Goal: Task Accomplishment & Management: Complete application form

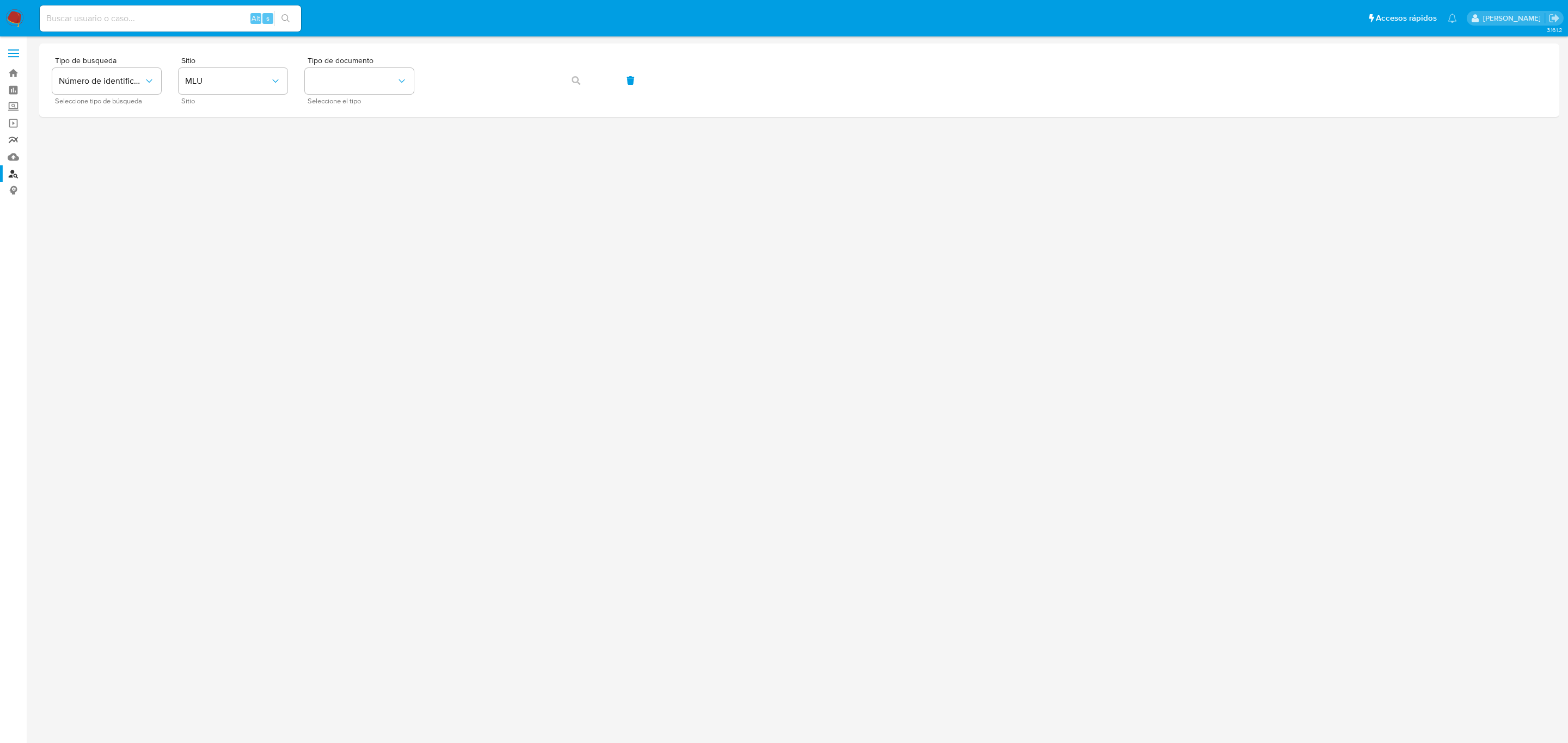
click at [15, 136] on link "Reportes" at bounding box center [65, 140] width 130 height 17
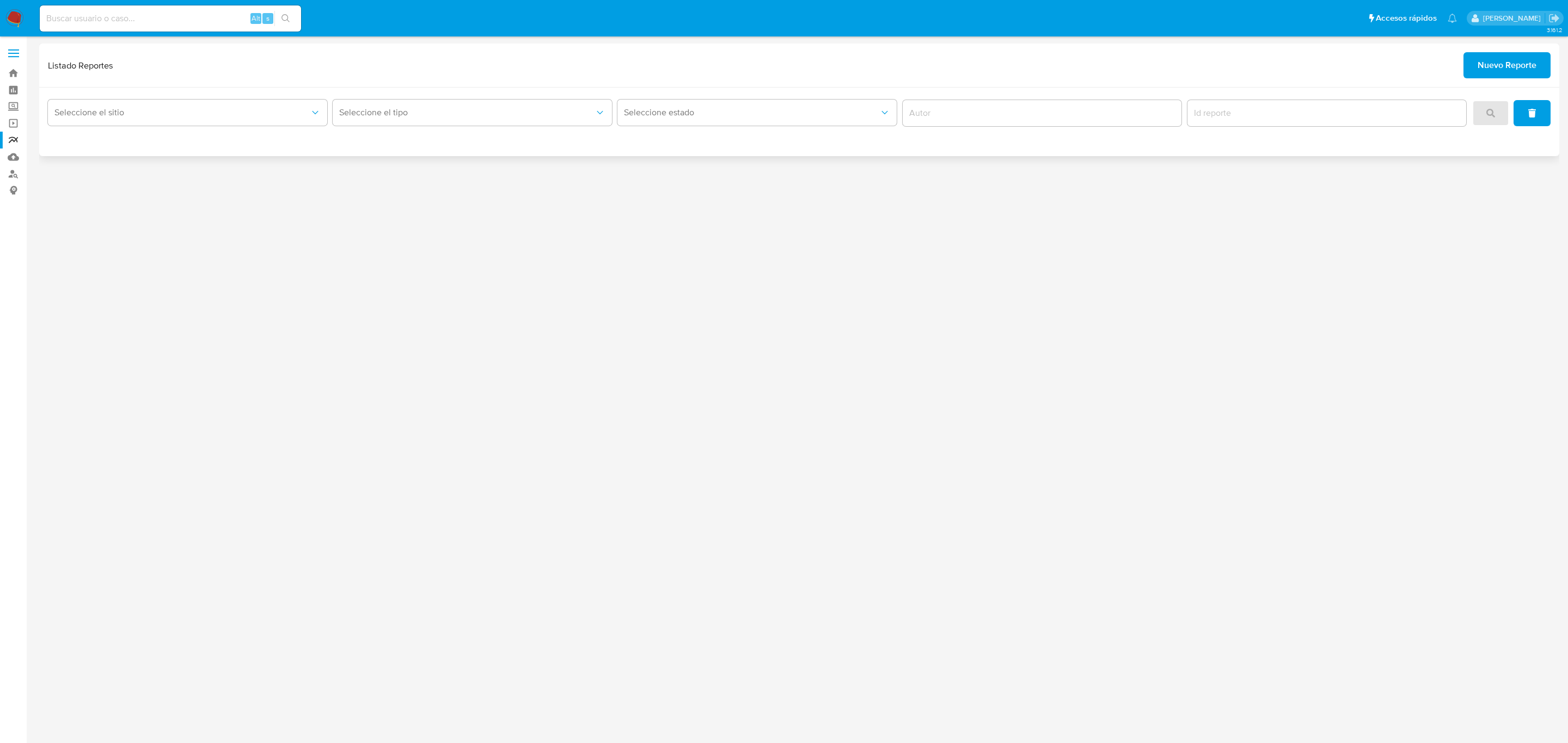
click at [1511, 69] on span "Nuevo Reporte" at bounding box center [1507, 65] width 59 height 24
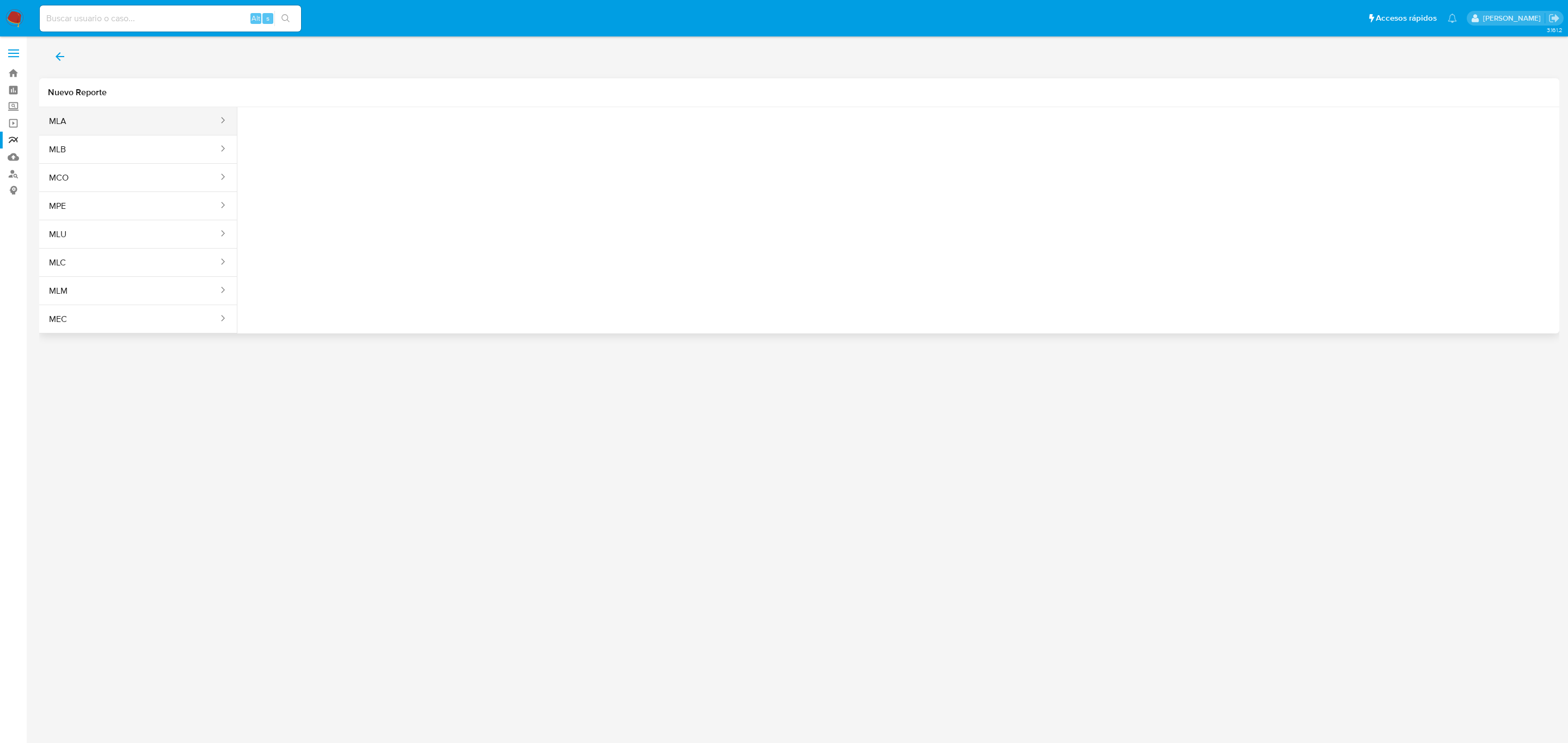
click at [158, 131] on button "MLA" at bounding box center [129, 121] width 180 height 26
click at [297, 126] on button "Seleccione una opcion" at bounding box center [305, 135] width 120 height 26
click at [301, 219] on span "LEGAJO UNICO" at bounding box center [282, 217] width 61 height 11
click at [449, 141] on span "CDI" at bounding box center [429, 136] width 96 height 11
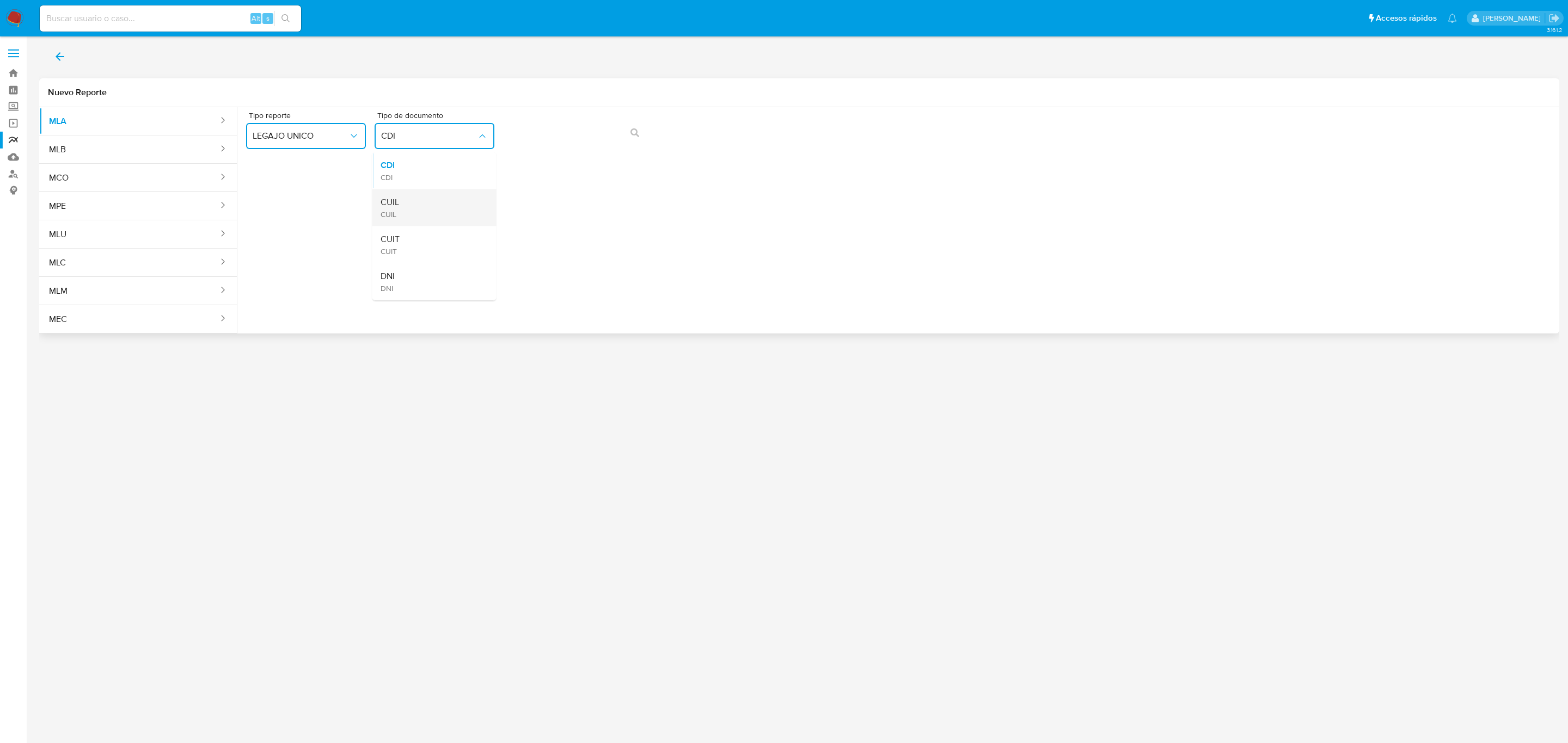
click at [434, 207] on div "CUIL CUIL" at bounding box center [430, 208] width 101 height 37
click at [619, 131] on button "action-search" at bounding box center [635, 133] width 37 height 26
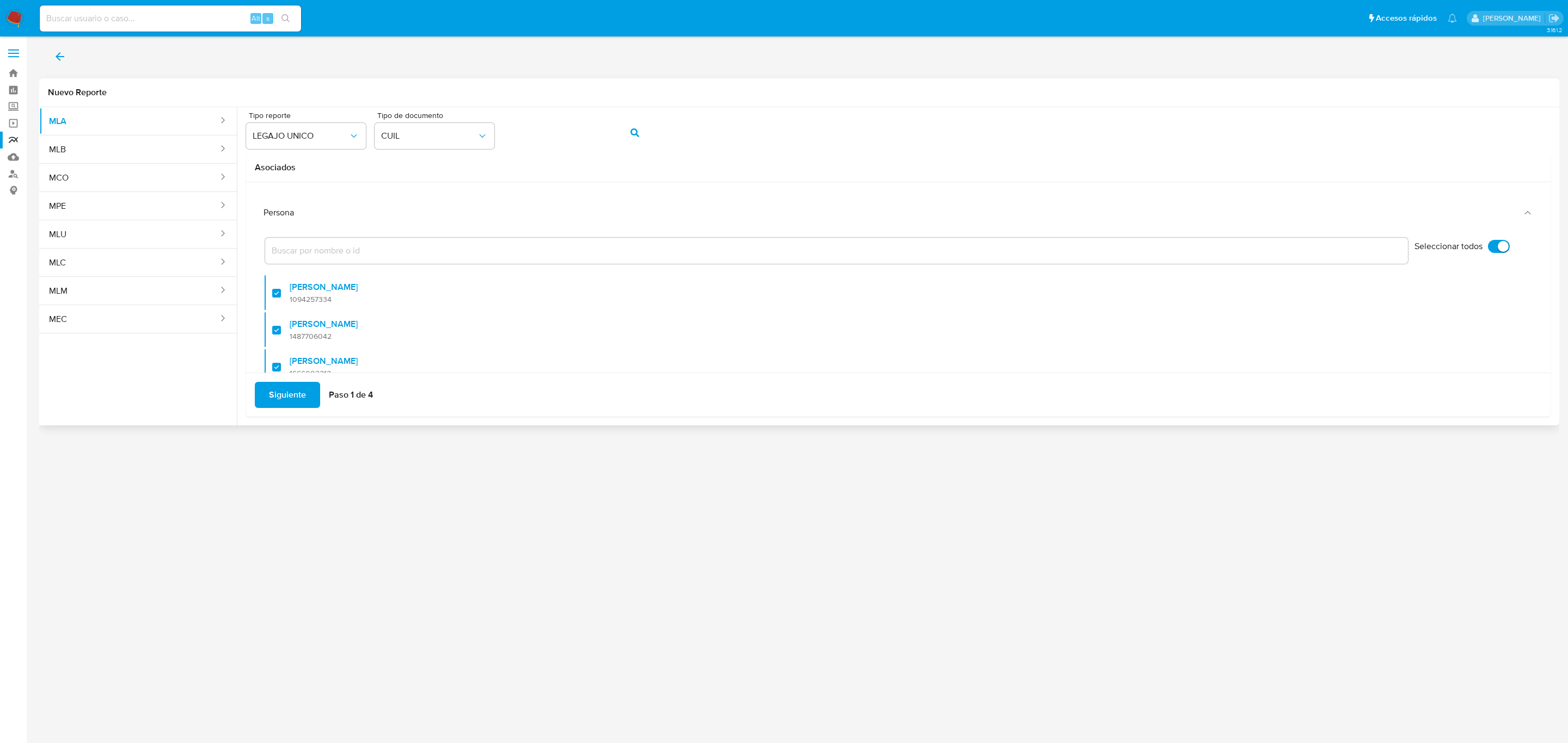
click at [1480, 240] on label "Seleccionar todos" at bounding box center [1462, 254] width 106 height 37
click at [1488, 240] on input "Seleccionar todos" at bounding box center [1499, 246] width 21 height 13
checkbox input "false"
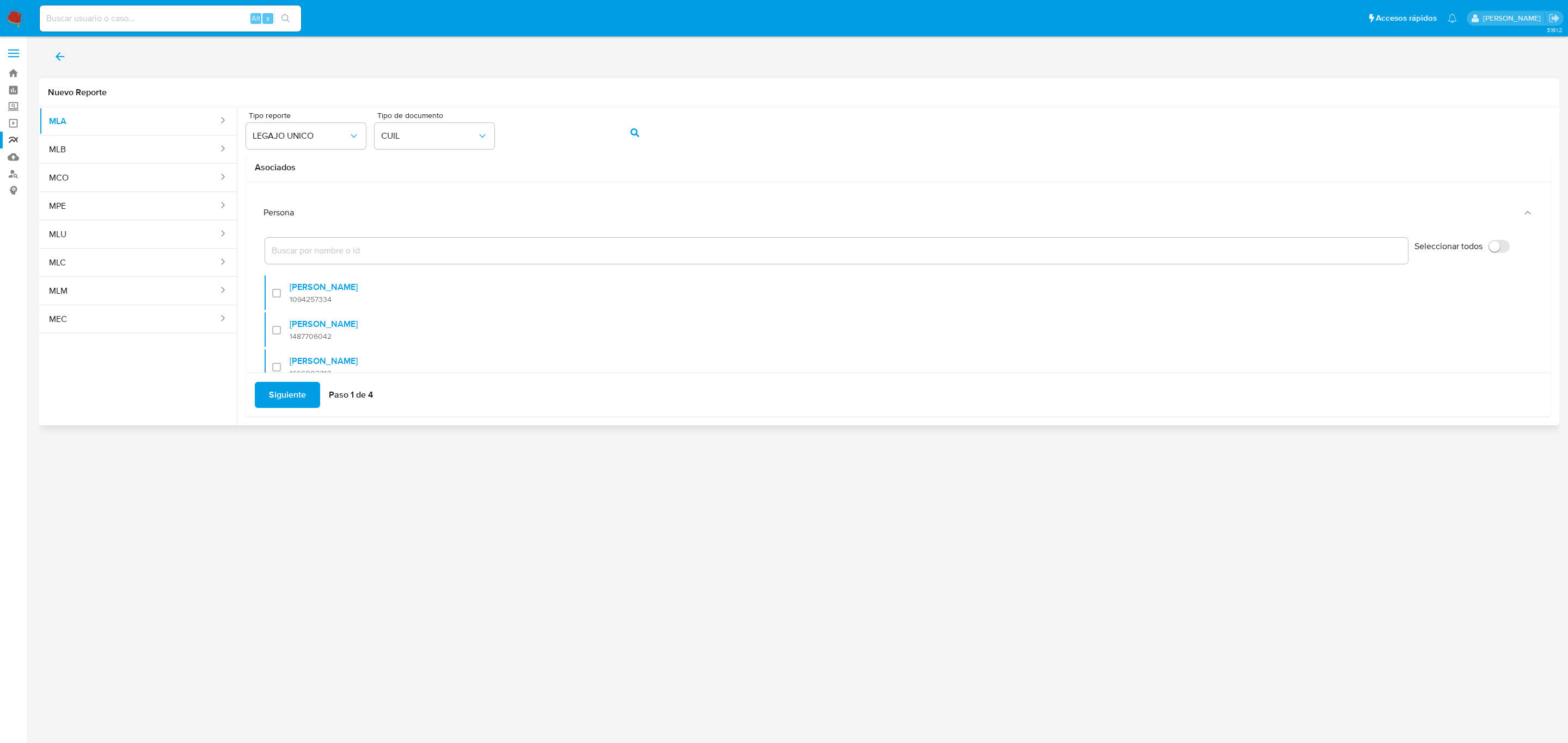
checkbox input "false"
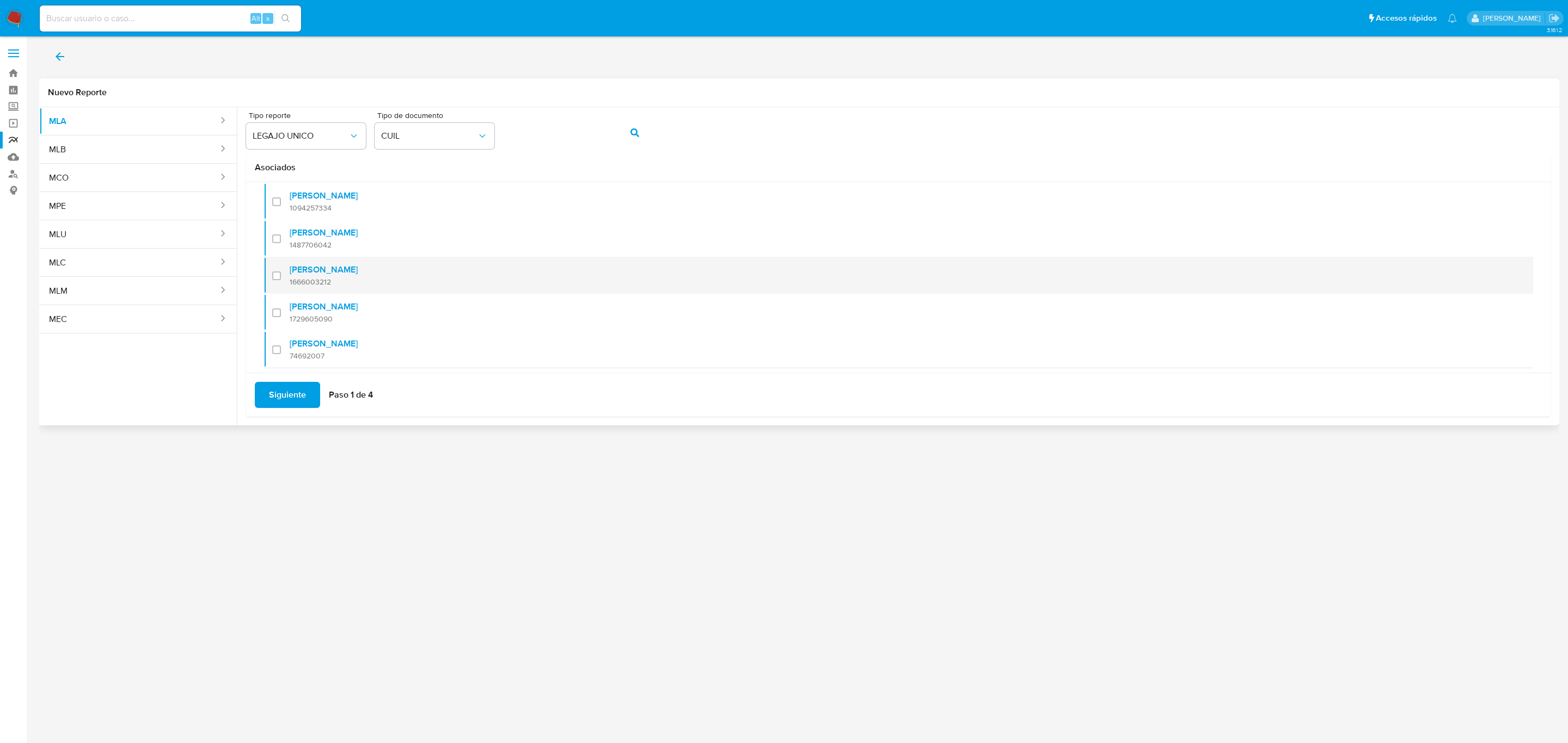
scroll to position [118, 0]
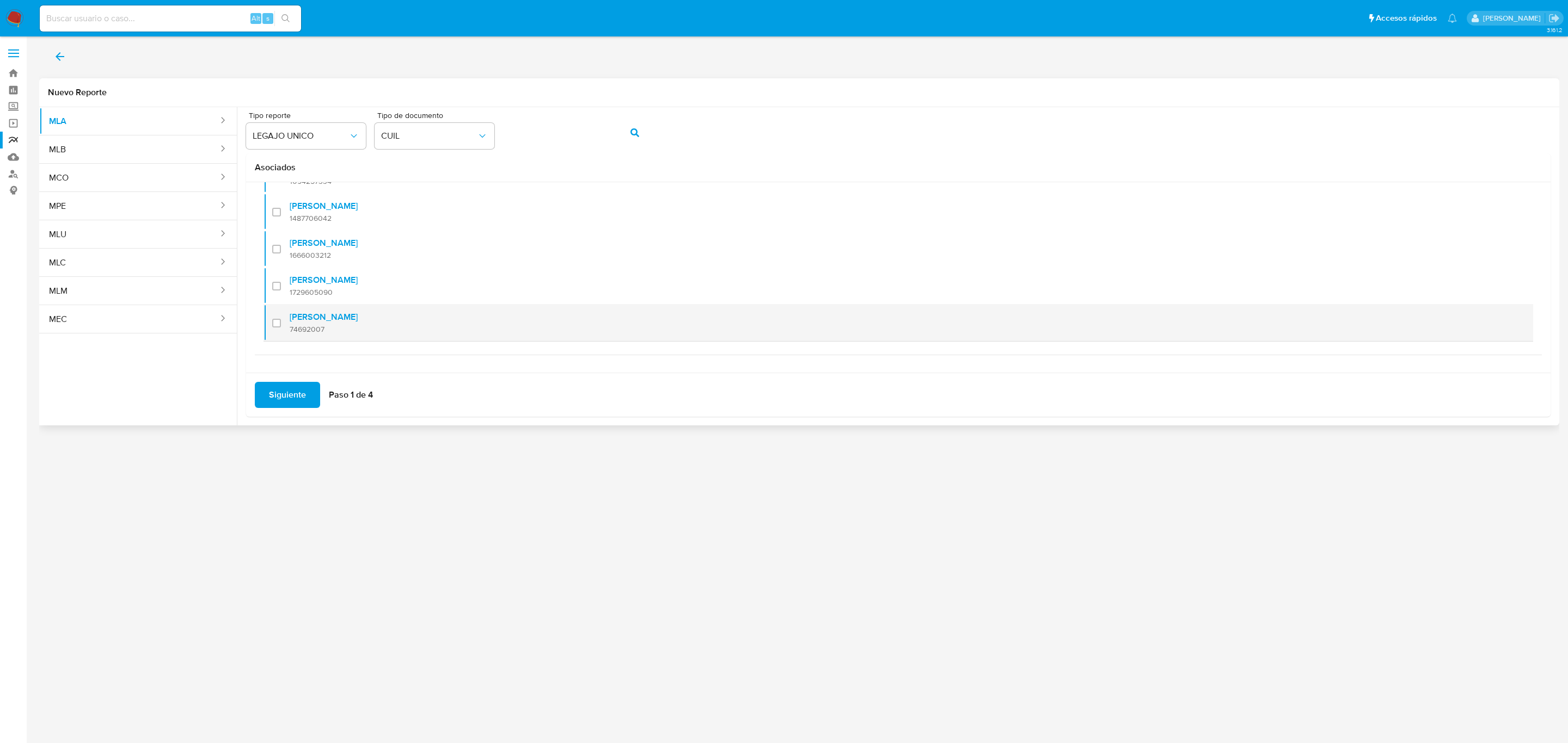
click at [329, 327] on span "74692007" at bounding box center [323, 328] width 68 height 10
checkbox input "true"
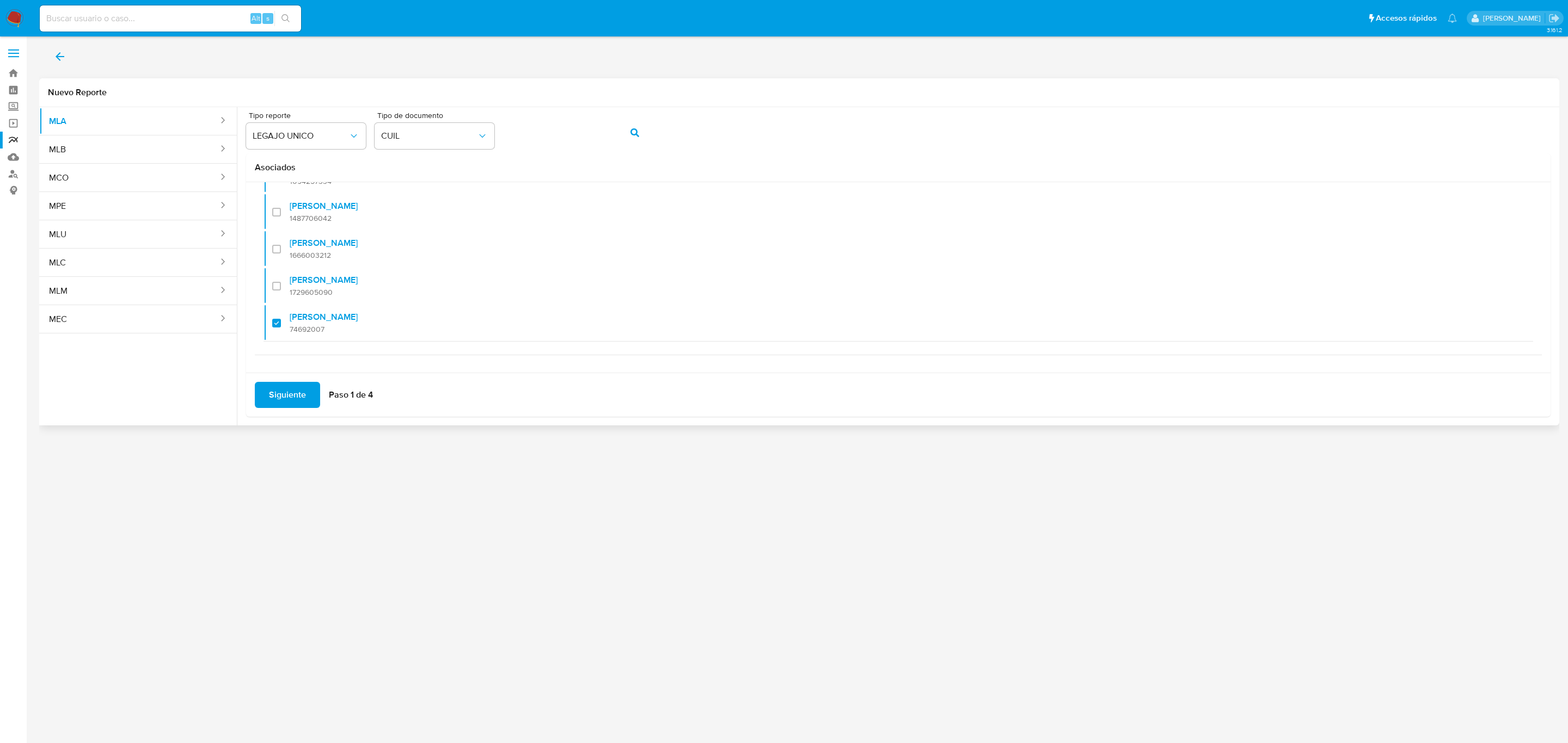
drag, startPoint x: 289, startPoint y: 384, endPoint x: 289, endPoint y: 391, distance: 7.0
click at [289, 389] on span "Siguiente" at bounding box center [288, 394] width 37 height 24
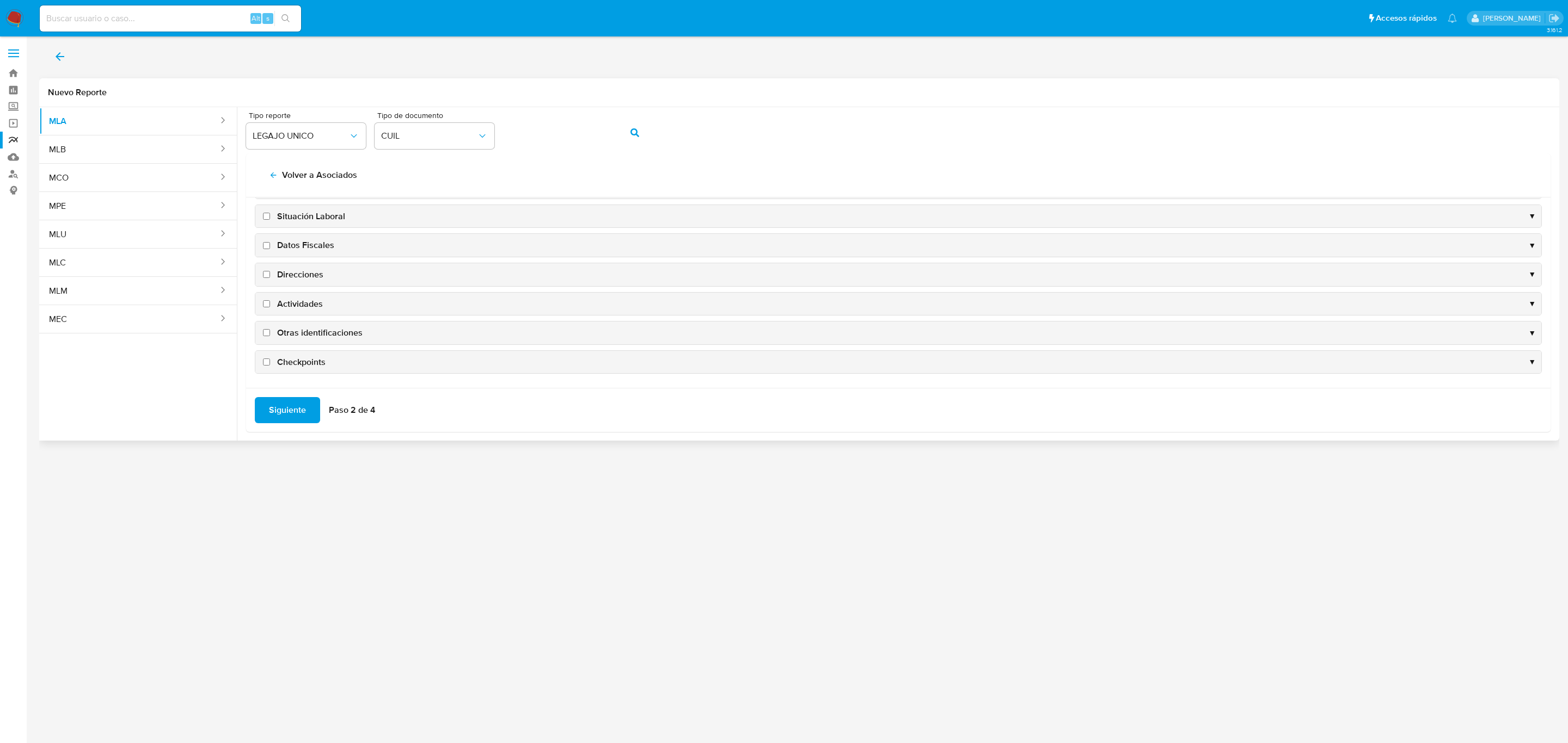
click at [317, 248] on div "Datos Fiscales ▼" at bounding box center [898, 246] width 1286 height 23
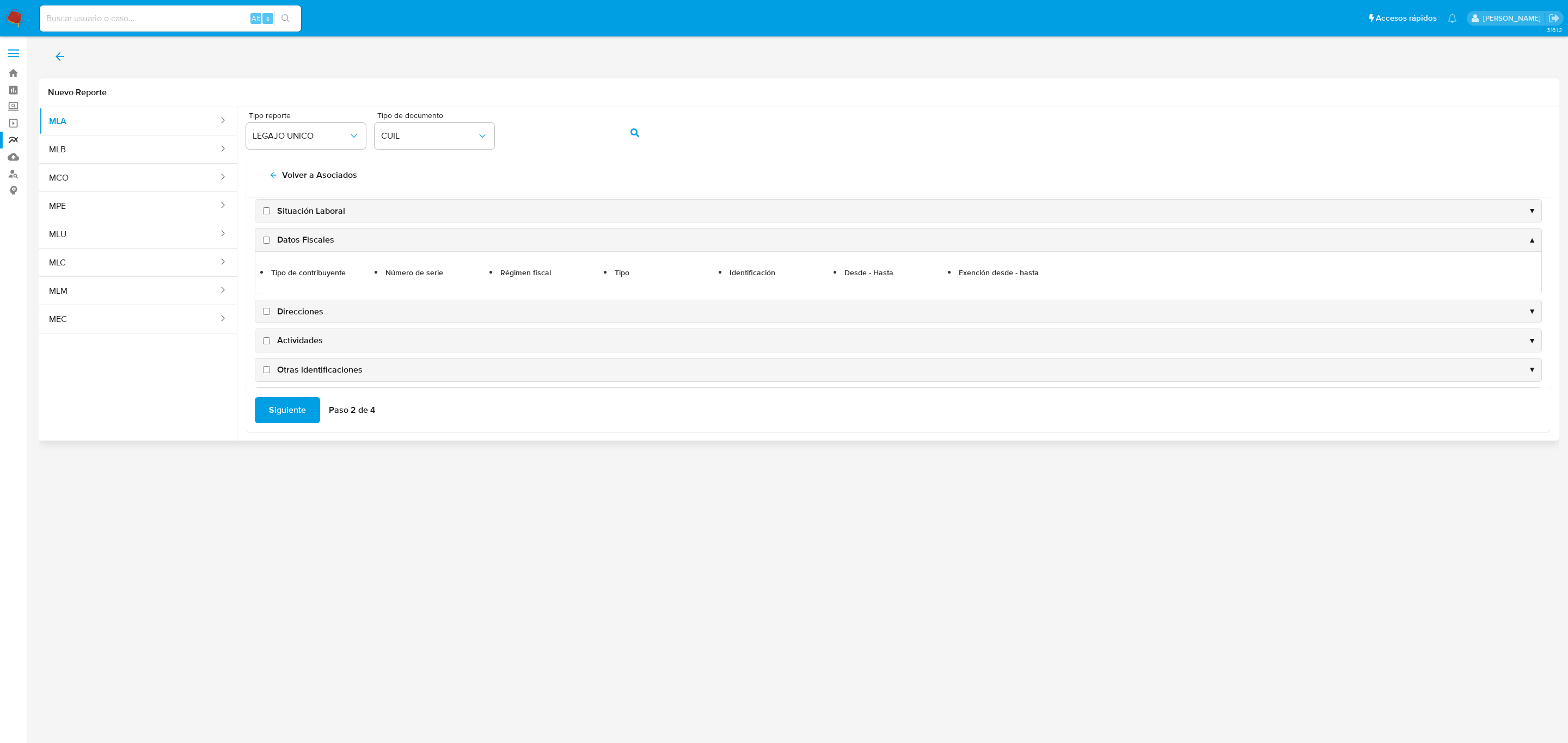
click at [304, 315] on span "Direcciones" at bounding box center [300, 311] width 46 height 12
click at [270, 315] on input "Direcciones" at bounding box center [266, 311] width 7 height 7
checkbox input "true"
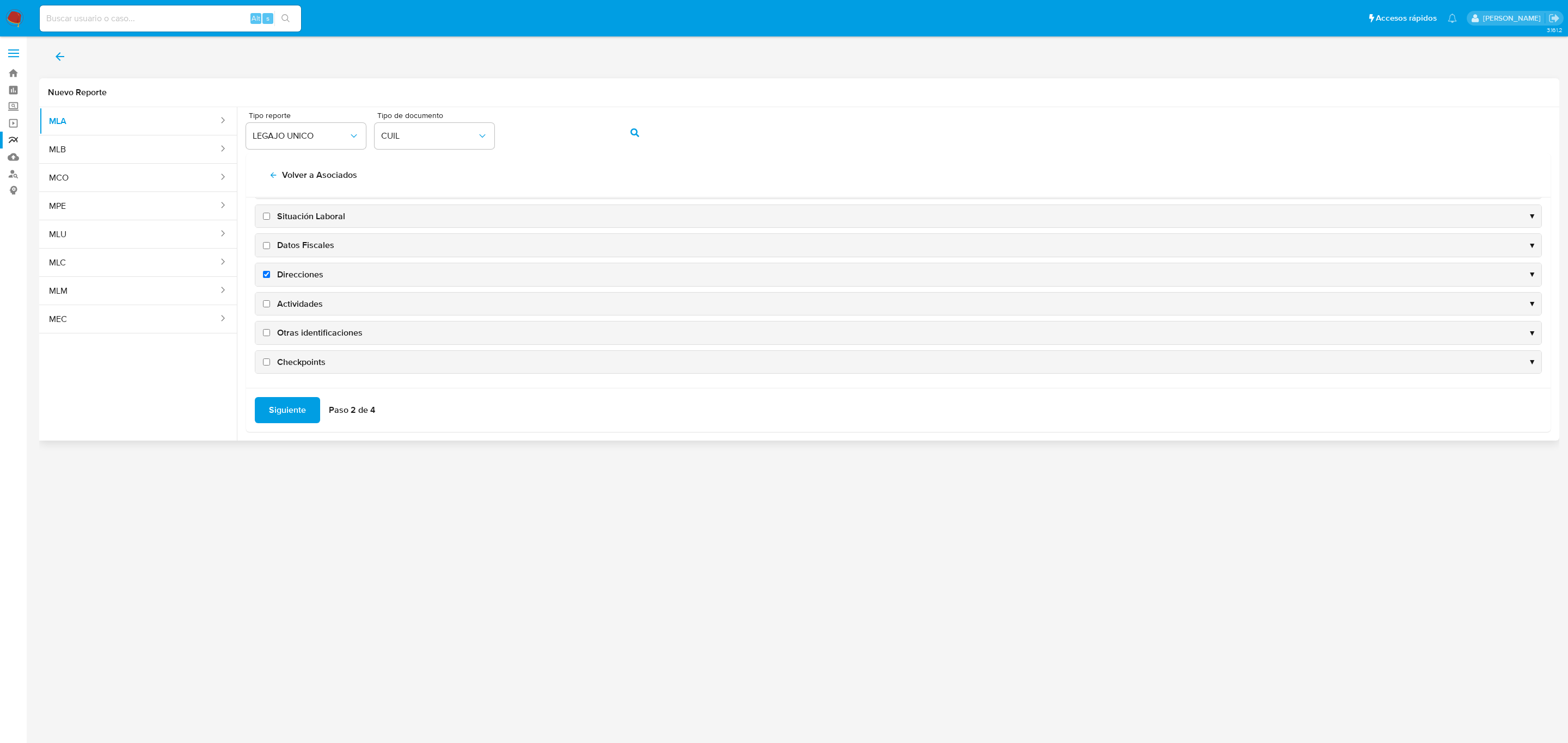
click at [317, 246] on span "Datos Fiscales" at bounding box center [305, 245] width 57 height 12
click at [270, 246] on input "Datos Fiscales" at bounding box center [266, 246] width 7 height 7
checkbox input "true"
click at [301, 299] on span "Actividades" at bounding box center [299, 303] width 45 height 12
click at [270, 301] on input "Actividades" at bounding box center [266, 304] width 7 height 7
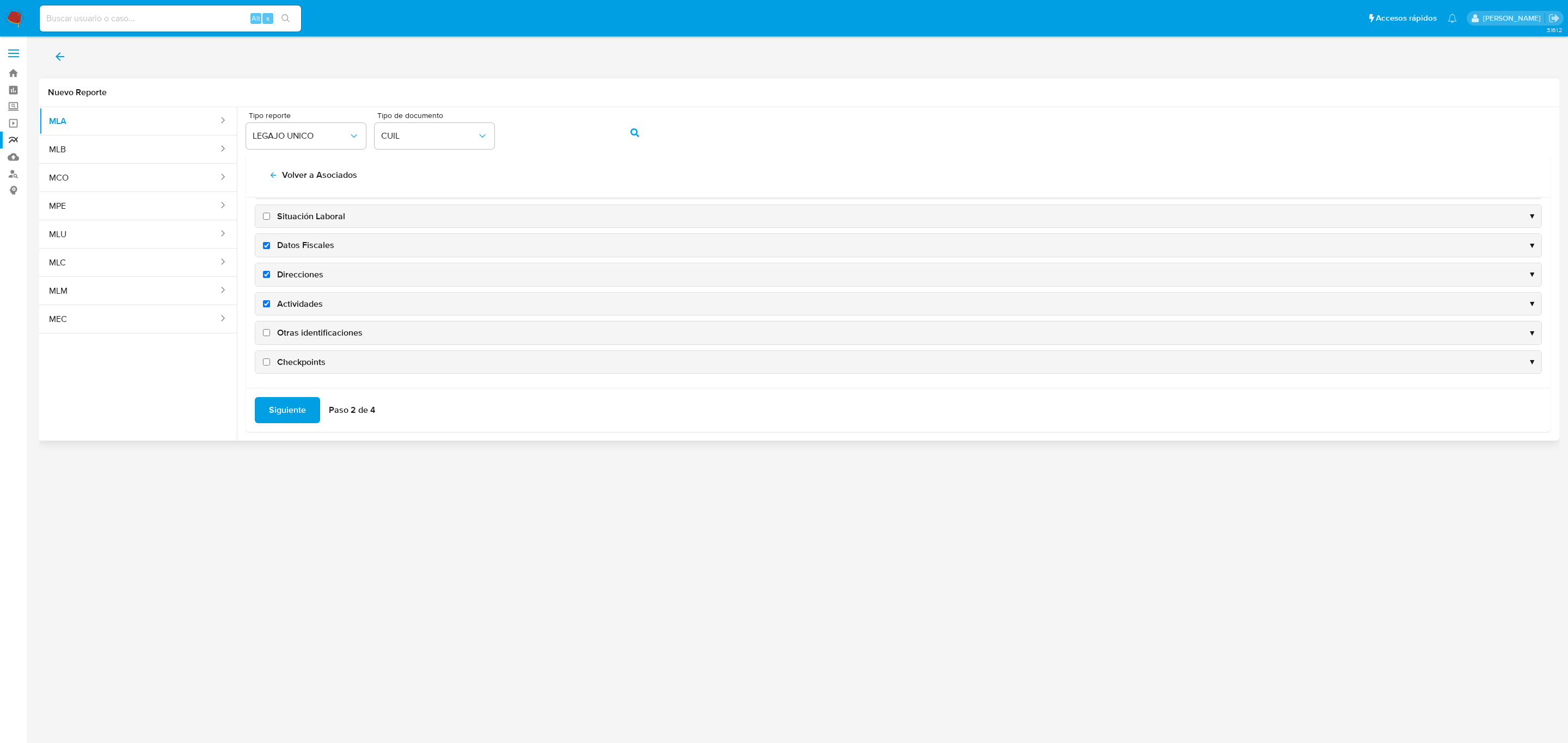
checkbox input "true"
click at [304, 328] on span "Otras identificaciones" at bounding box center [320, 332] width 85 height 12
click at [270, 329] on input "Otras identificaciones" at bounding box center [266, 333] width 7 height 7
checkbox input "true"
click at [291, 401] on span "Siguiente" at bounding box center [288, 410] width 37 height 24
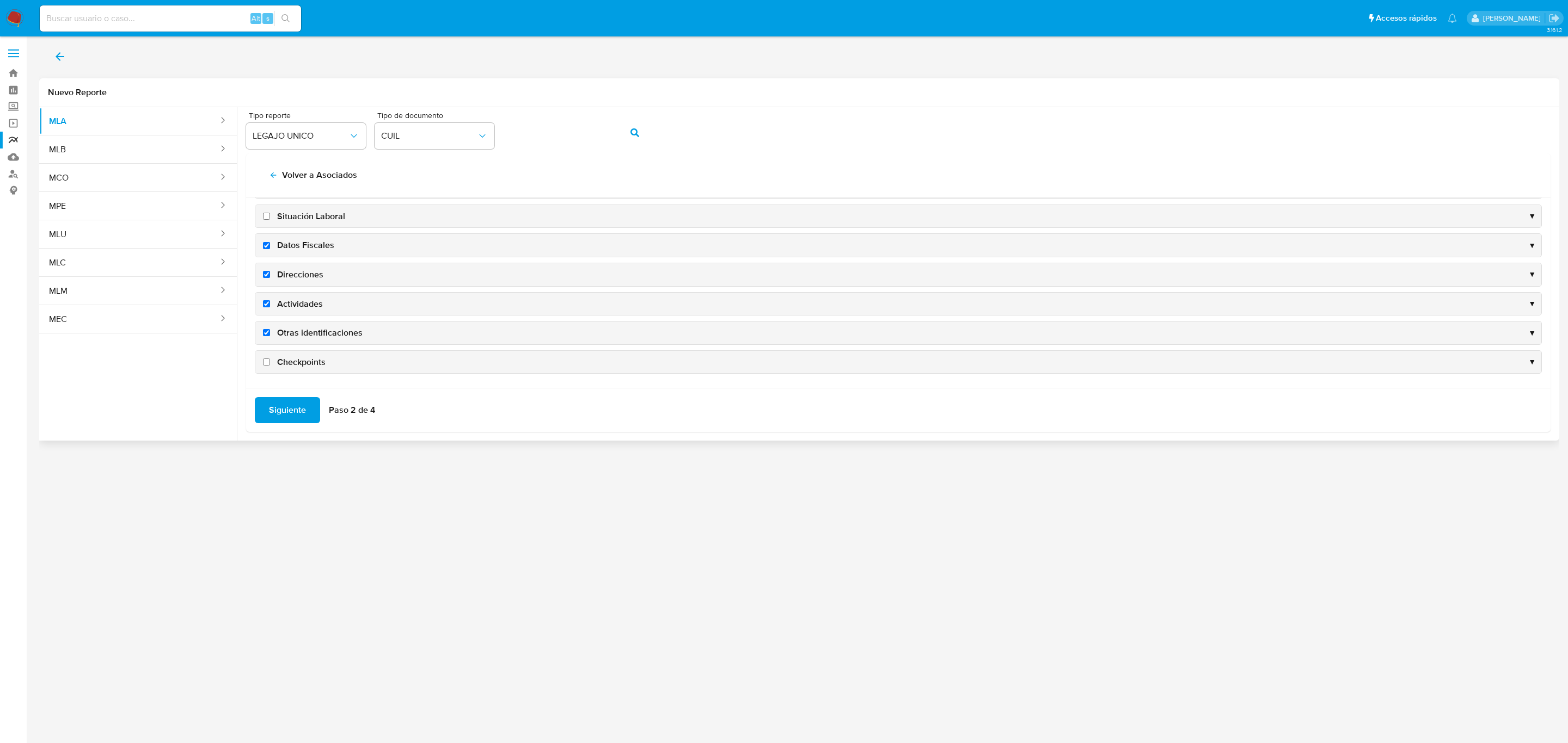
scroll to position [0, 0]
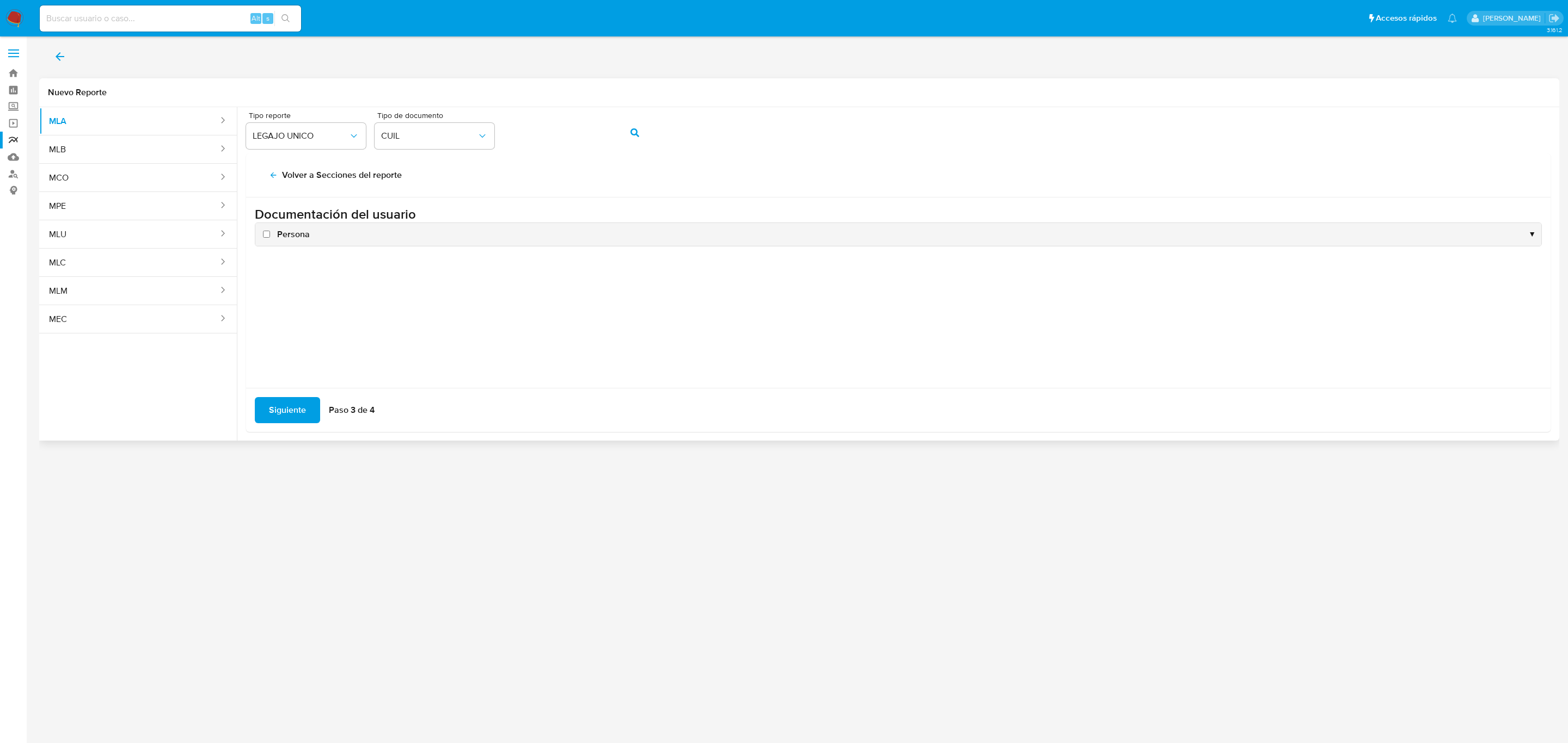
click at [288, 231] on span "Persona" at bounding box center [293, 234] width 33 height 12
click at [270, 231] on input "Persona" at bounding box center [266, 234] width 7 height 7
checkbox input "true"
click at [273, 410] on span "Siguiente" at bounding box center [288, 410] width 37 height 24
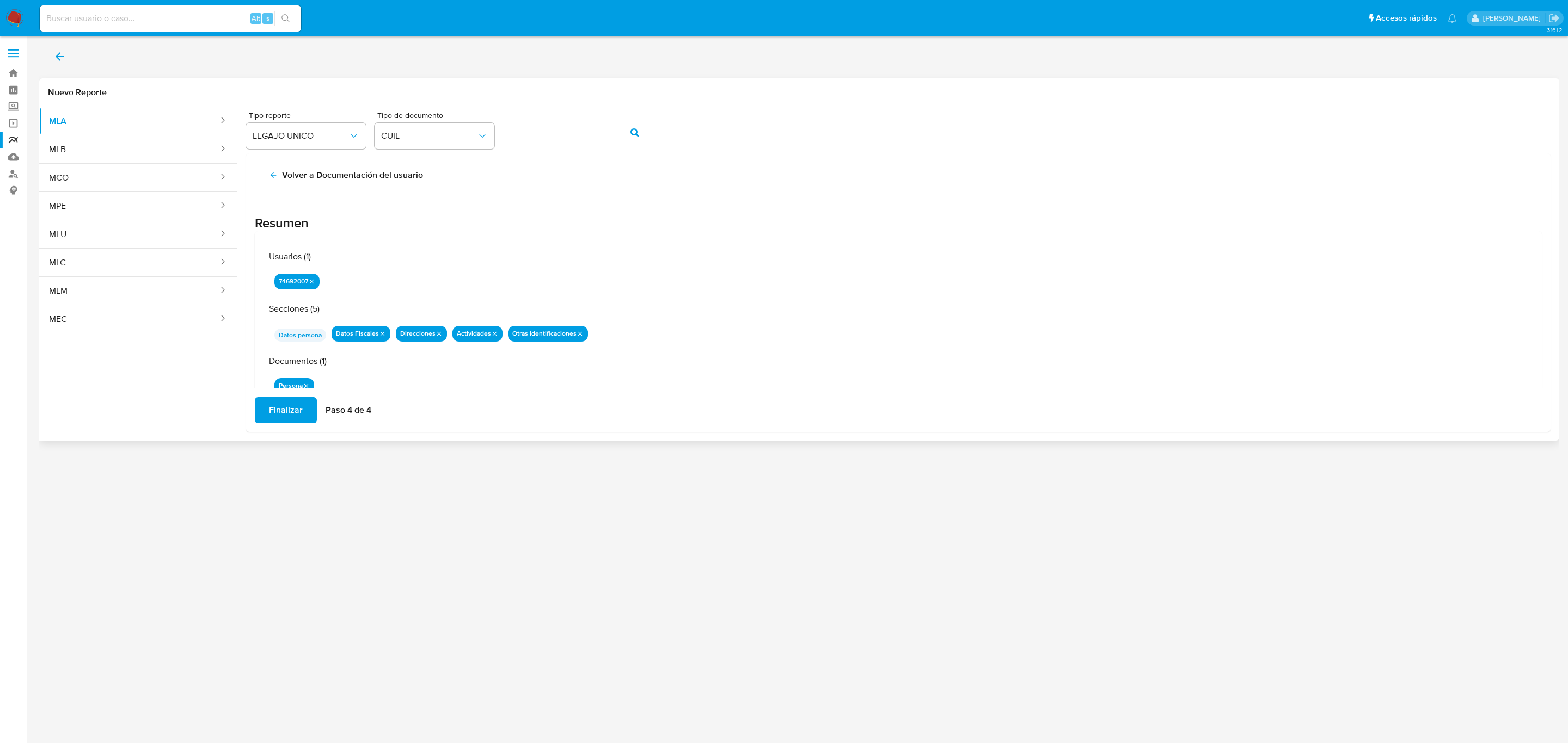
click at [274, 408] on span "Finalizar" at bounding box center [286, 410] width 34 height 24
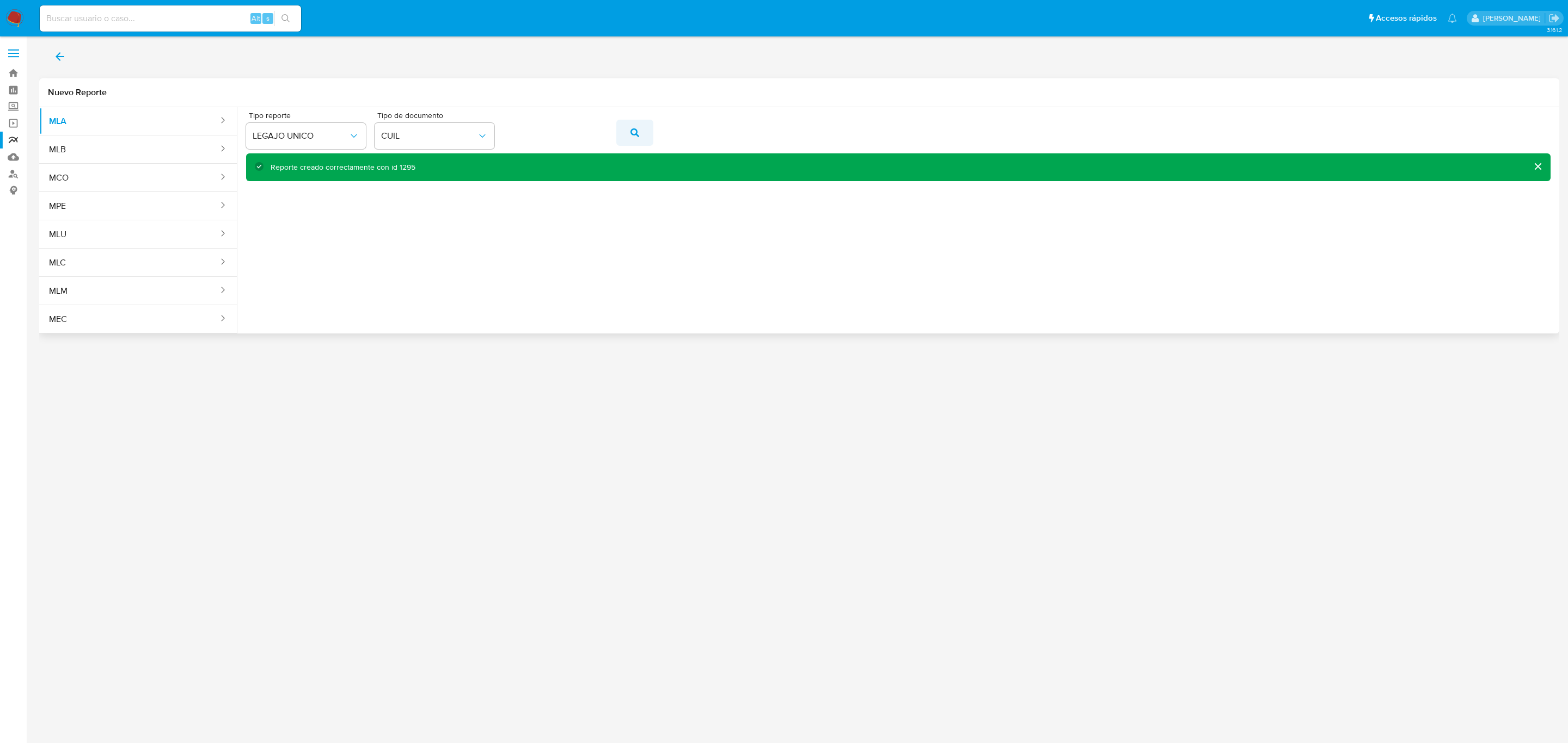
click at [622, 139] on button "action-search" at bounding box center [635, 133] width 37 height 26
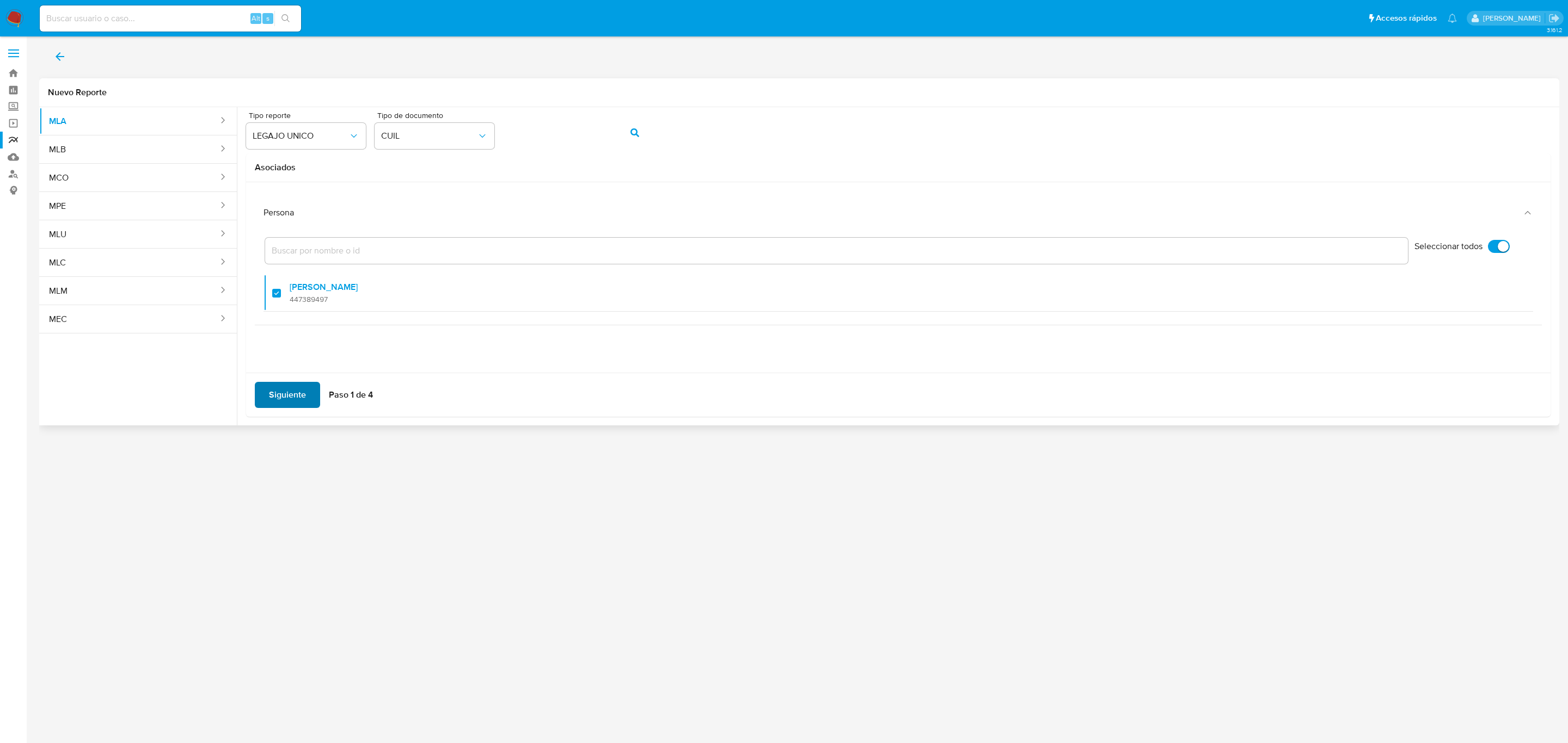
click at [294, 391] on span "Siguiente" at bounding box center [288, 394] width 37 height 24
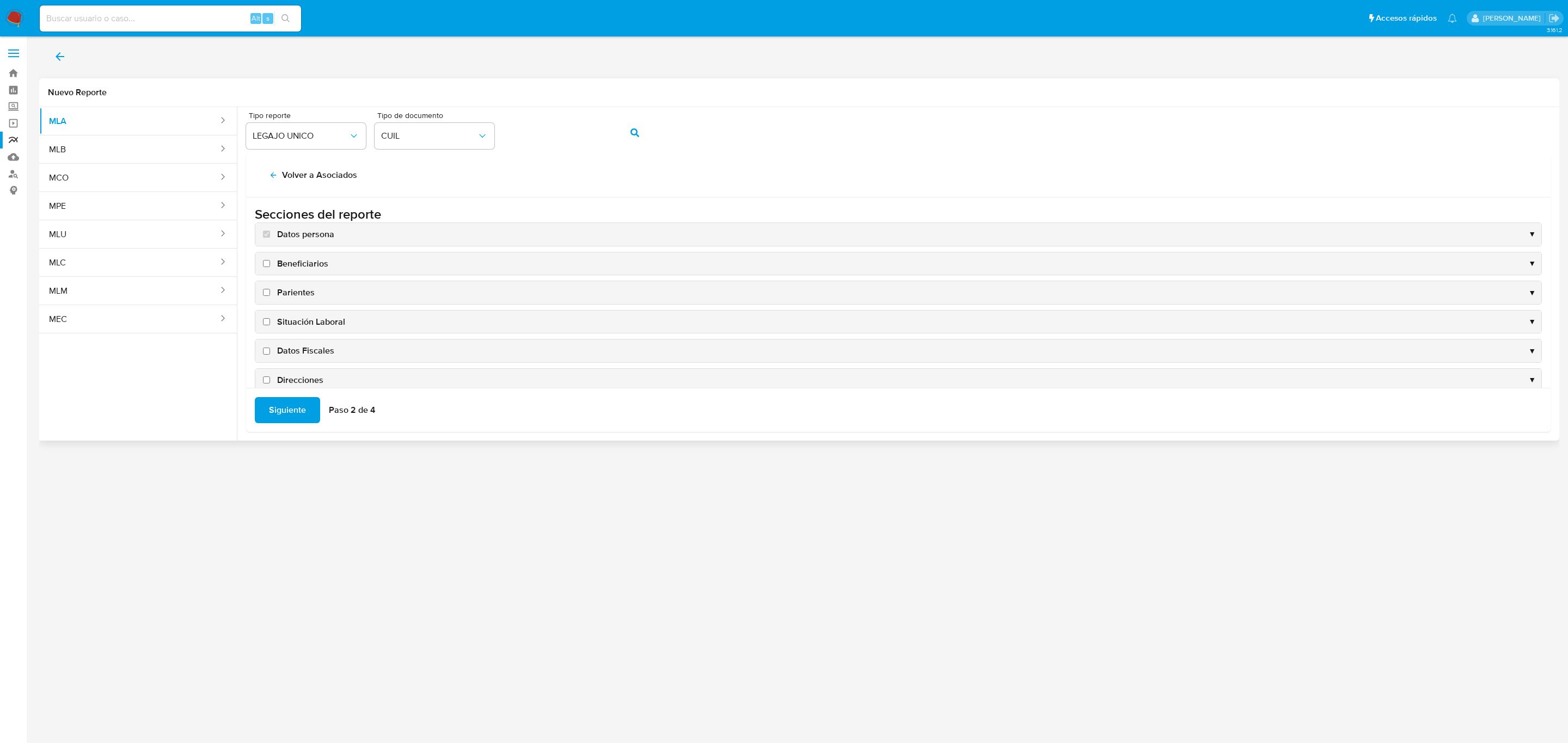
click at [309, 351] on span "Datos Fiscales" at bounding box center [305, 351] width 57 height 12
click at [270, 351] on input "Datos Fiscales" at bounding box center [266, 351] width 7 height 7
checkbox input "true"
click at [303, 377] on span "Direcciones" at bounding box center [300, 380] width 46 height 12
click at [270, 377] on input "Direcciones" at bounding box center [266, 380] width 7 height 7
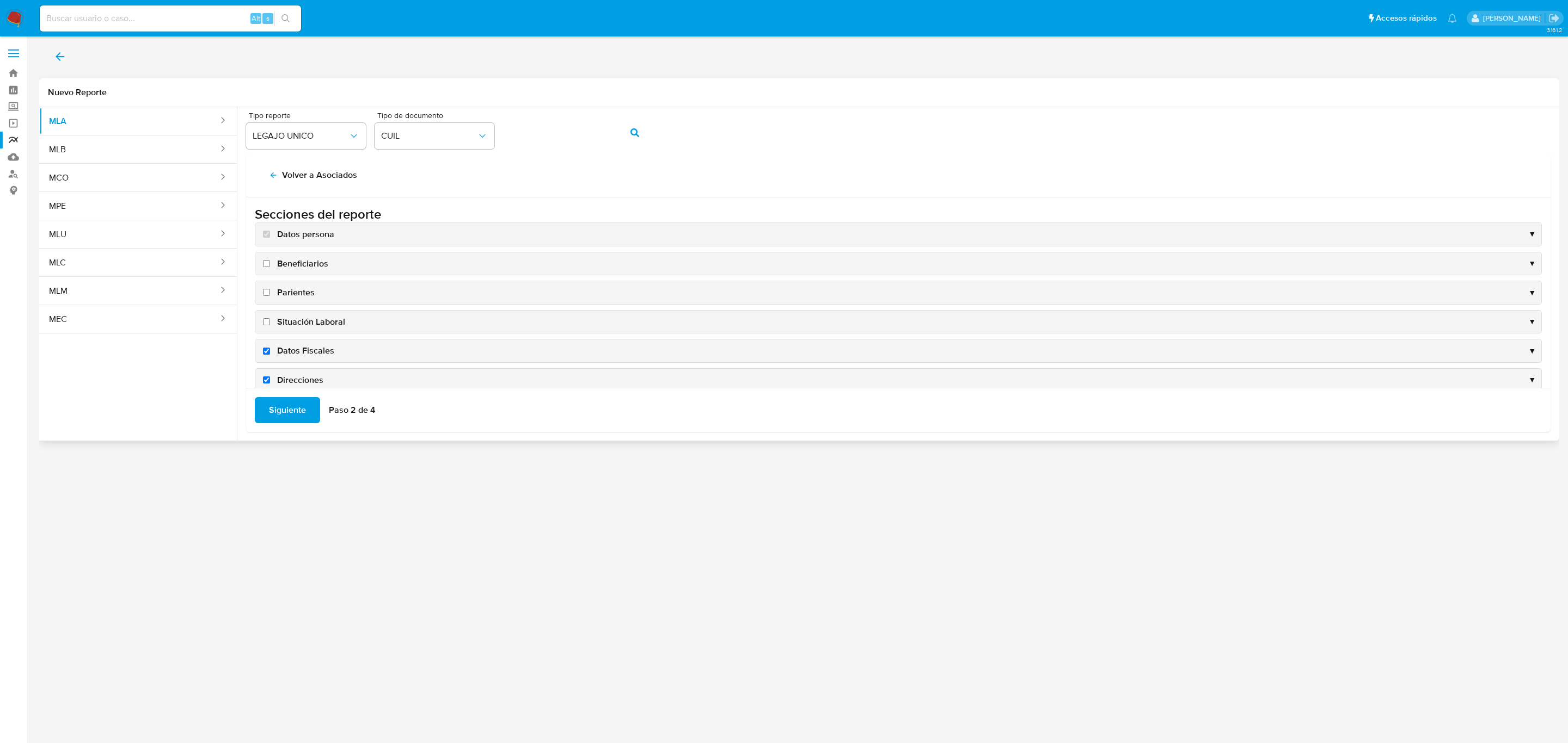
checkbox input "true"
click at [305, 298] on span "Actividades" at bounding box center [299, 303] width 45 height 12
click at [270, 301] on input "Actividades" at bounding box center [266, 304] width 7 height 7
checkbox input "true"
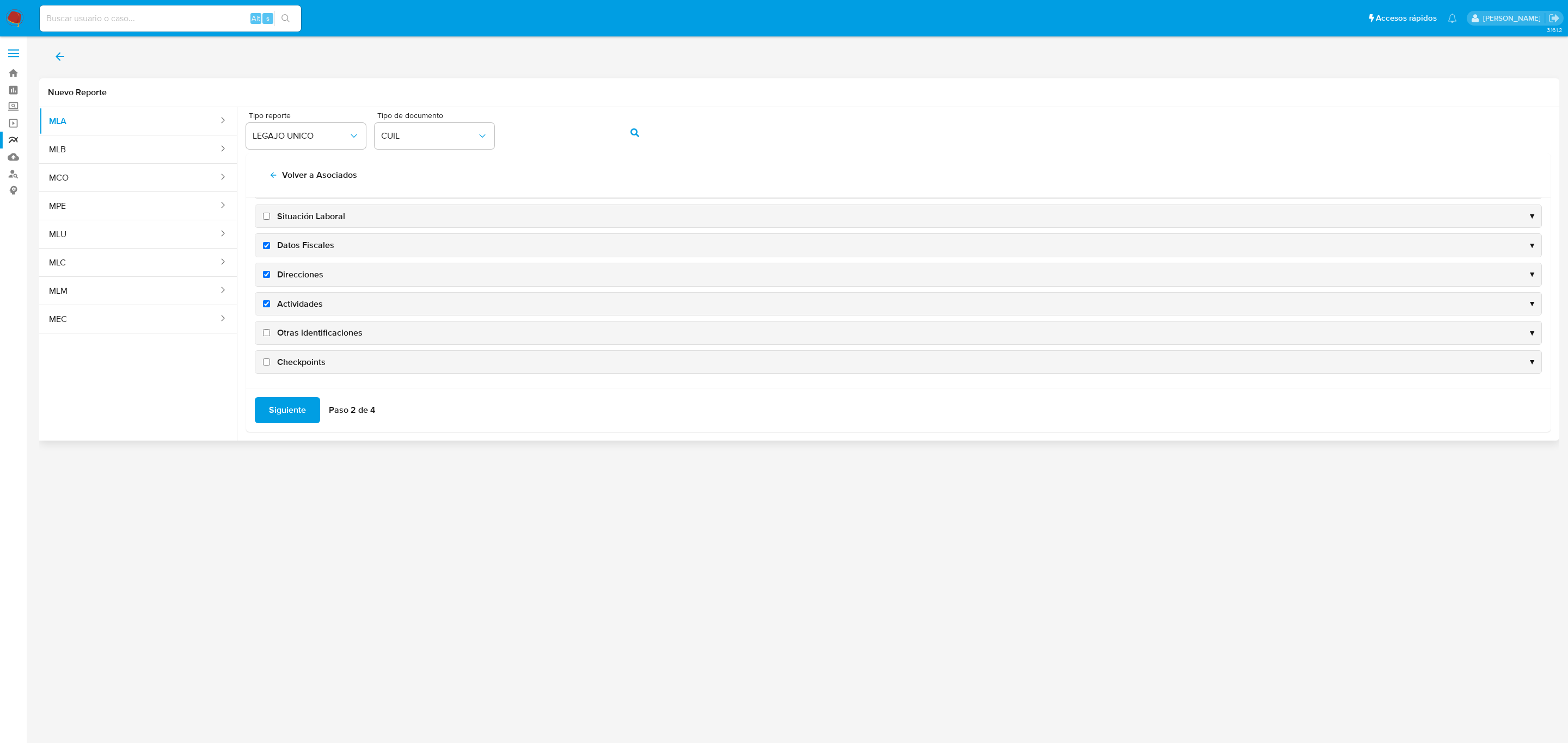
click at [312, 331] on span "Otras identificaciones" at bounding box center [320, 332] width 85 height 12
click at [270, 331] on input "Otras identificaciones" at bounding box center [266, 333] width 7 height 7
checkbox input "true"
click at [291, 408] on span "Siguiente" at bounding box center [288, 410] width 37 height 24
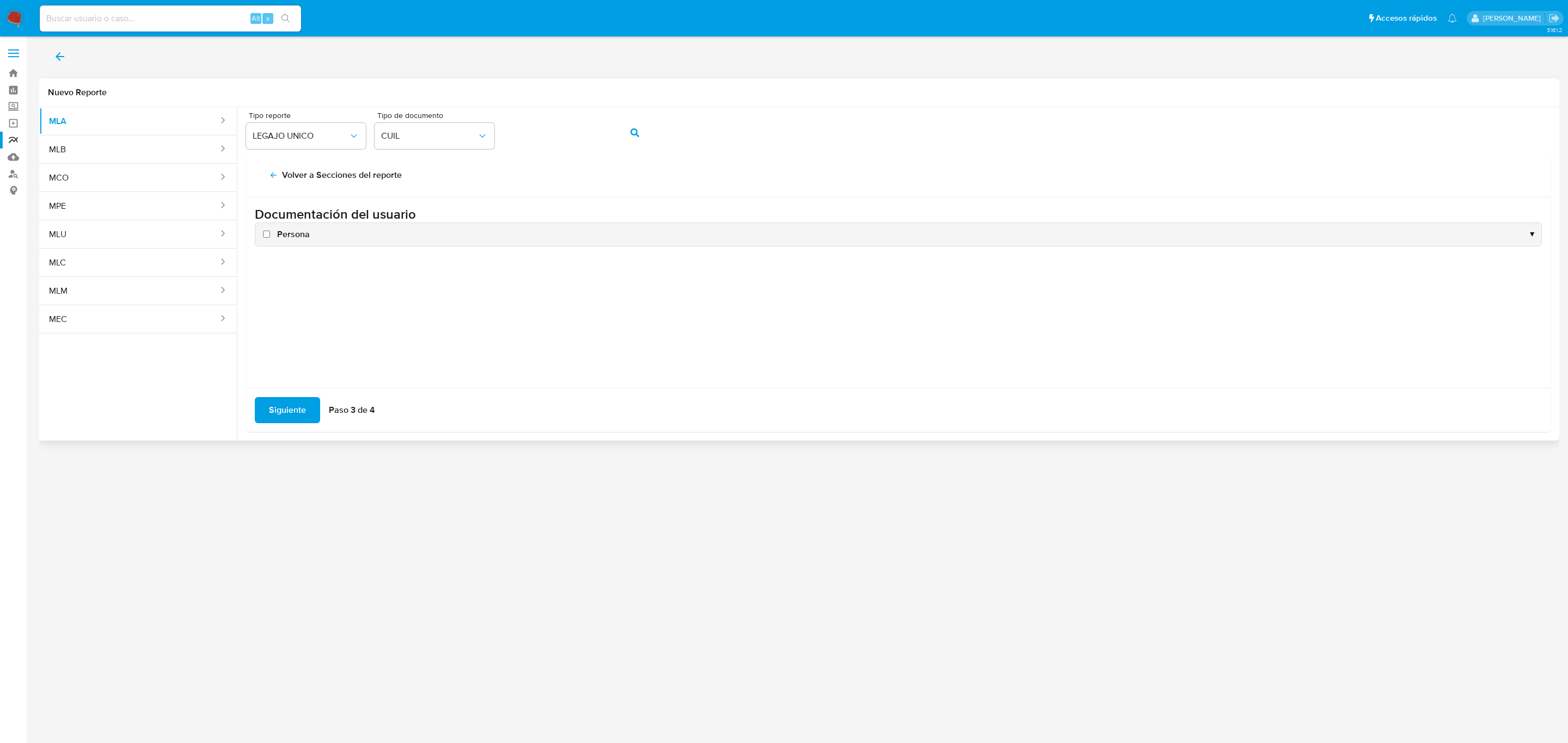
click at [302, 231] on span "Persona" at bounding box center [293, 234] width 33 height 12
click at [270, 231] on input "Persona" at bounding box center [266, 234] width 7 height 7
checkbox input "true"
click at [295, 425] on div "Siguiente Paso 3 de 4" at bounding box center [898, 410] width 1304 height 44
click at [302, 408] on span "Siguiente" at bounding box center [288, 410] width 37 height 24
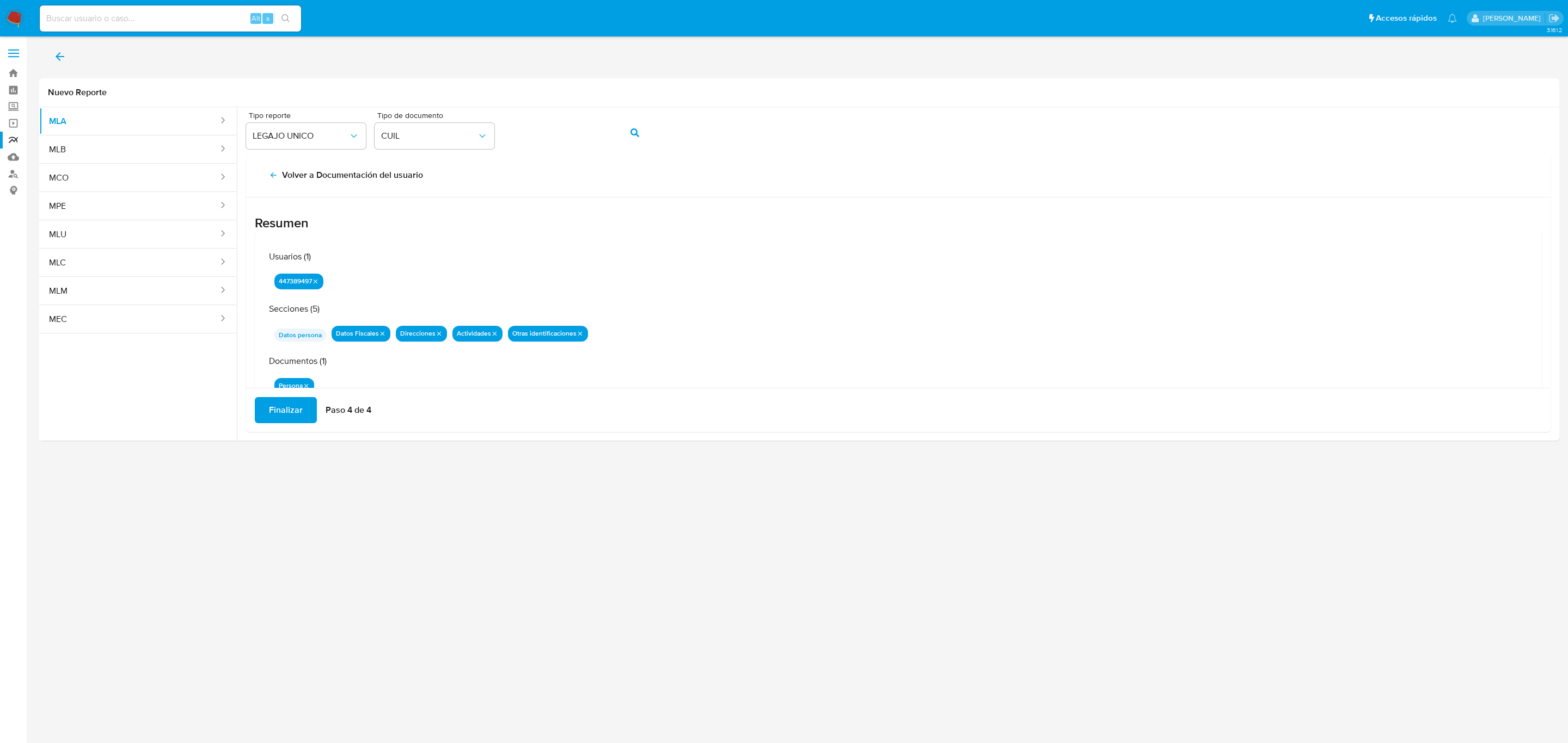
click at [270, 414] on span "Finalizar" at bounding box center [286, 410] width 34 height 24
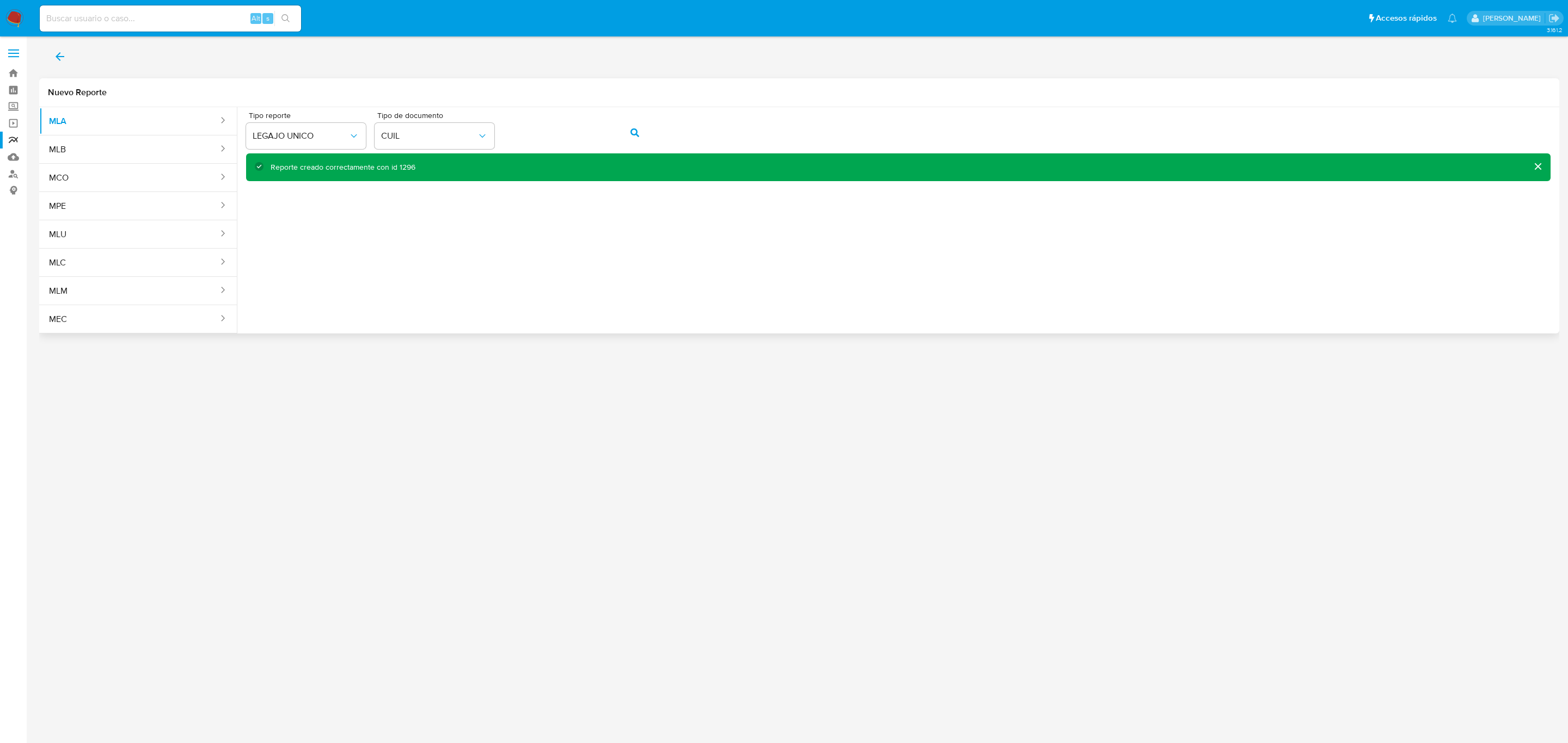
click at [499, 135] on div "Tipo reporte LEGAJO UNICO Tipo de documento CUIL" at bounding box center [898, 132] width 1304 height 42
click at [629, 134] on button "action-search" at bounding box center [635, 133] width 37 height 26
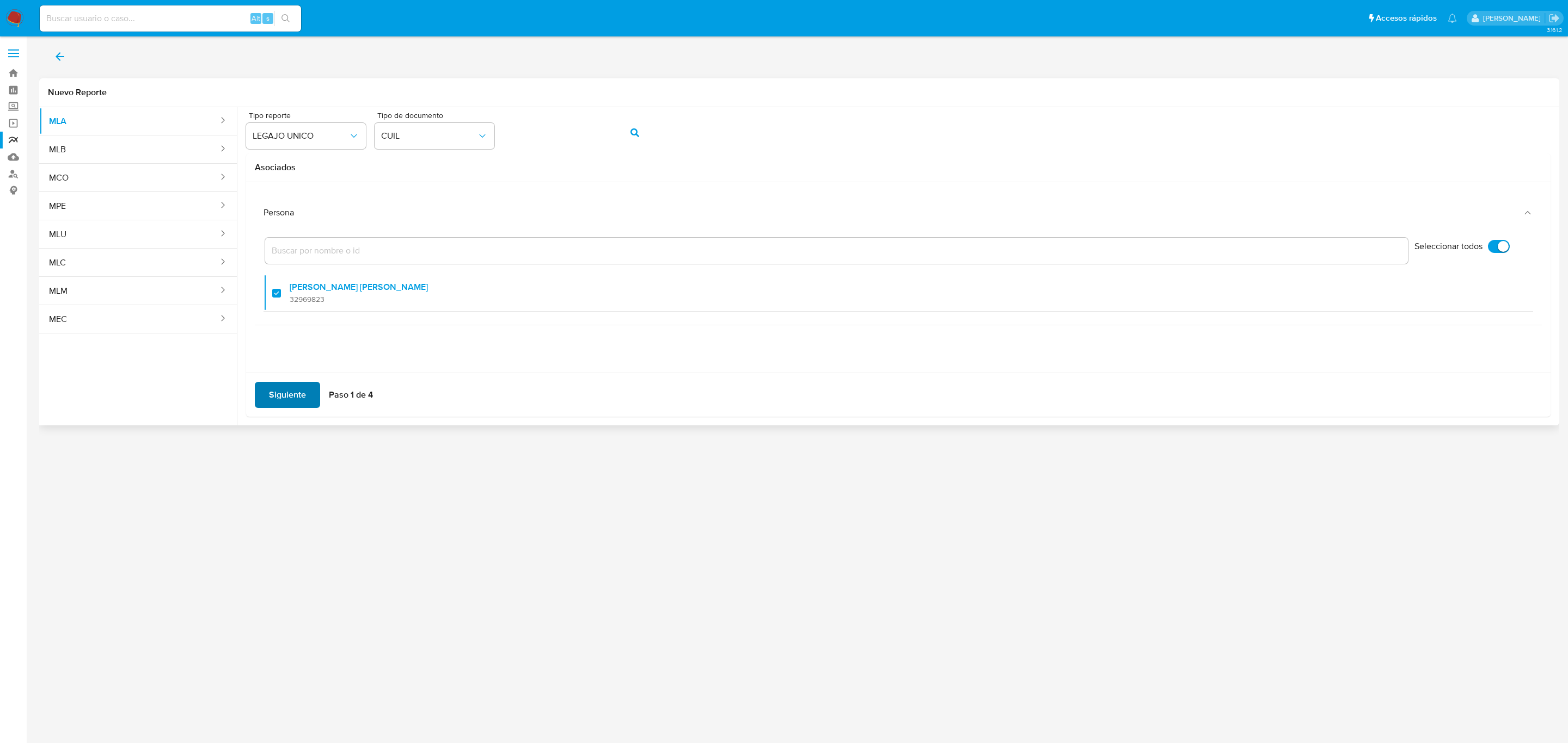
click at [289, 390] on span "Siguiente" at bounding box center [288, 394] width 37 height 24
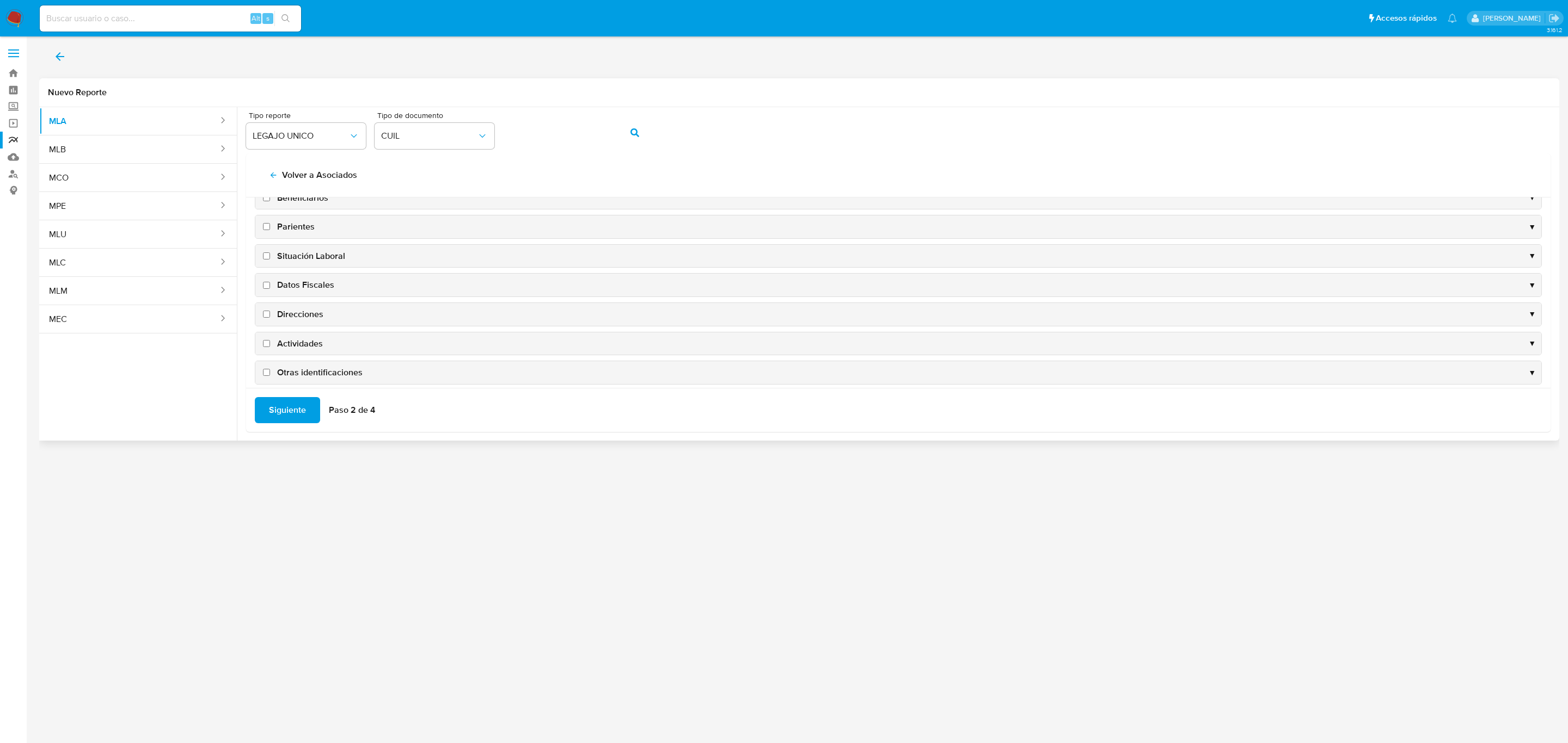
scroll to position [82, 0]
click at [312, 270] on span "Datos Fiscales" at bounding box center [305, 269] width 57 height 12
click at [270, 270] on input "Datos Fiscales" at bounding box center [266, 270] width 7 height 7
checkbox input "true"
click at [299, 301] on span "Direcciones" at bounding box center [300, 298] width 46 height 12
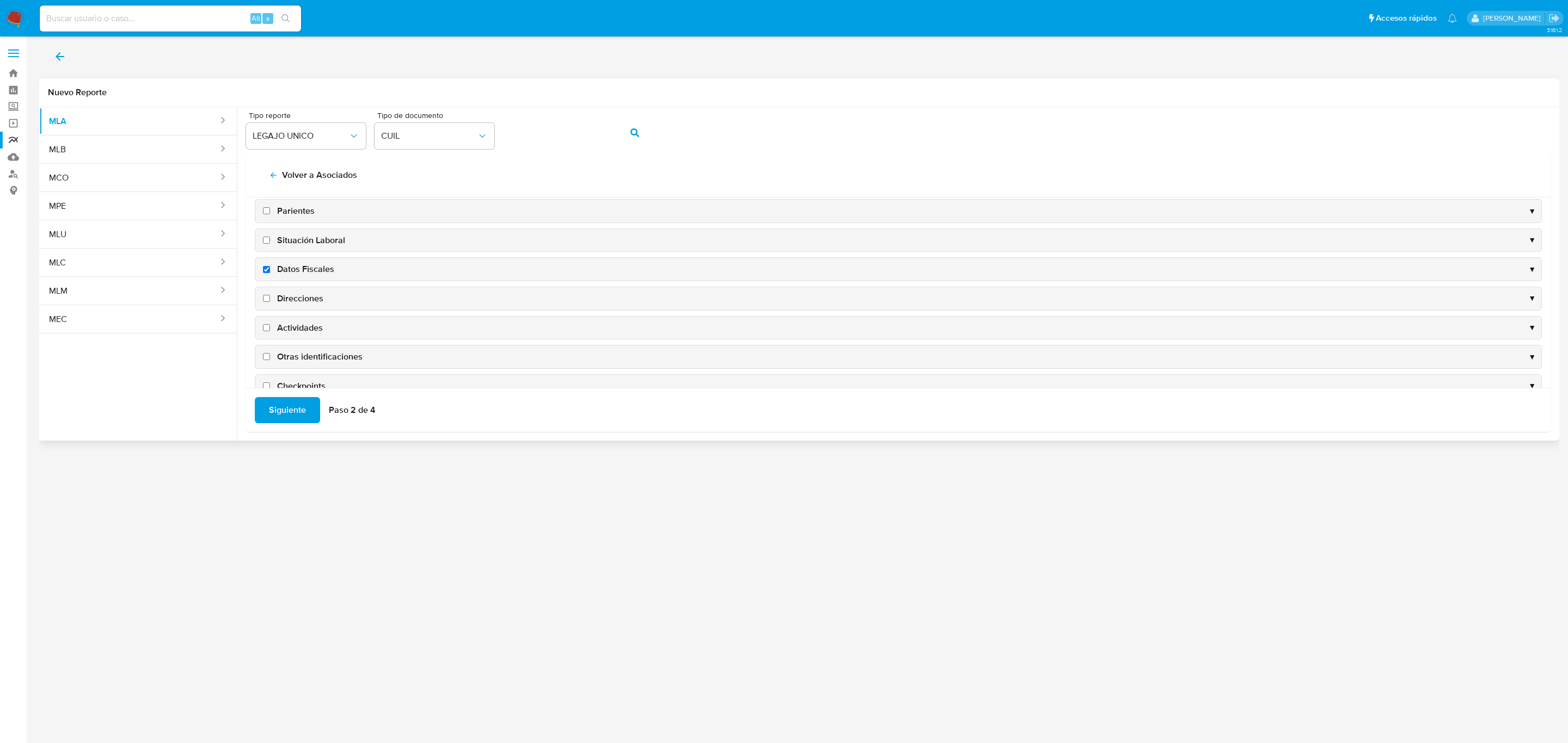
click at [270, 301] on input "Direcciones" at bounding box center [266, 298] width 7 height 7
checkbox input "true"
click at [301, 327] on span "Actividades" at bounding box center [299, 327] width 45 height 12
click at [270, 327] on input "Actividades" at bounding box center [266, 327] width 7 height 7
checkbox input "true"
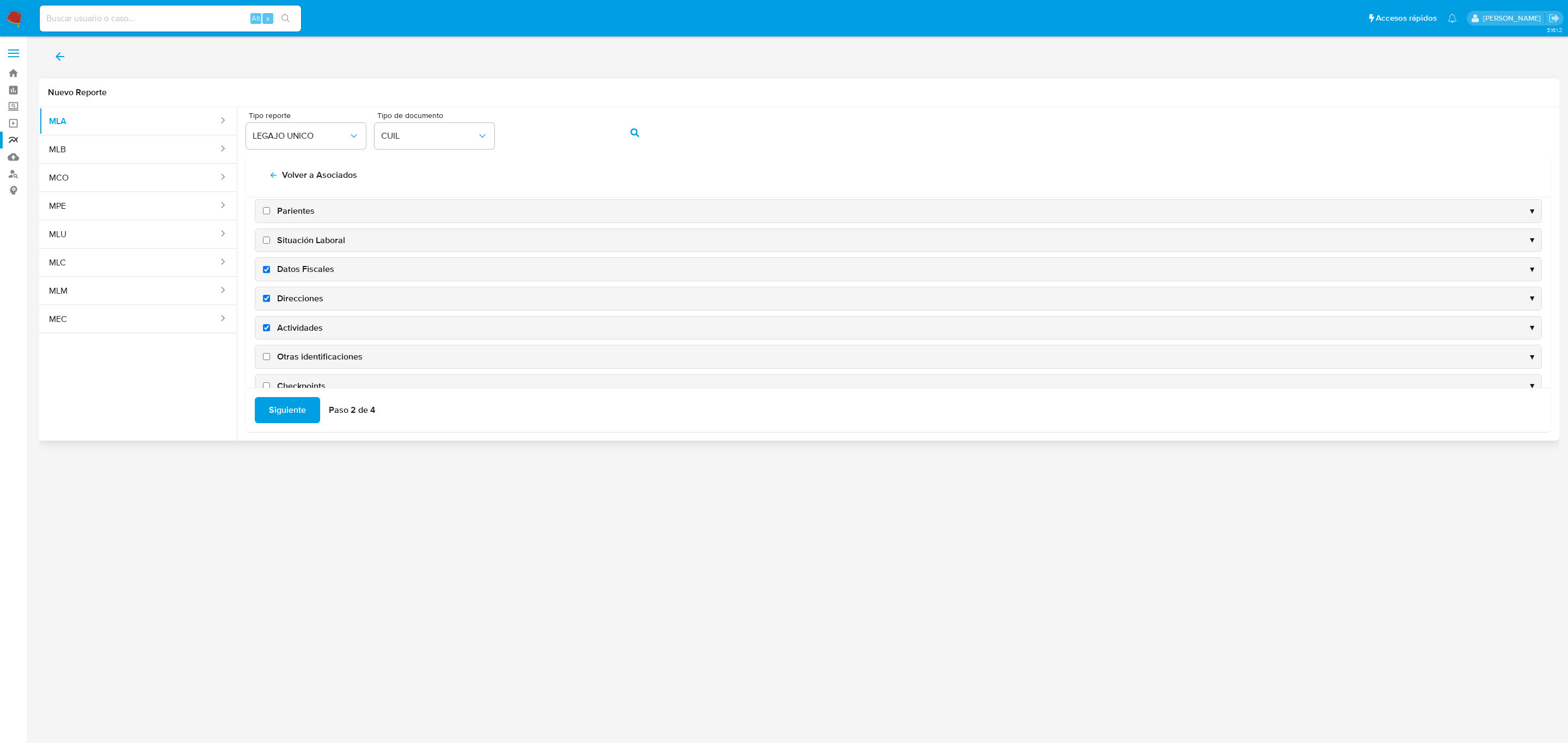
click at [306, 360] on span "Otras identificaciones" at bounding box center [320, 356] width 85 height 12
click at [270, 360] on input "Otras identificaciones" at bounding box center [266, 357] width 7 height 7
checkbox input "true"
click at [287, 399] on span "Siguiente" at bounding box center [288, 410] width 37 height 24
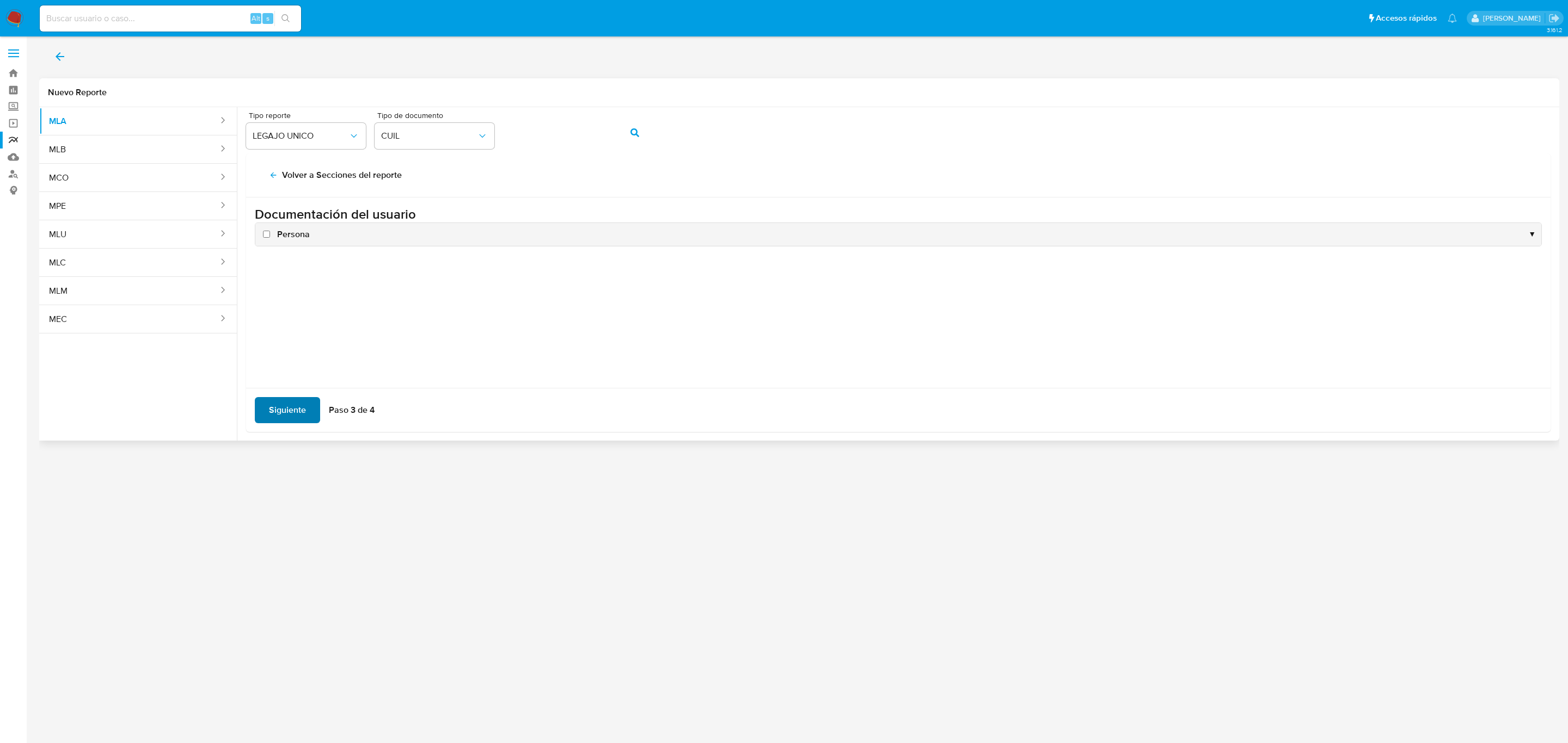
scroll to position [0, 0]
click at [287, 408] on span "Siguiente" at bounding box center [288, 410] width 37 height 24
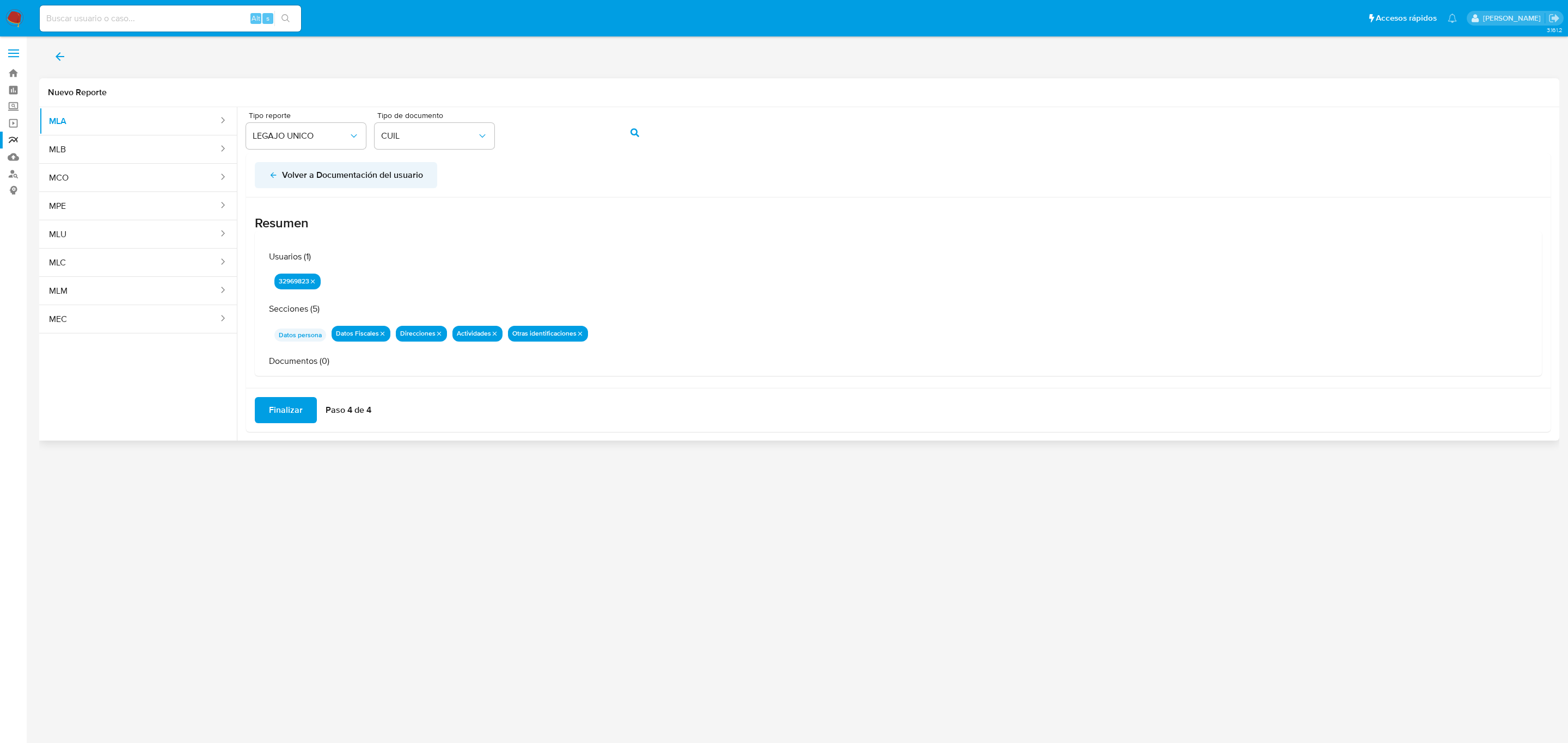
drag, startPoint x: 265, startPoint y: 169, endPoint x: 270, endPoint y: 184, distance: 15.8
click at [264, 174] on button "Volver a Documentación del usuario" at bounding box center [345, 174] width 183 height 26
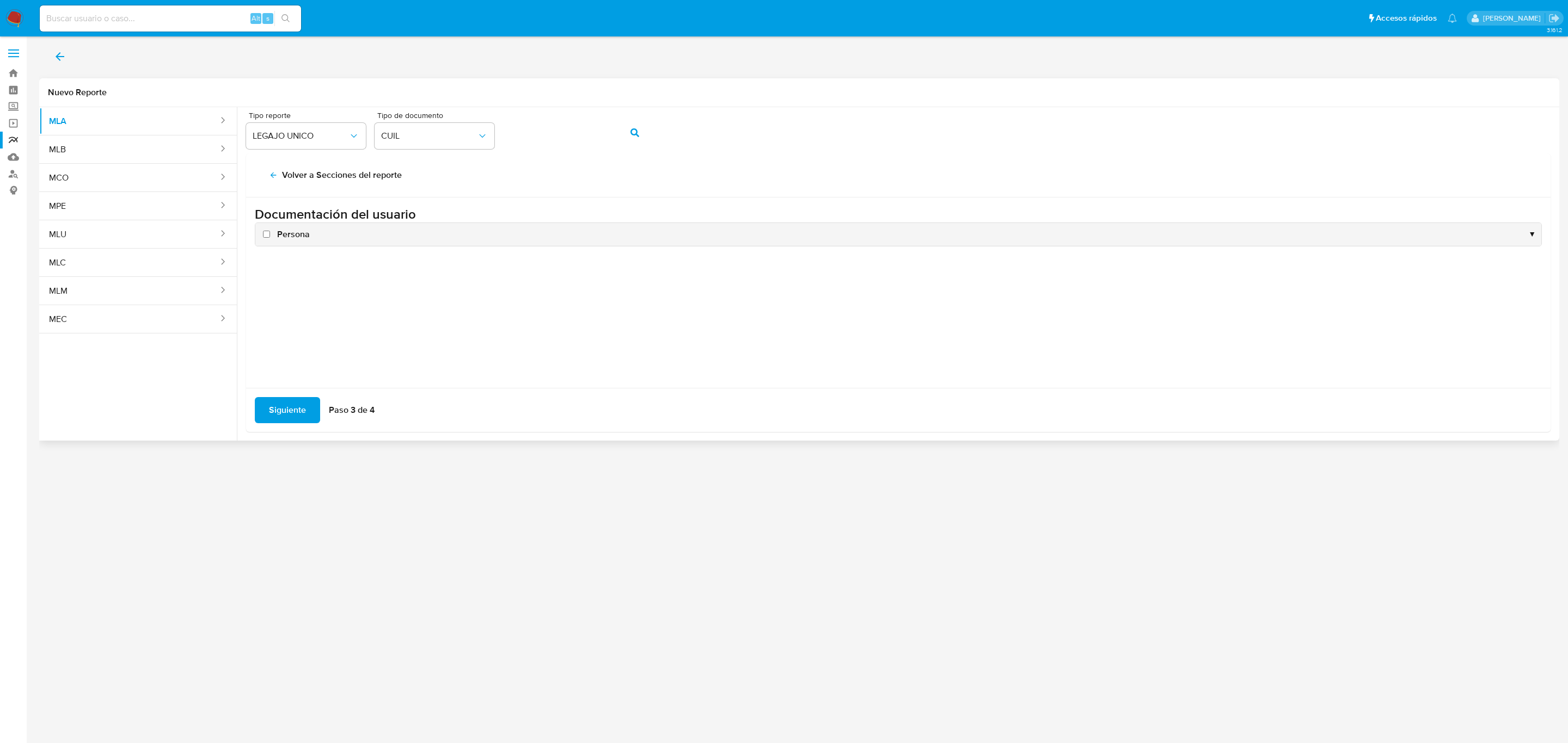
click at [278, 238] on span "Persona" at bounding box center [293, 234] width 33 height 12
click at [270, 238] on input "Persona" at bounding box center [266, 234] width 7 height 7
checkbox input "true"
click at [270, 416] on button "Siguiente" at bounding box center [287, 409] width 65 height 26
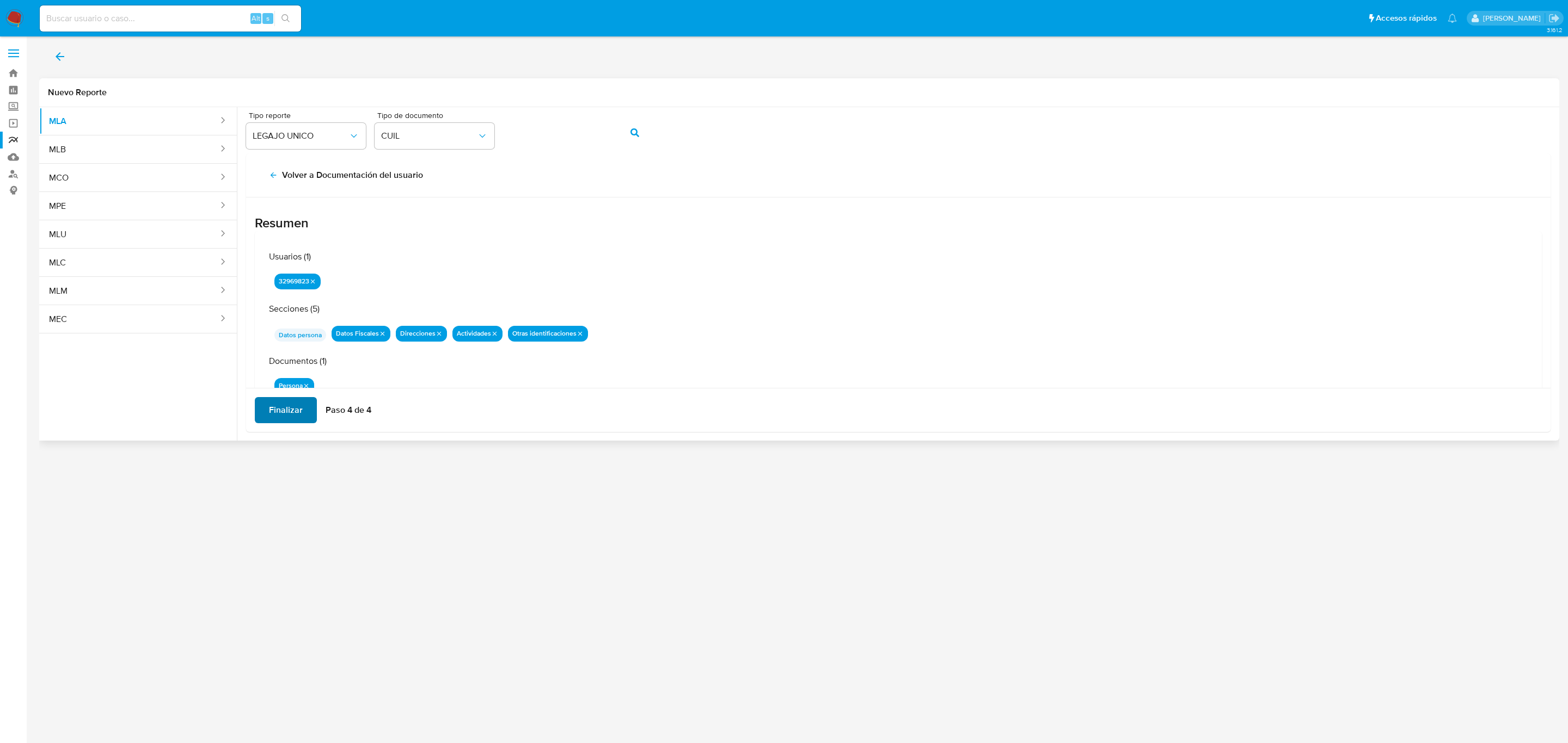
click at [273, 403] on span "Finalizar" at bounding box center [286, 410] width 34 height 24
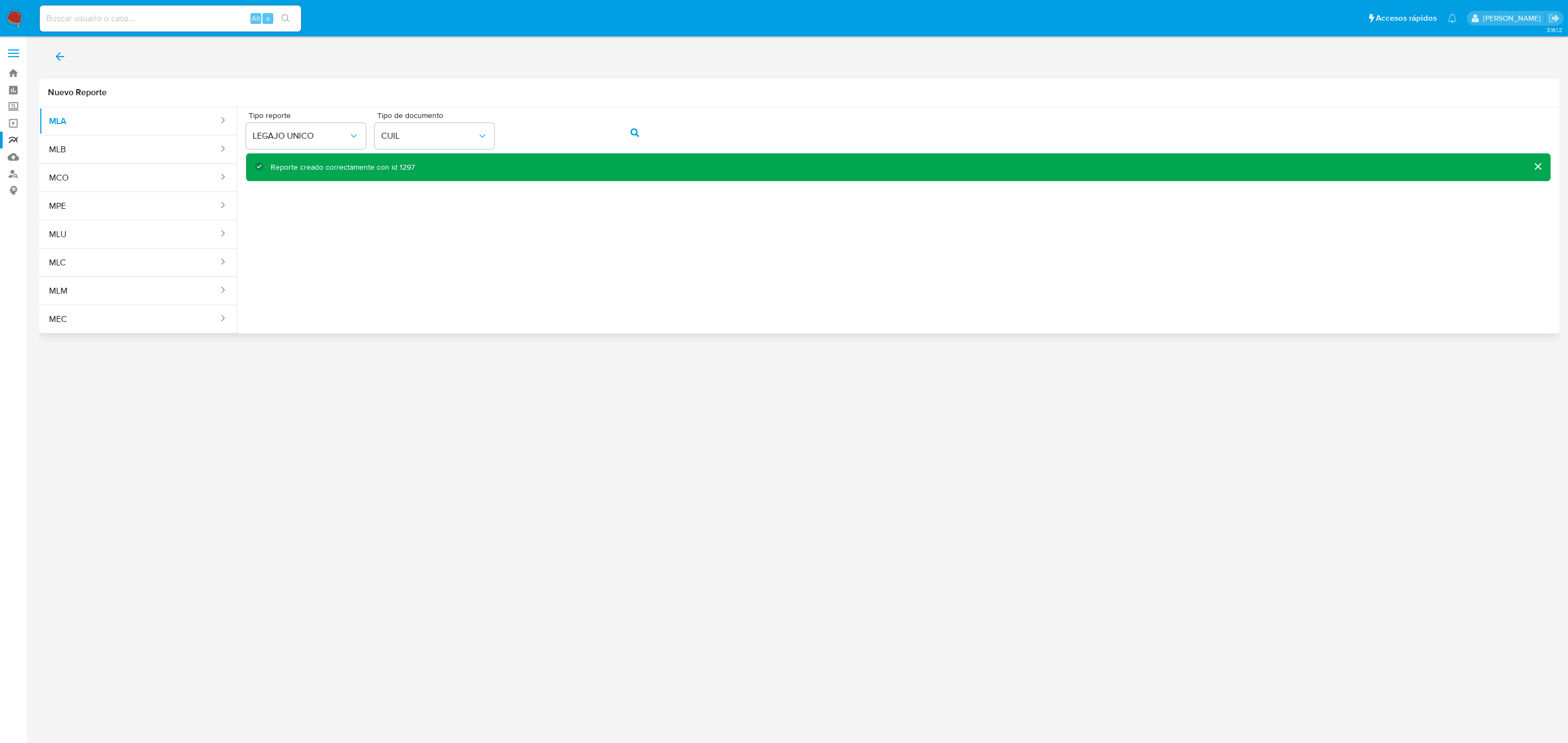
click at [64, 55] on icon "back" at bounding box center [60, 56] width 13 height 13
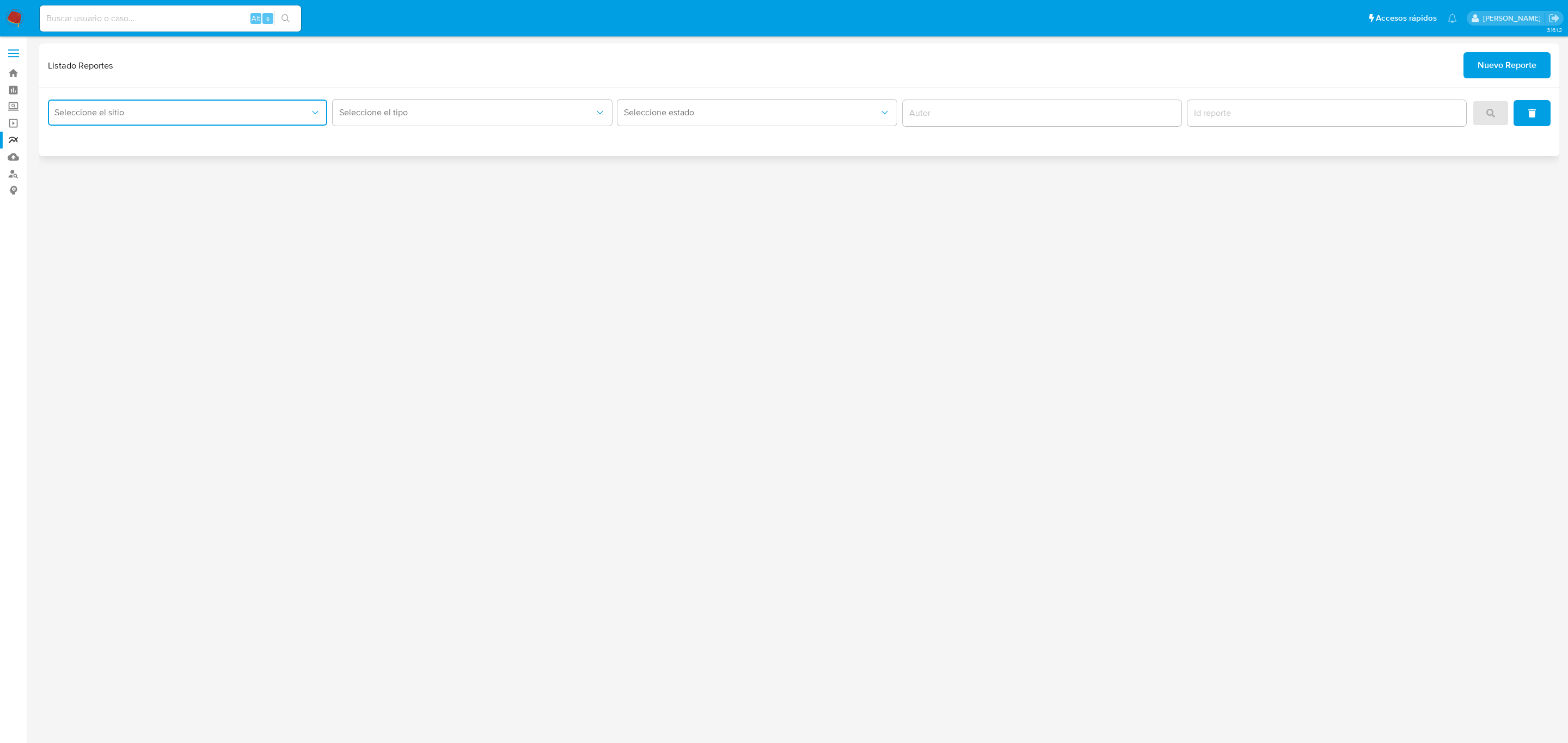
click at [203, 113] on span "Seleccione el sitio" at bounding box center [182, 112] width 256 height 11
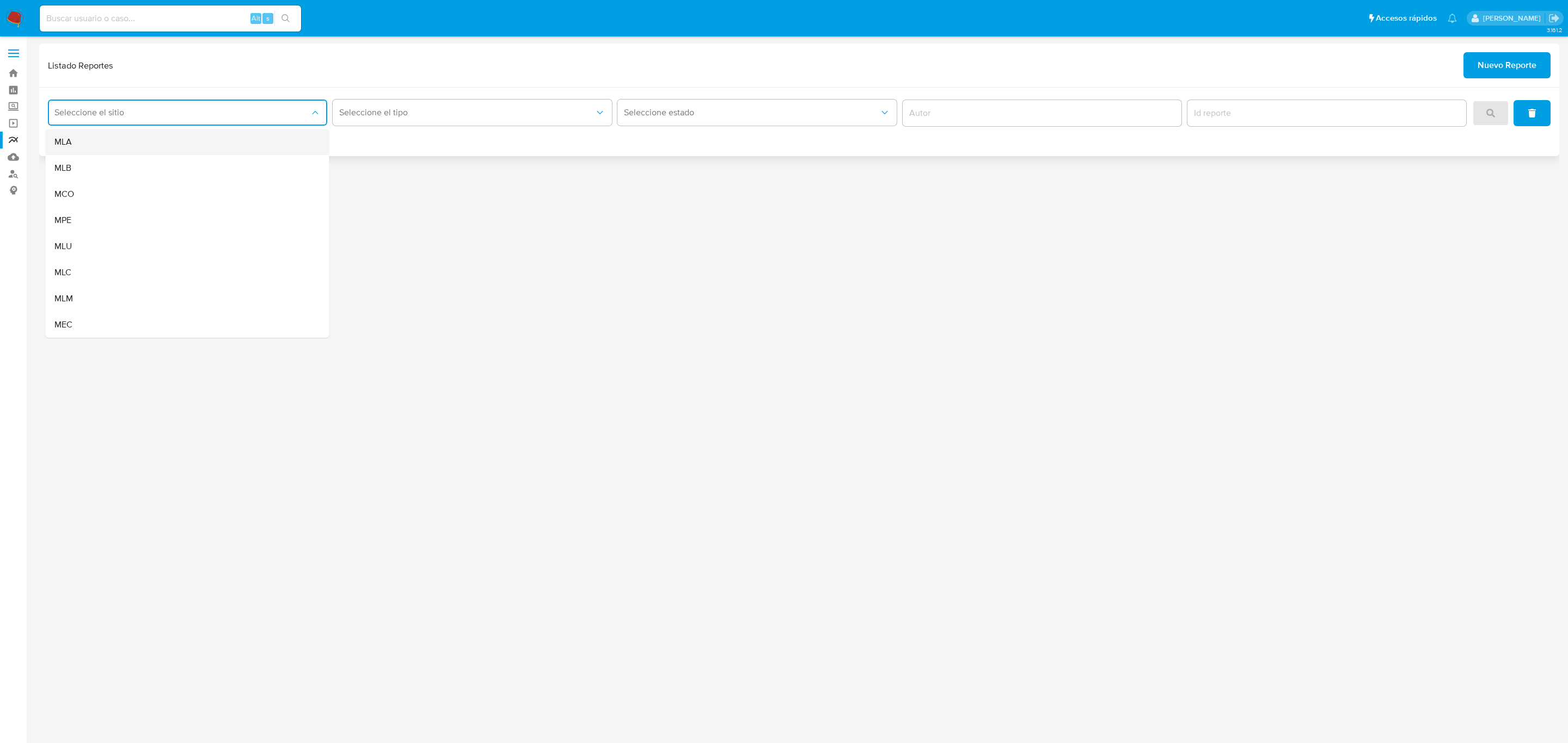
click at [184, 142] on div "MLA" at bounding box center [184, 141] width 260 height 26
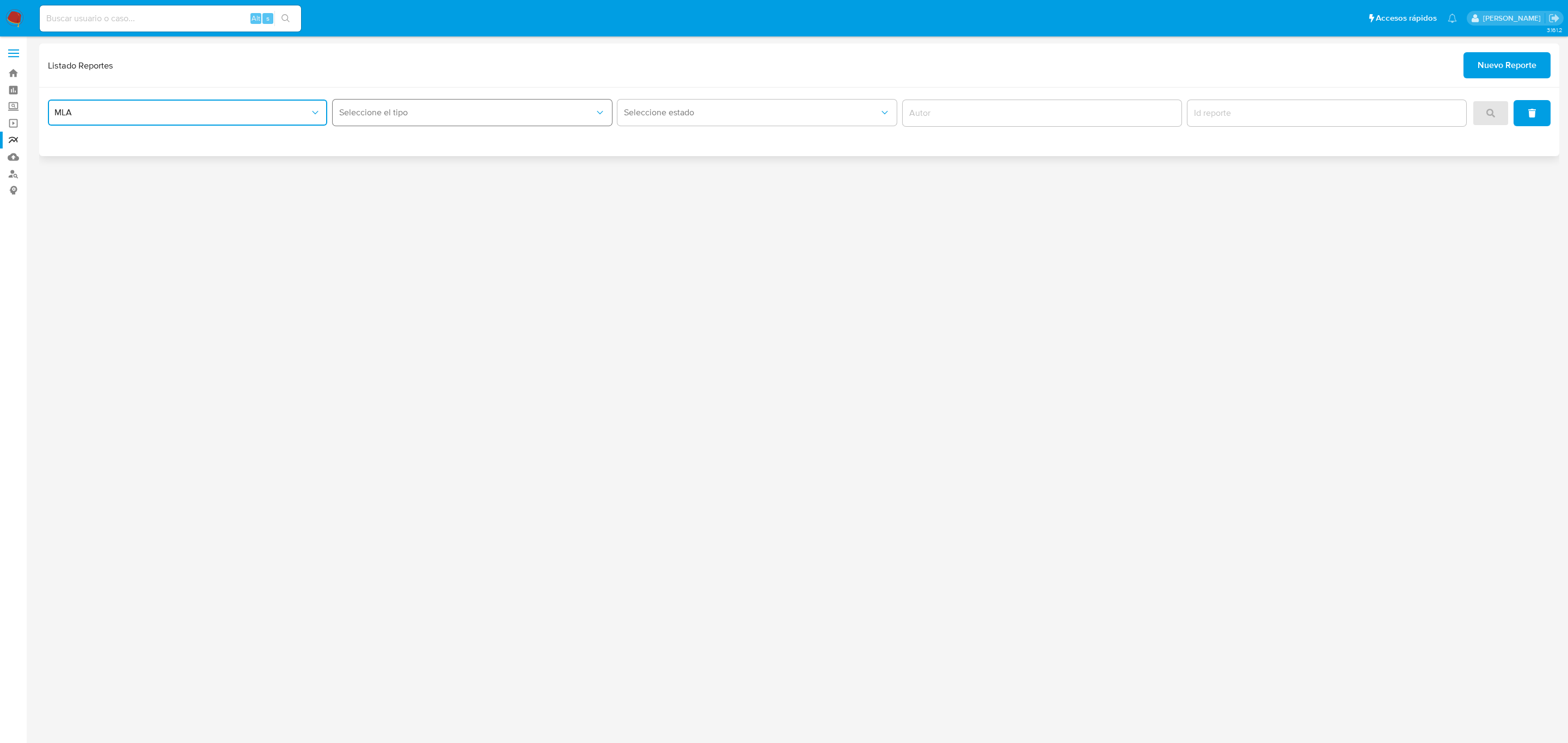
click at [393, 118] on button "Seleccione el tipo" at bounding box center [473, 112] width 280 height 26
click at [409, 189] on div "LEGAJO UNICO" at bounding box center [469, 194] width 260 height 26
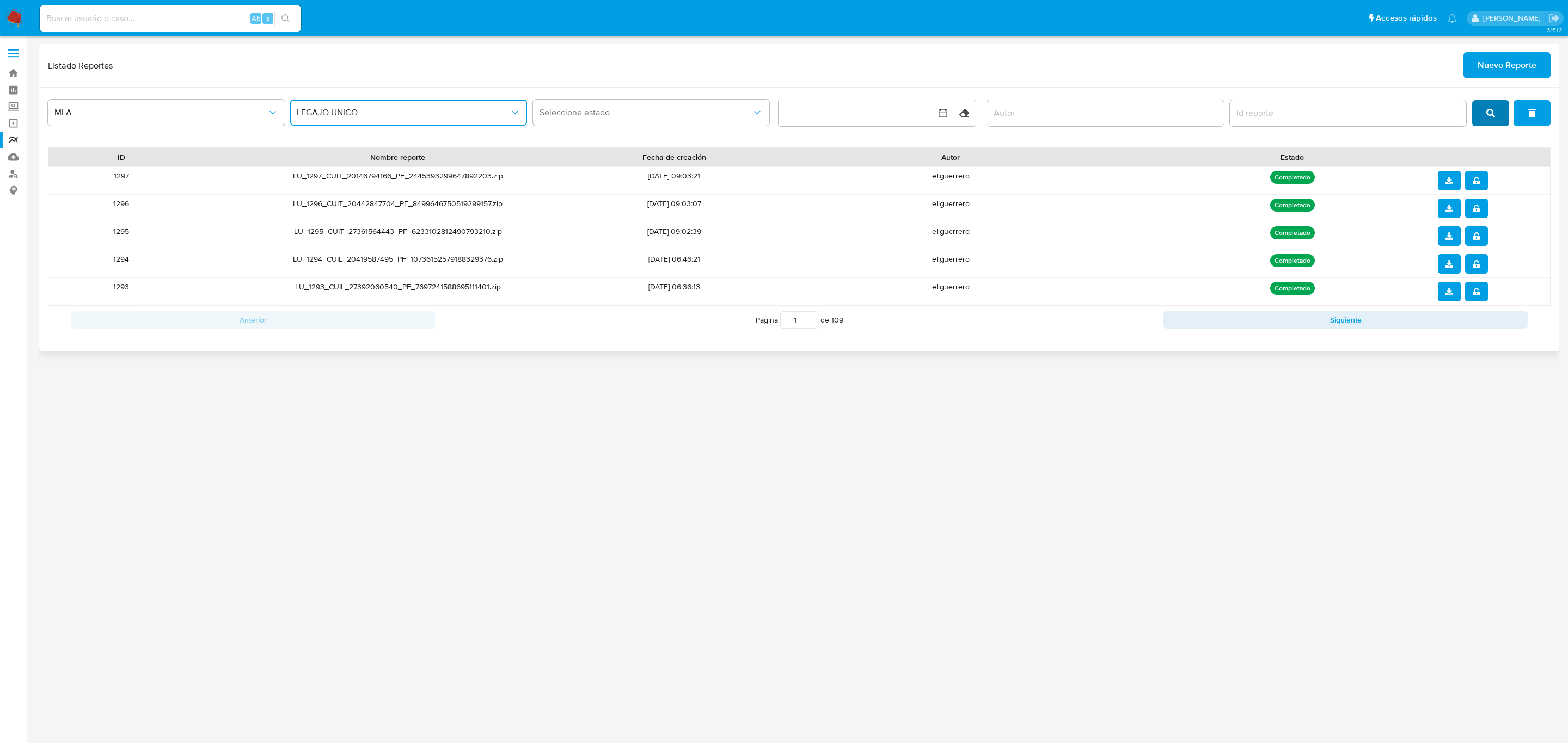
click at [1485, 113] on button "search" at bounding box center [1491, 113] width 37 height 26
click at [1474, 238] on icon "notify_security" at bounding box center [1476, 236] width 6 height 8
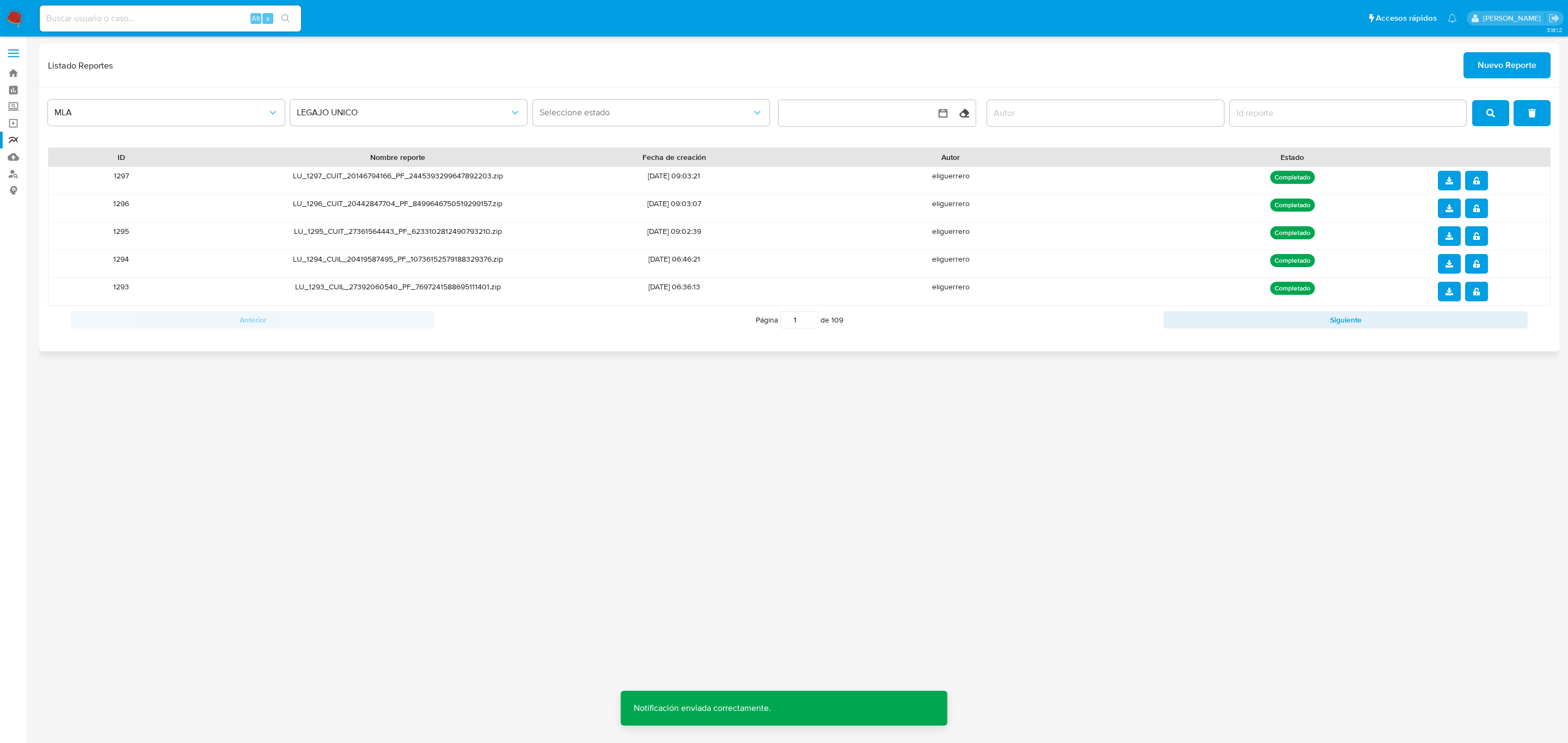
click at [1454, 240] on button "download" at bounding box center [1450, 236] width 23 height 20
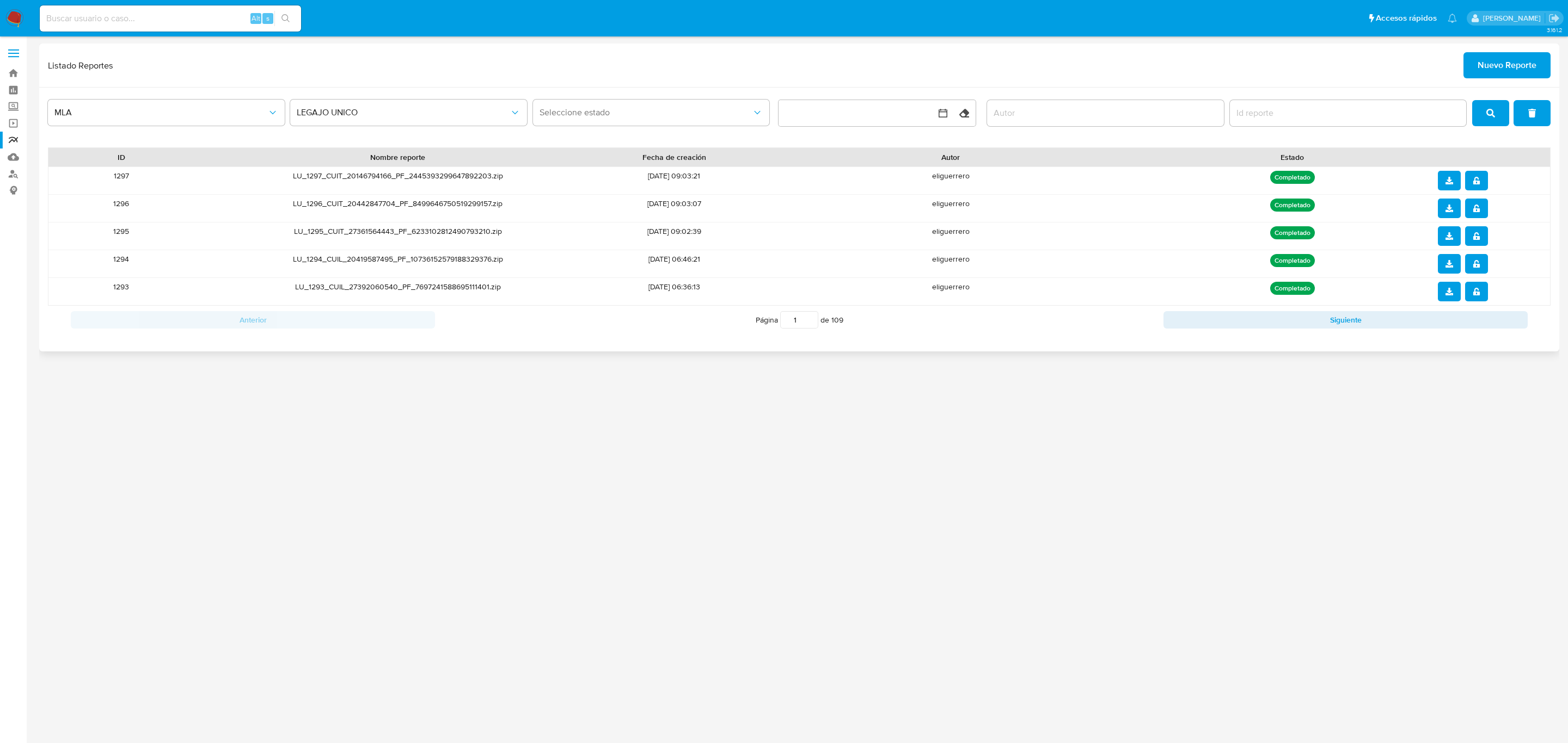
drag, startPoint x: 1479, startPoint y: 206, endPoint x: 1471, endPoint y: 212, distance: 10.0
click at [1479, 206] on icon "notify_security" at bounding box center [1476, 208] width 8 height 8
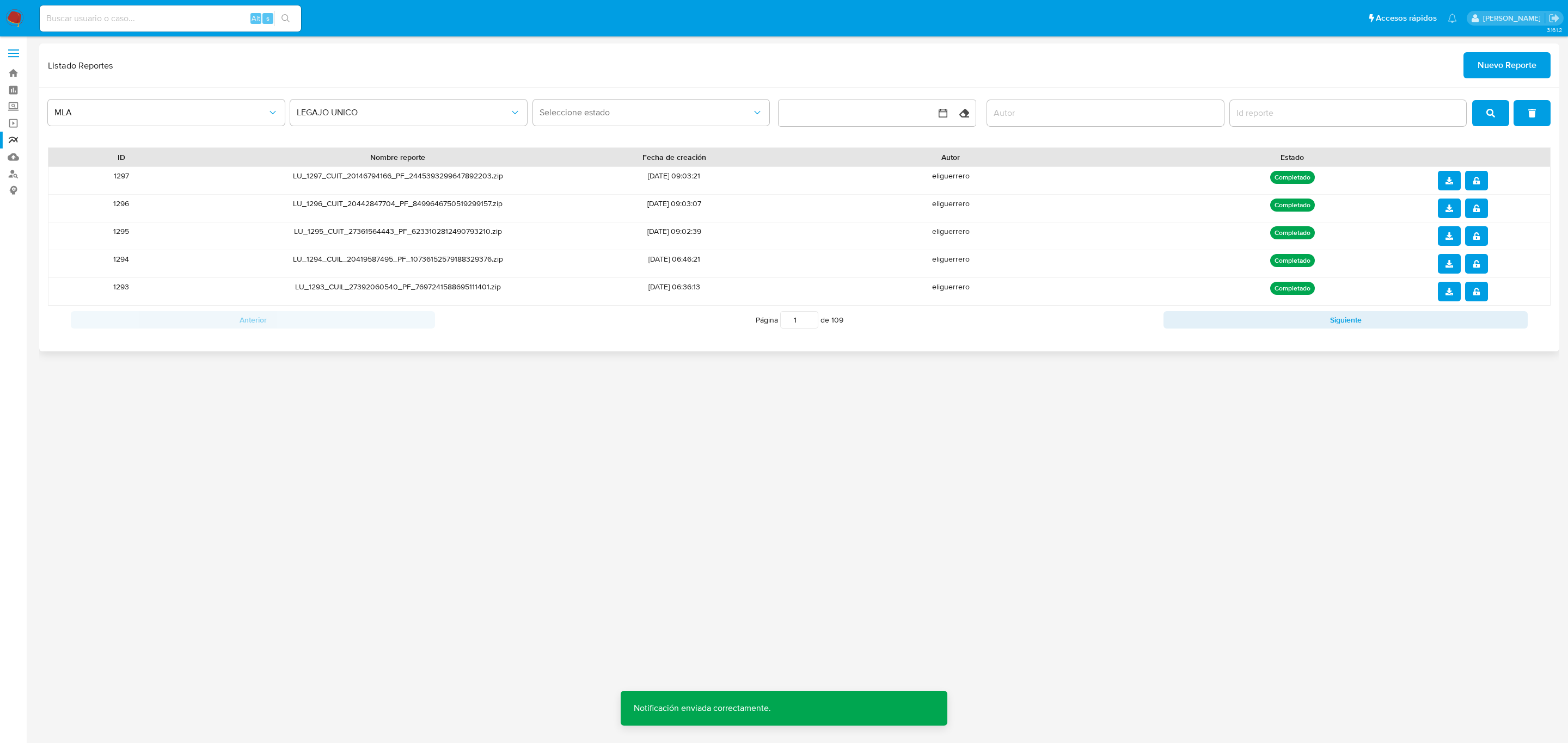
click at [1449, 212] on icon "download" at bounding box center [1449, 208] width 8 height 8
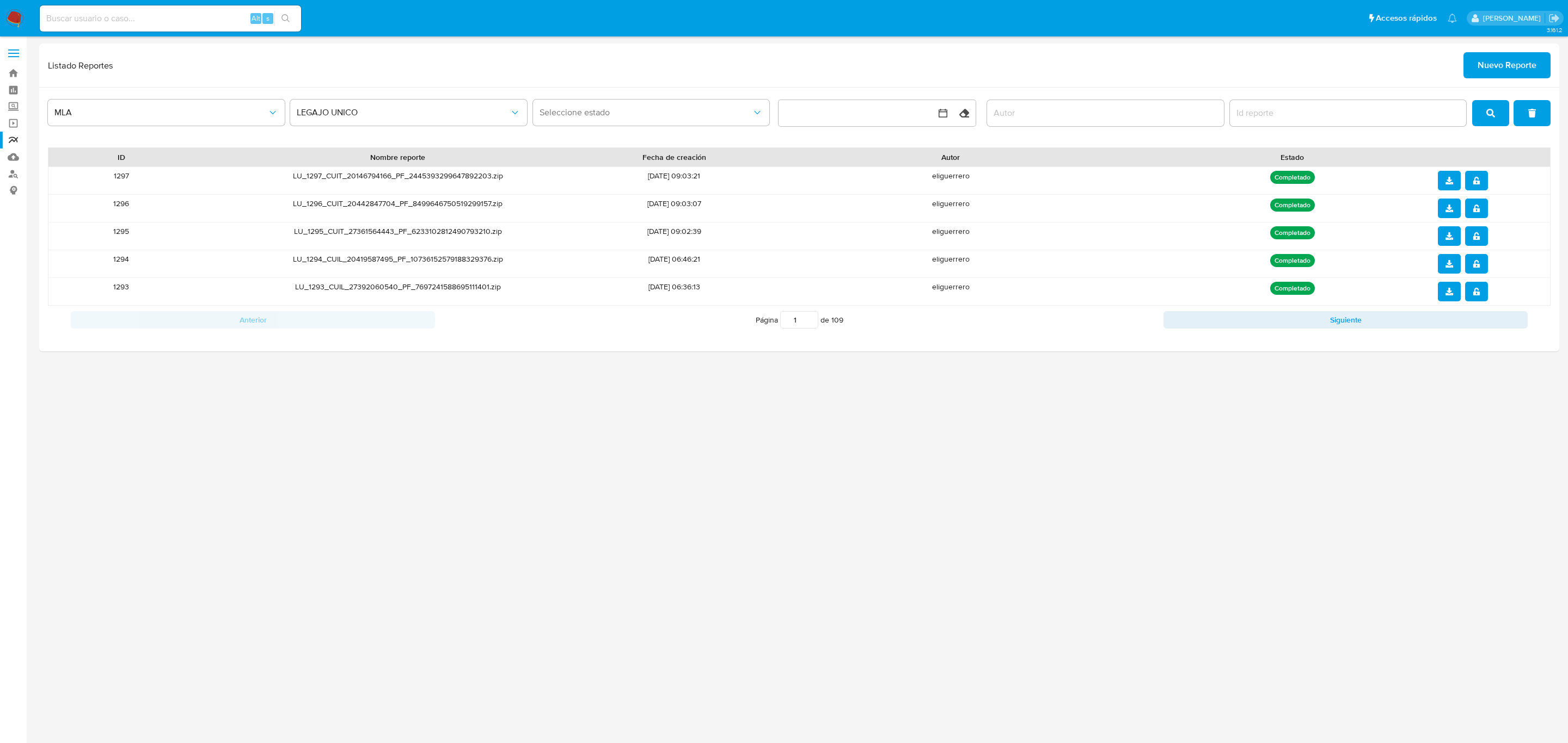
drag, startPoint x: 1035, startPoint y: 555, endPoint x: 629, endPoint y: 567, distance: 406.2
click at [1035, 555] on div "3.161.2" at bounding box center [799, 390] width 1520 height 692
click at [1466, 183] on button "notify_security" at bounding box center [1476, 181] width 23 height 20
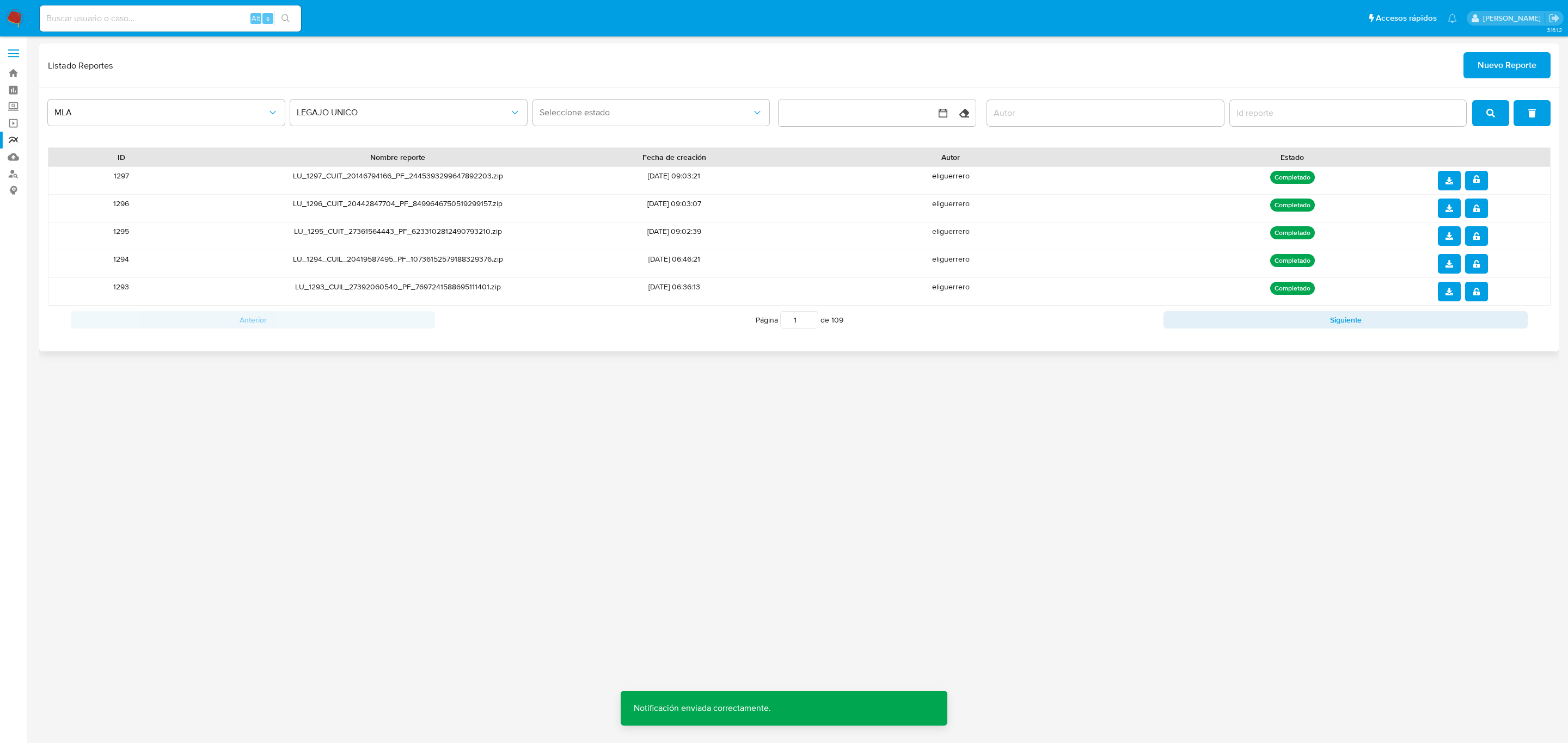
click at [1445, 180] on icon "download" at bounding box center [1449, 181] width 8 height 8
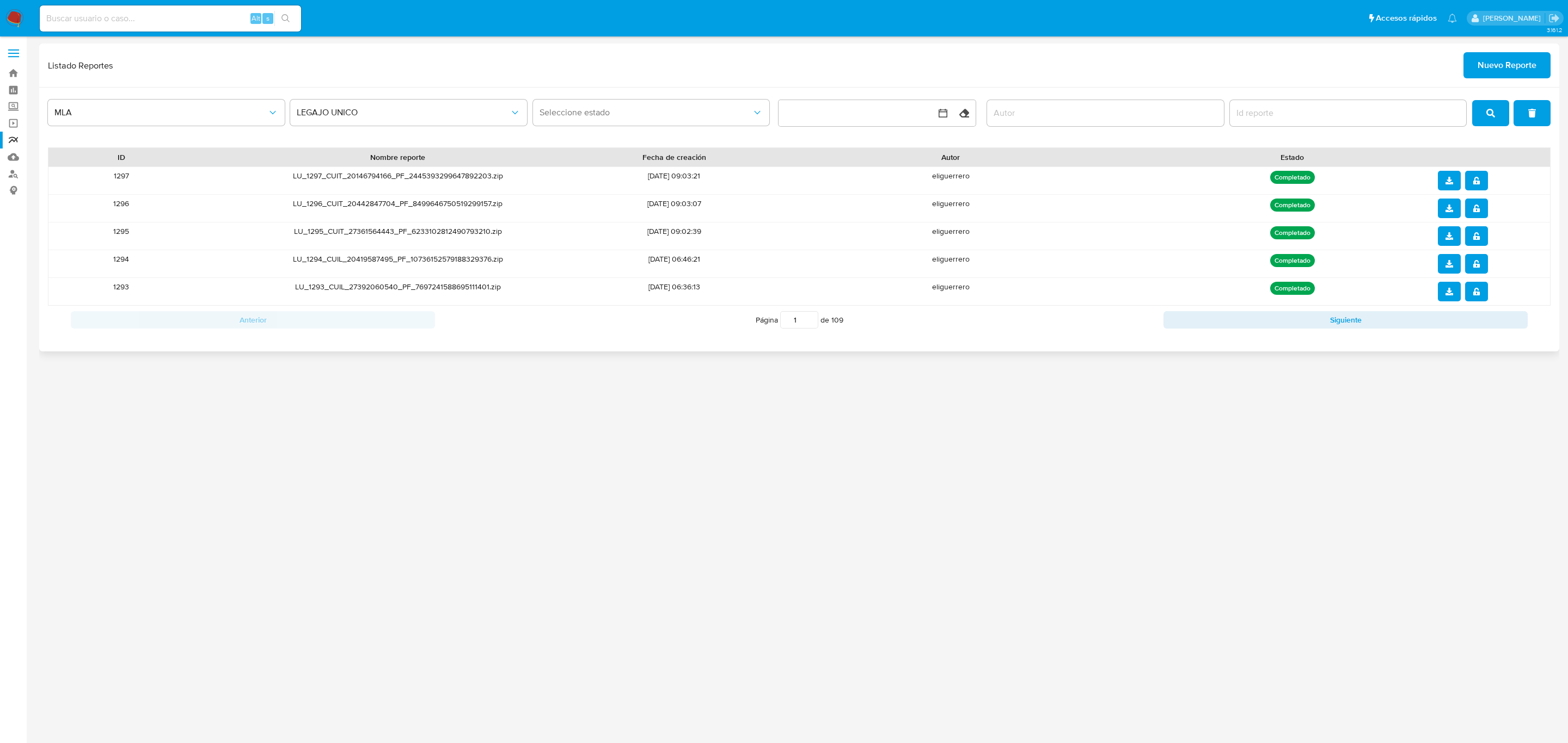
click at [1516, 74] on span "Nuevo Reporte" at bounding box center [1507, 65] width 59 height 24
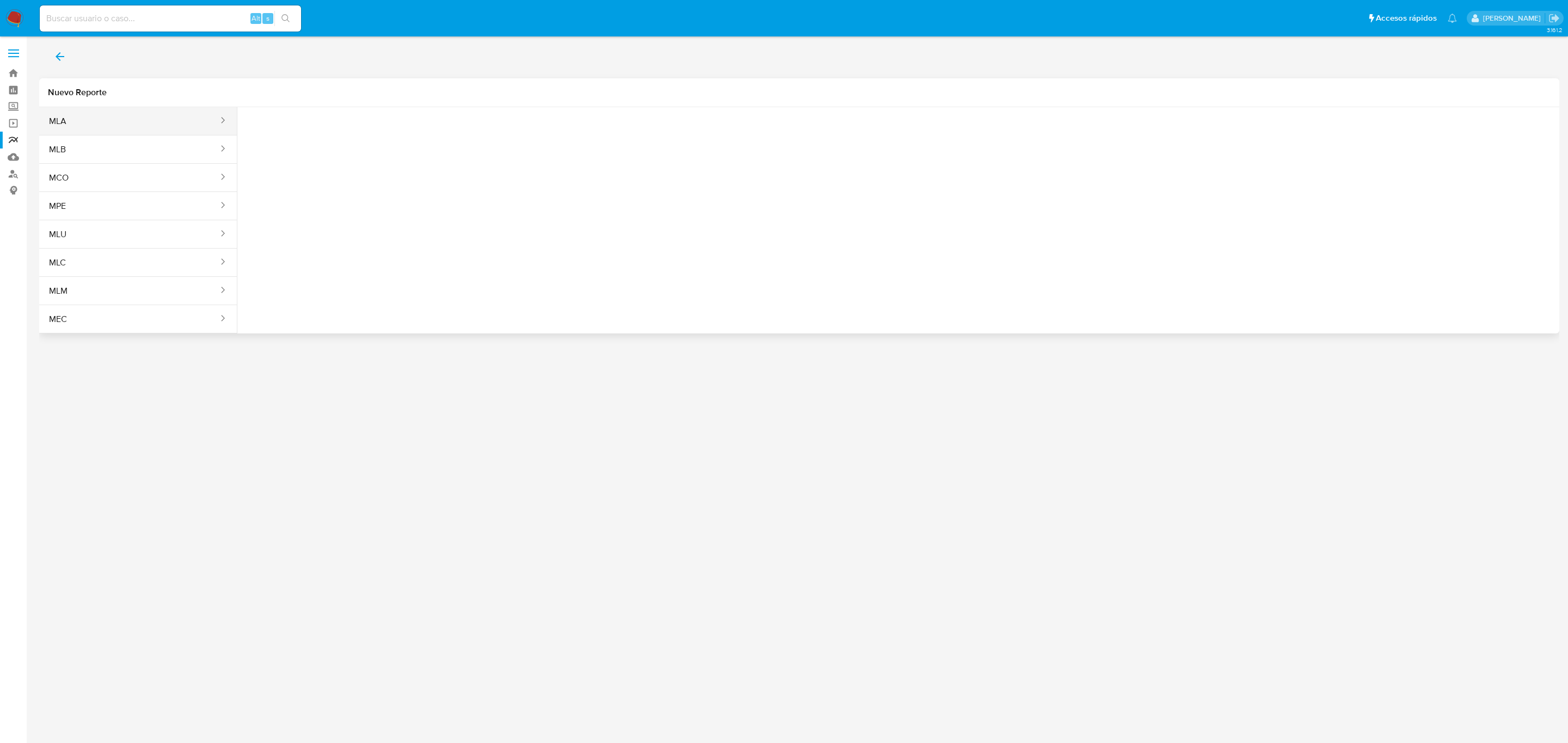
click at [85, 117] on button "MLA" at bounding box center [129, 121] width 180 height 26
click at [329, 144] on button "Seleccione una opcion" at bounding box center [305, 135] width 120 height 26
click at [321, 215] on div "LEGAJO UNICO" at bounding box center [302, 217] width 101 height 26
click at [452, 144] on button "Tipo de documento" at bounding box center [435, 135] width 120 height 26
click at [444, 213] on div "CUIL CUIL" at bounding box center [430, 208] width 101 height 37
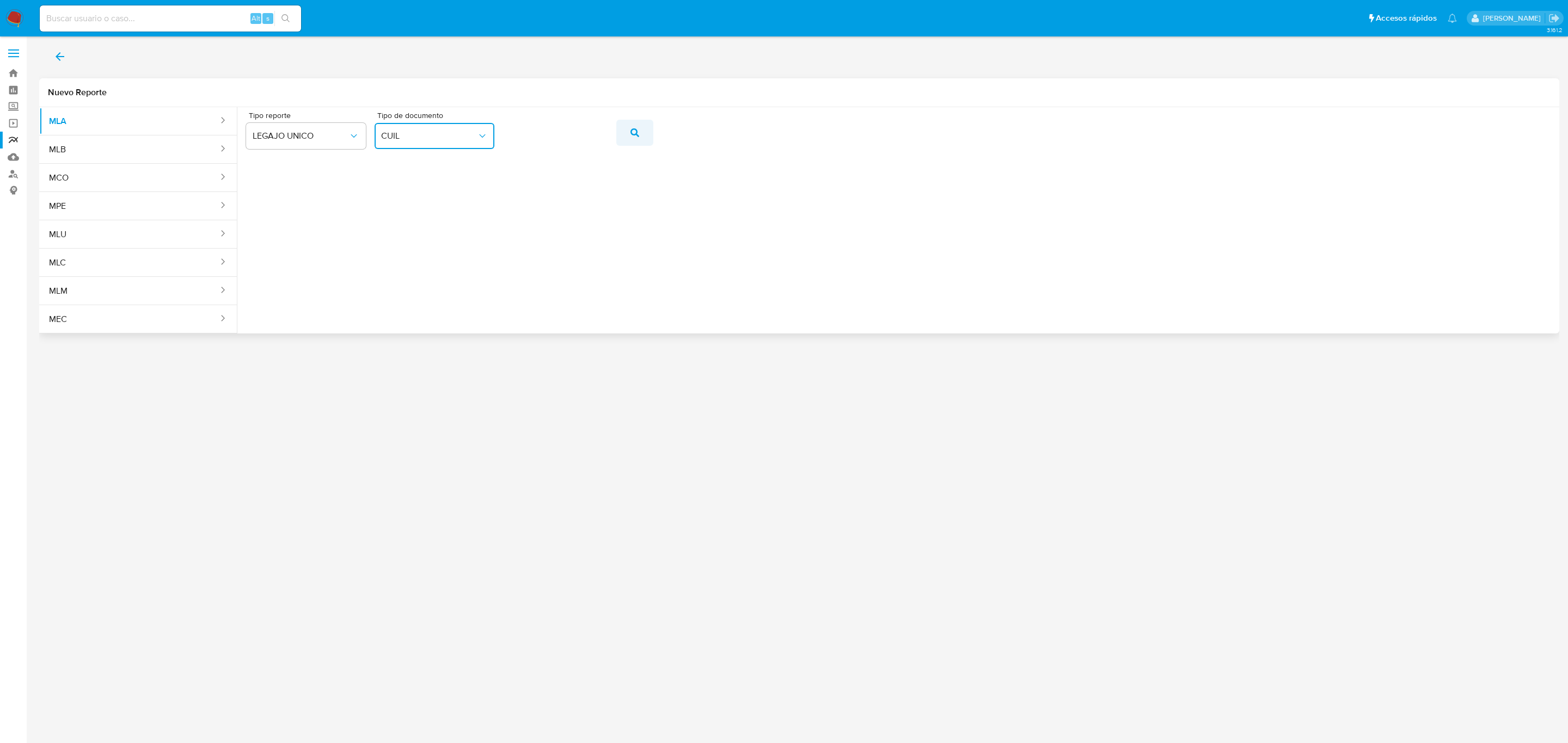
click at [624, 127] on button "action-search" at bounding box center [635, 133] width 37 height 26
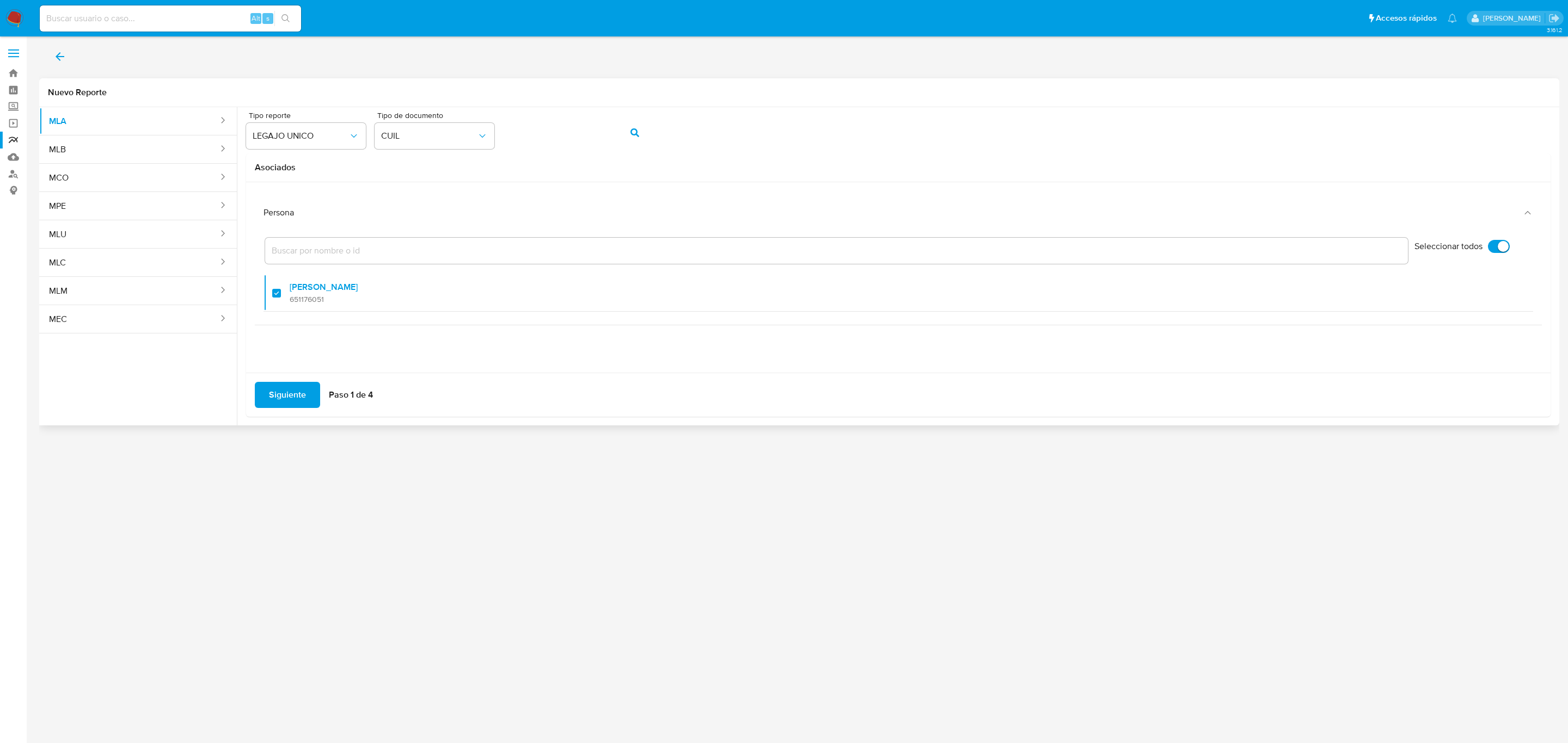
click at [283, 379] on div "Siguiente Paso 1 de 4" at bounding box center [898, 395] width 1304 height 44
drag, startPoint x: 282, startPoint y: 384, endPoint x: 278, endPoint y: 411, distance: 27.3
click at [282, 384] on span "Siguiente" at bounding box center [288, 394] width 37 height 24
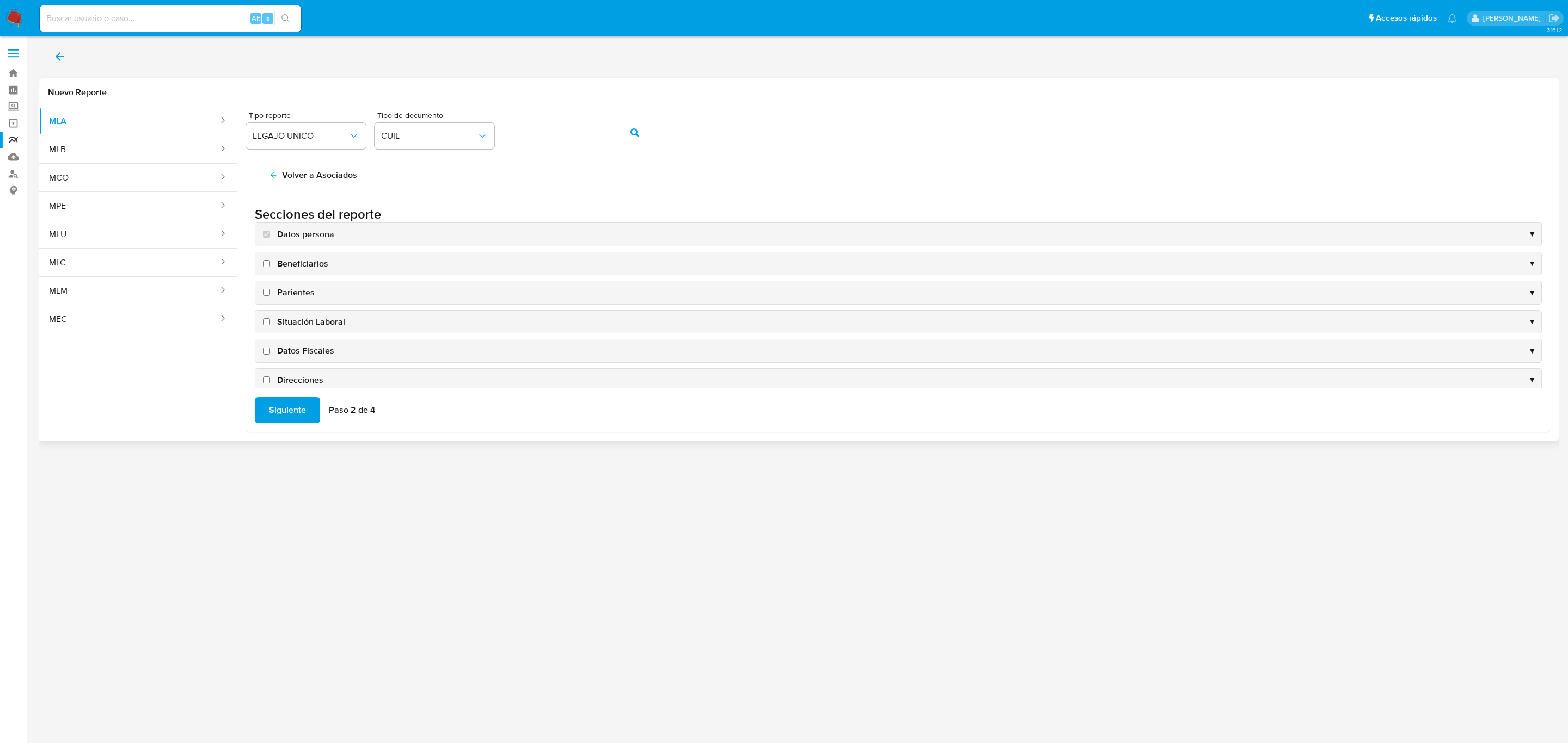
click at [301, 350] on span "Datos Fiscales" at bounding box center [305, 351] width 57 height 12
click at [270, 350] on input "Datos Fiscales" at bounding box center [266, 351] width 7 height 7
checkbox input "true"
click at [303, 304] on span "Direcciones" at bounding box center [300, 298] width 46 height 12
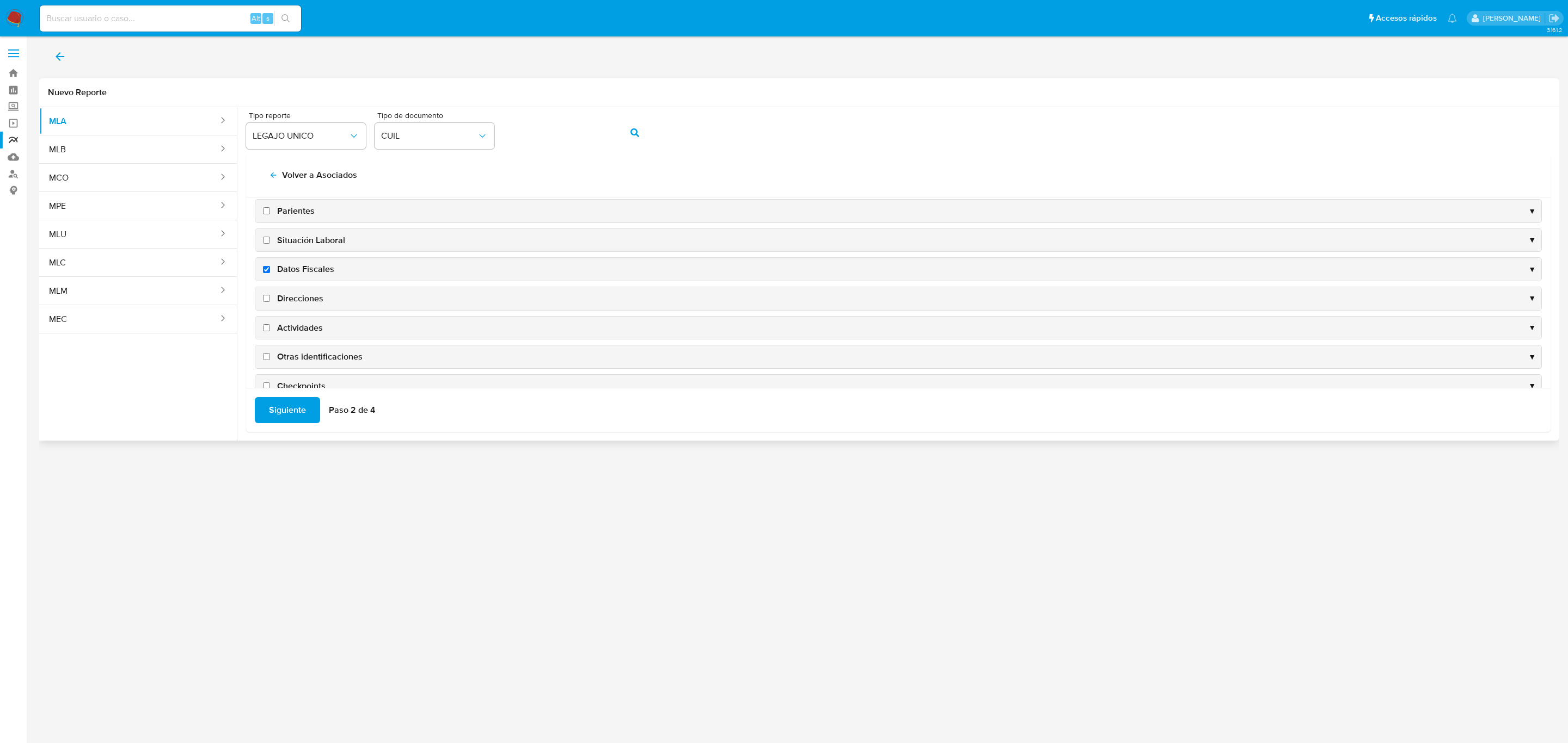
click at [270, 302] on input "Direcciones" at bounding box center [266, 298] width 7 height 7
checkbox input "true"
click at [305, 331] on span "Actividades" at bounding box center [299, 327] width 45 height 12
click at [270, 331] on input "Actividades" at bounding box center [266, 327] width 7 height 7
checkbox input "true"
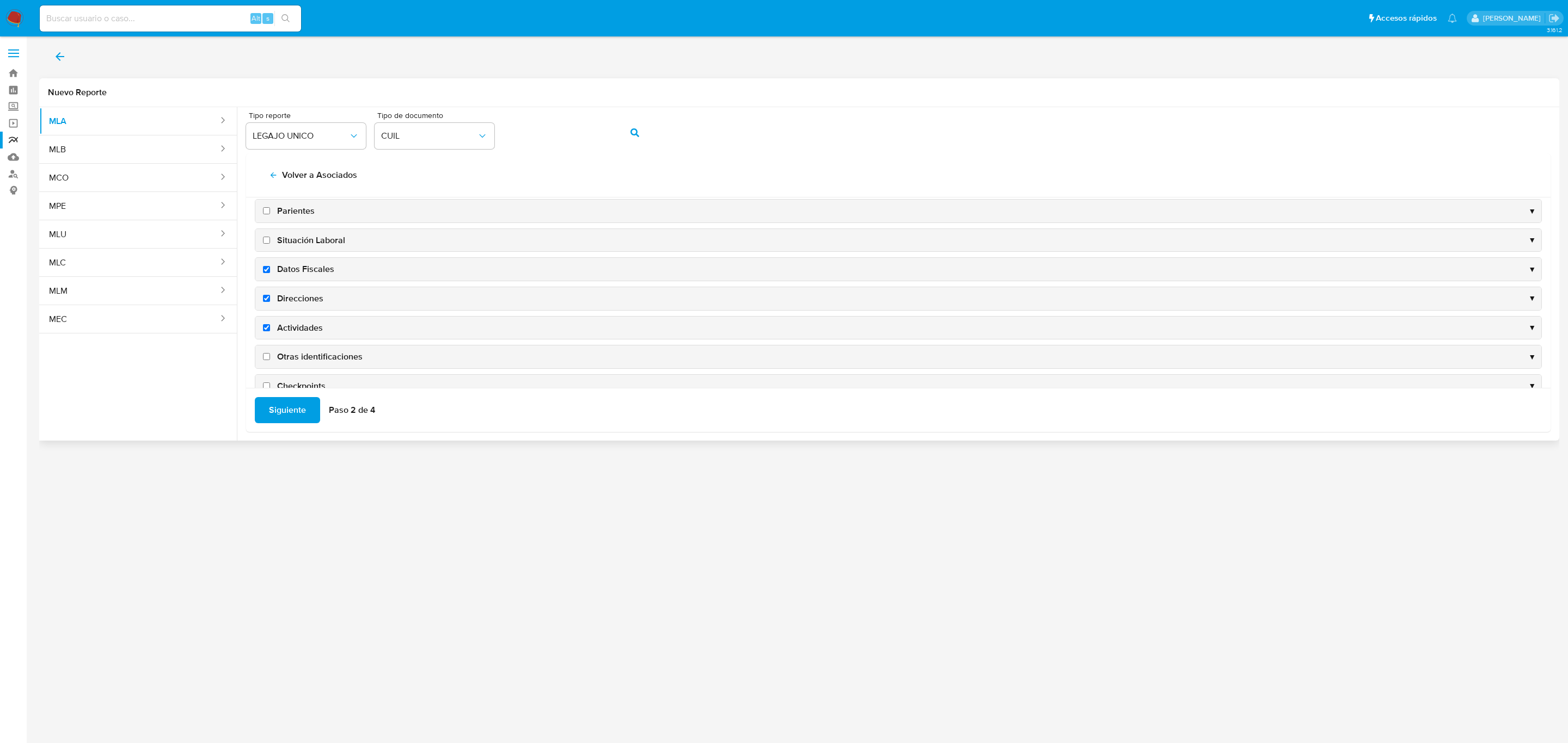
click at [316, 359] on span "Otras identificaciones" at bounding box center [320, 356] width 85 height 12
click at [270, 359] on input "Otras identificaciones" at bounding box center [266, 357] width 7 height 7
checkbox input "true"
click at [297, 409] on span "Siguiente" at bounding box center [288, 410] width 37 height 24
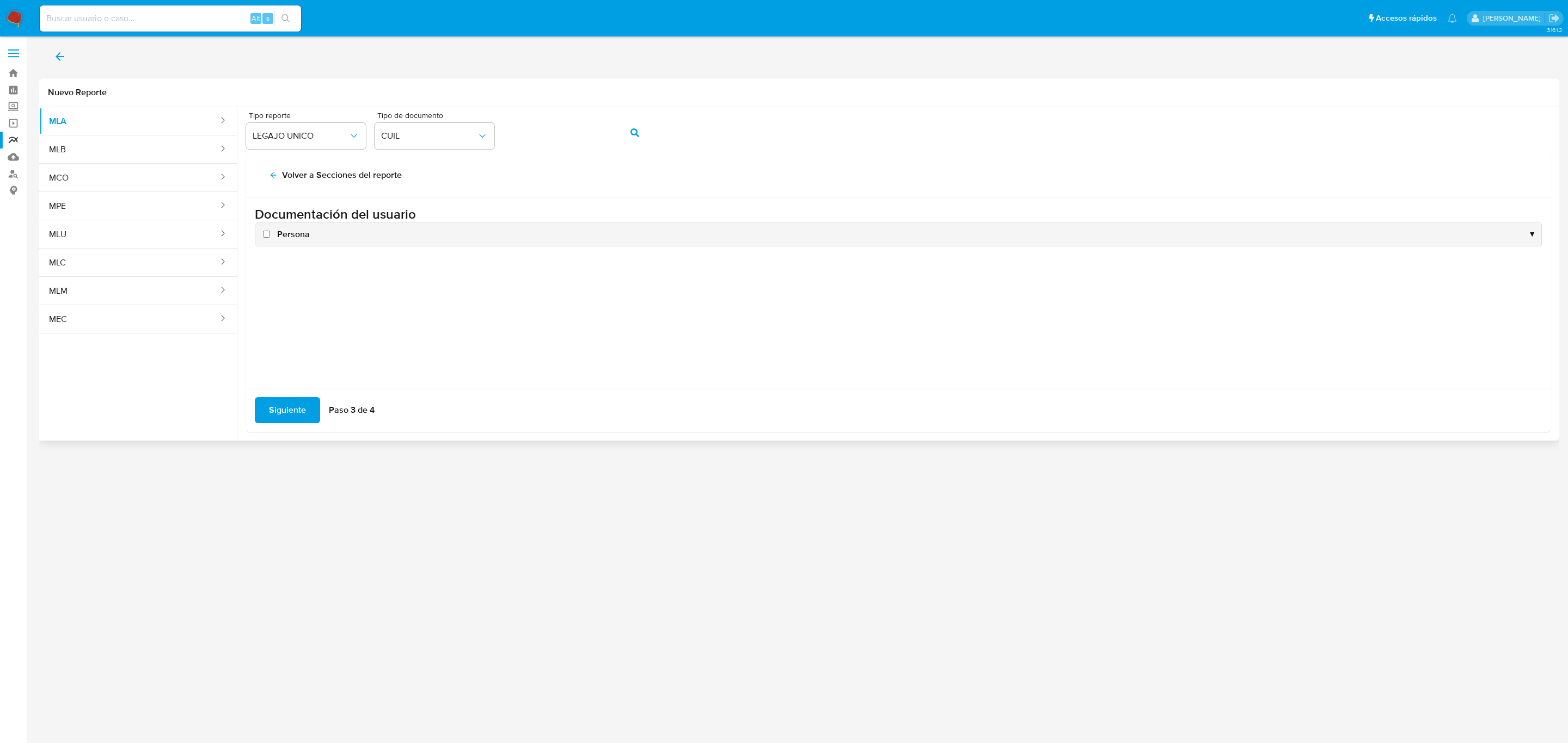
click at [294, 232] on span "Persona" at bounding box center [293, 234] width 33 height 12
click at [270, 232] on input "Persona" at bounding box center [266, 234] width 7 height 7
checkbox input "true"
click at [286, 412] on span "Siguiente" at bounding box center [288, 410] width 37 height 24
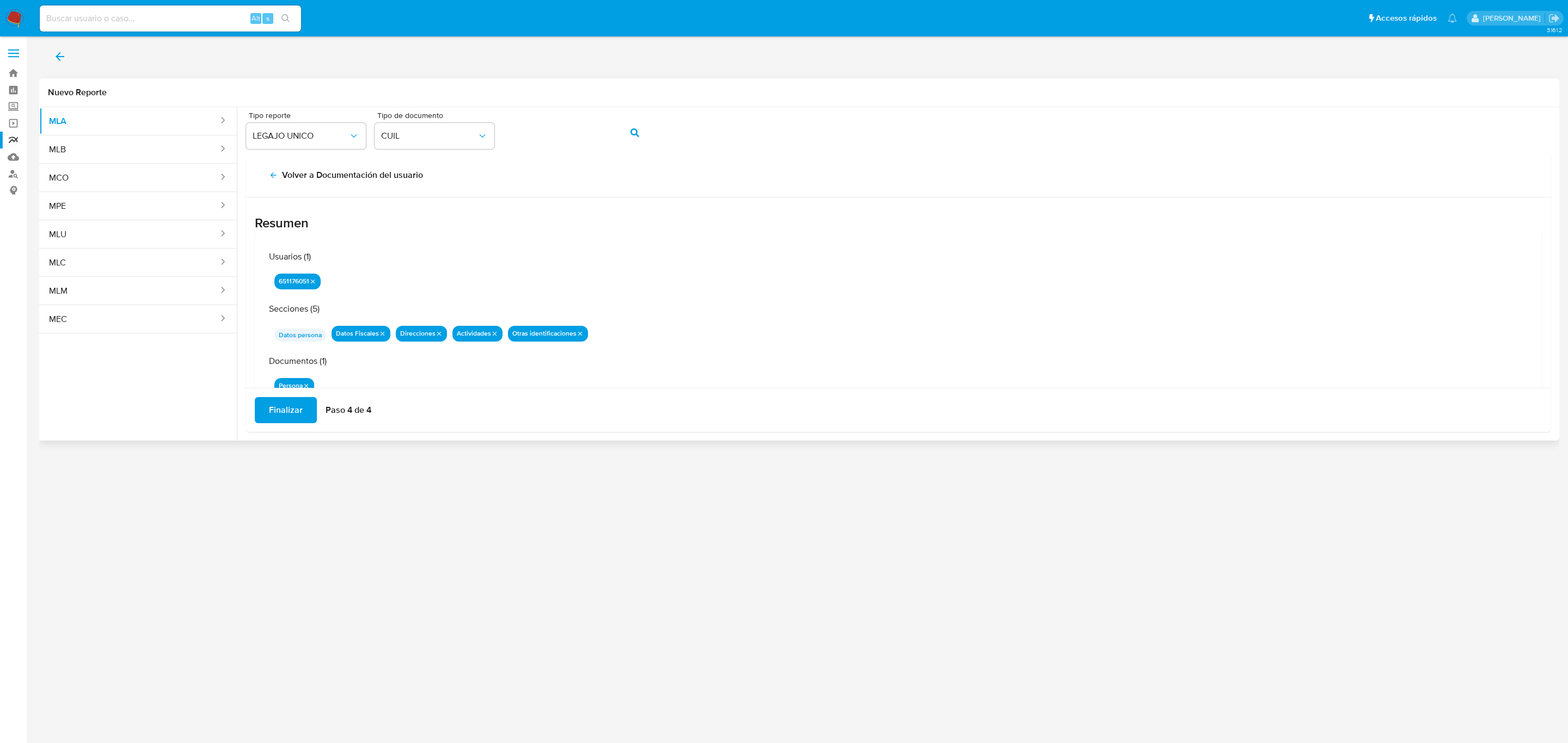
click at [299, 411] on span "Finalizar" at bounding box center [286, 410] width 34 height 24
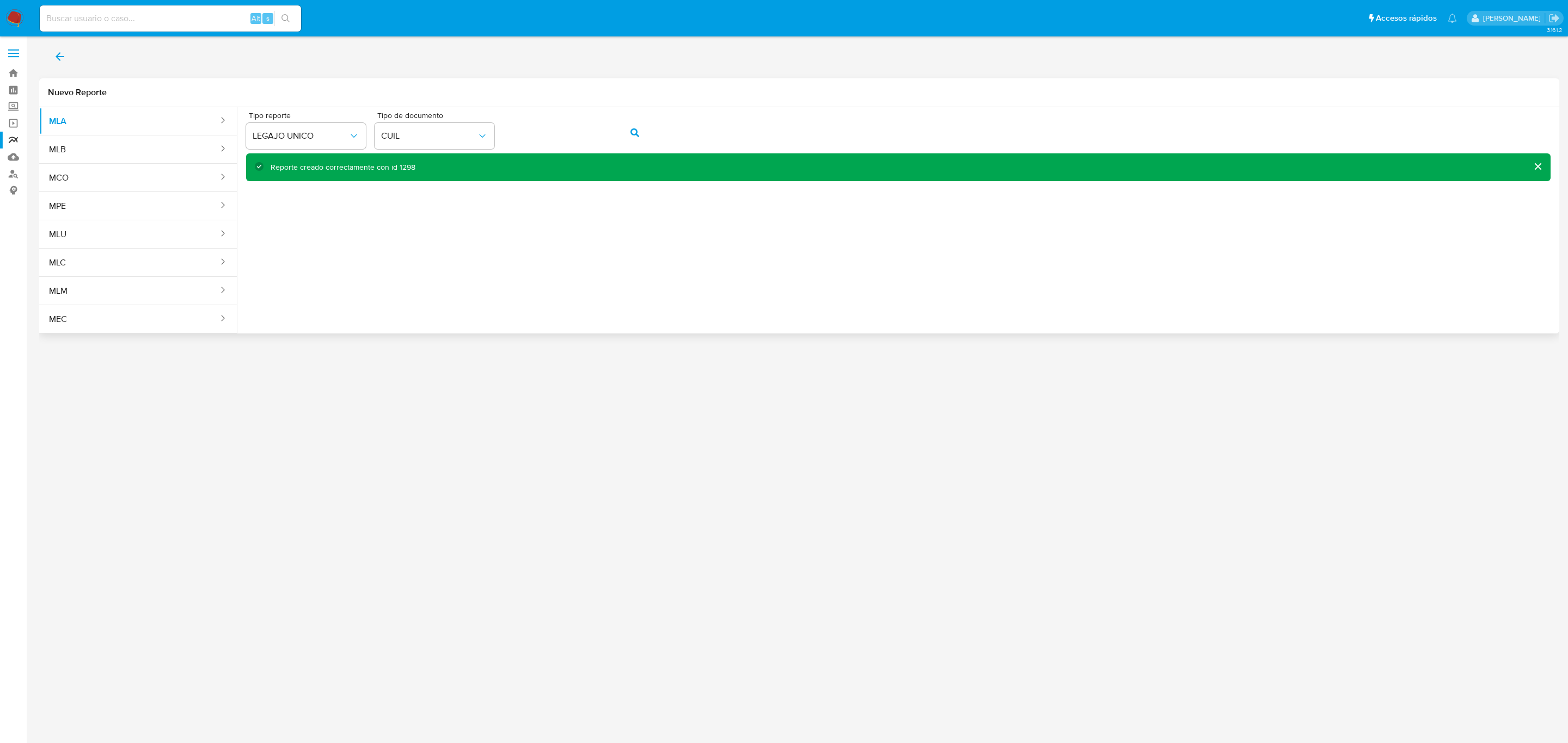
drag, startPoint x: 890, startPoint y: 440, endPoint x: 809, endPoint y: 416, distance: 84.5
click at [890, 440] on div "3.161.2" at bounding box center [799, 390] width 1520 height 692
click at [630, 140] on span "action-search" at bounding box center [635, 133] width 9 height 24
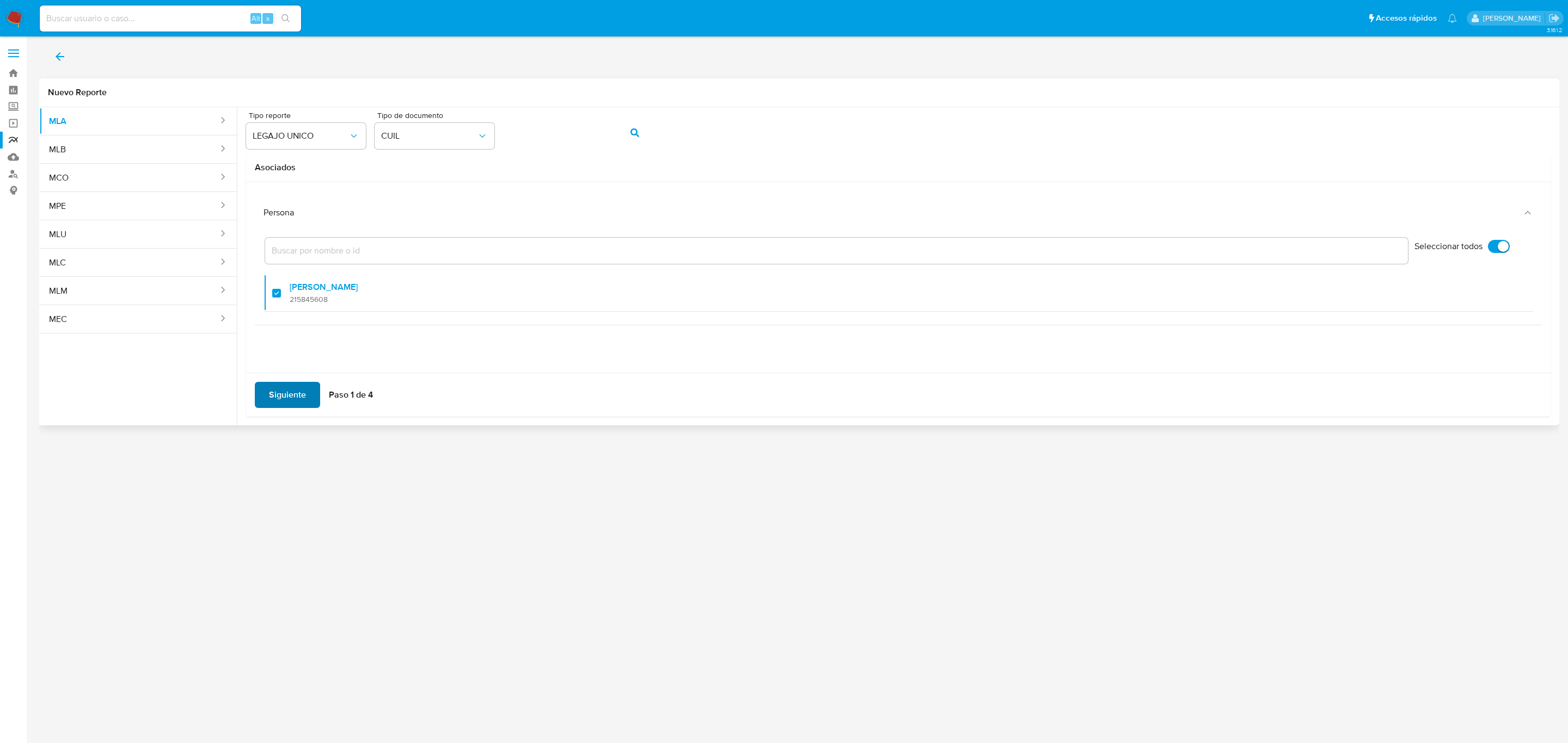
click at [275, 397] on span "Siguiente" at bounding box center [288, 394] width 37 height 24
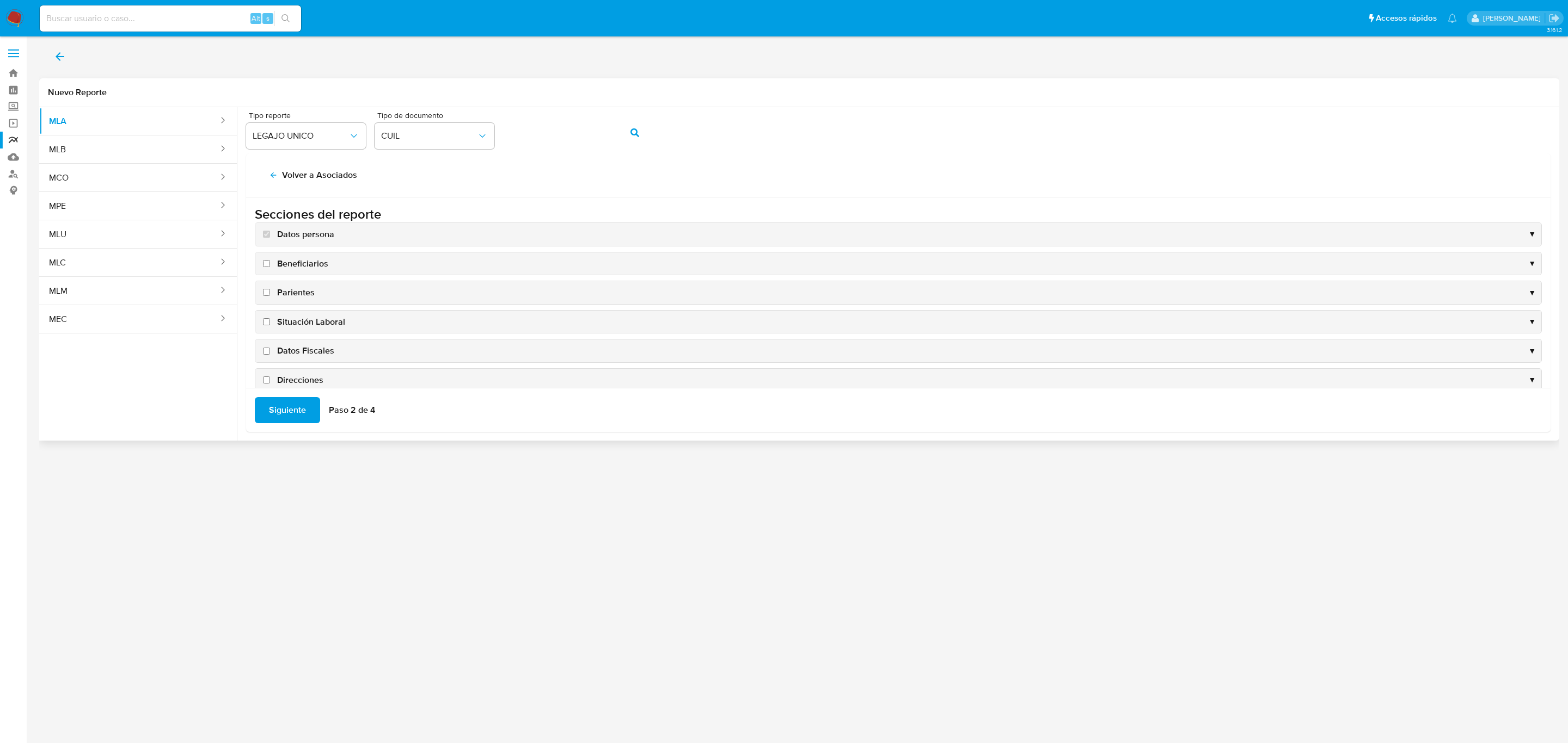
click at [305, 357] on span "Datos Fiscales" at bounding box center [305, 351] width 57 height 12
click at [270, 355] on input "Datos Fiscales" at bounding box center [266, 351] width 7 height 7
checkbox input "true"
click at [278, 269] on span "Direcciones" at bounding box center [300, 274] width 46 height 12
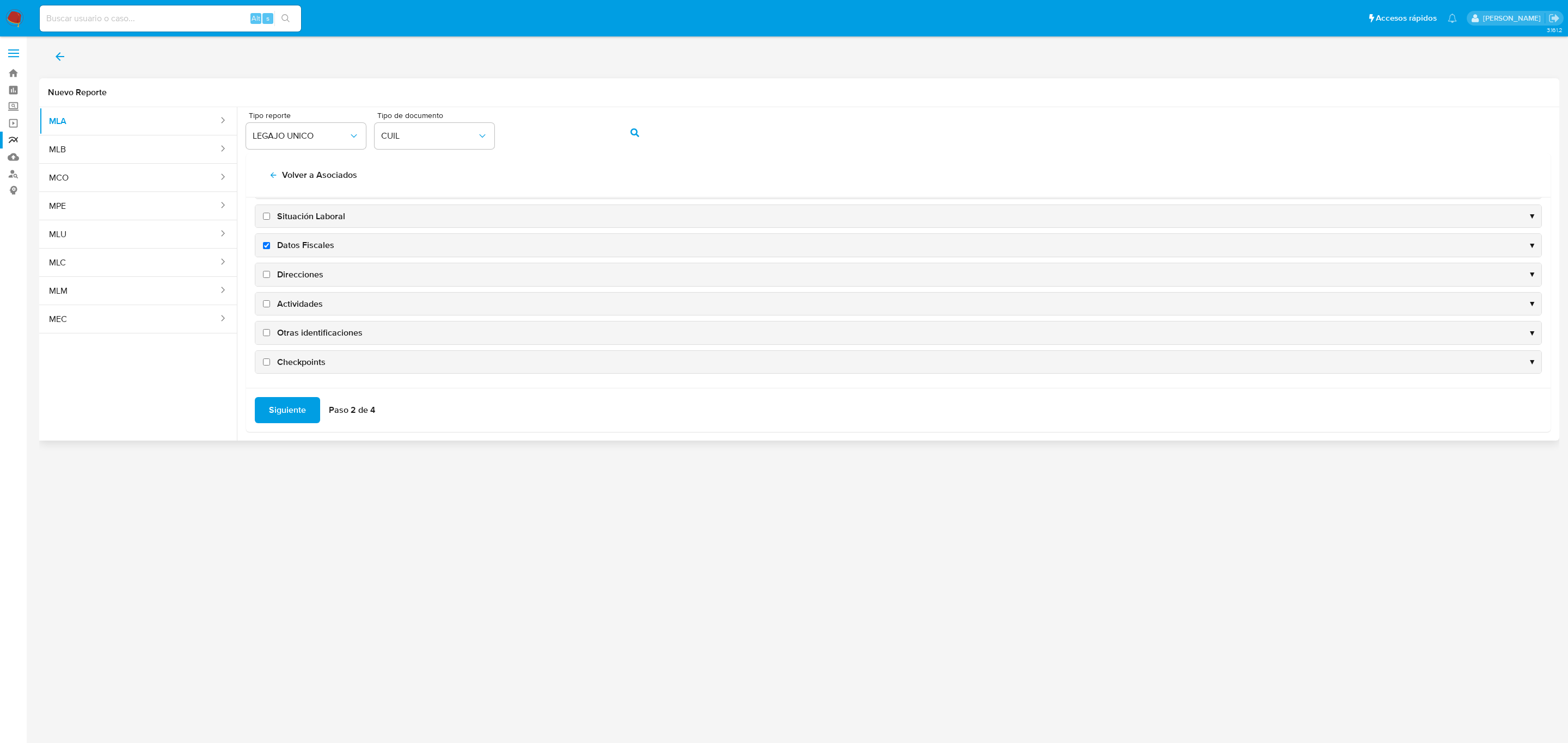
click at [270, 271] on input "Direcciones" at bounding box center [266, 275] width 7 height 7
checkbox input "true"
click at [297, 302] on span "Actividades" at bounding box center [299, 303] width 45 height 12
click at [270, 302] on input "Actividades" at bounding box center [266, 304] width 7 height 7
checkbox input "true"
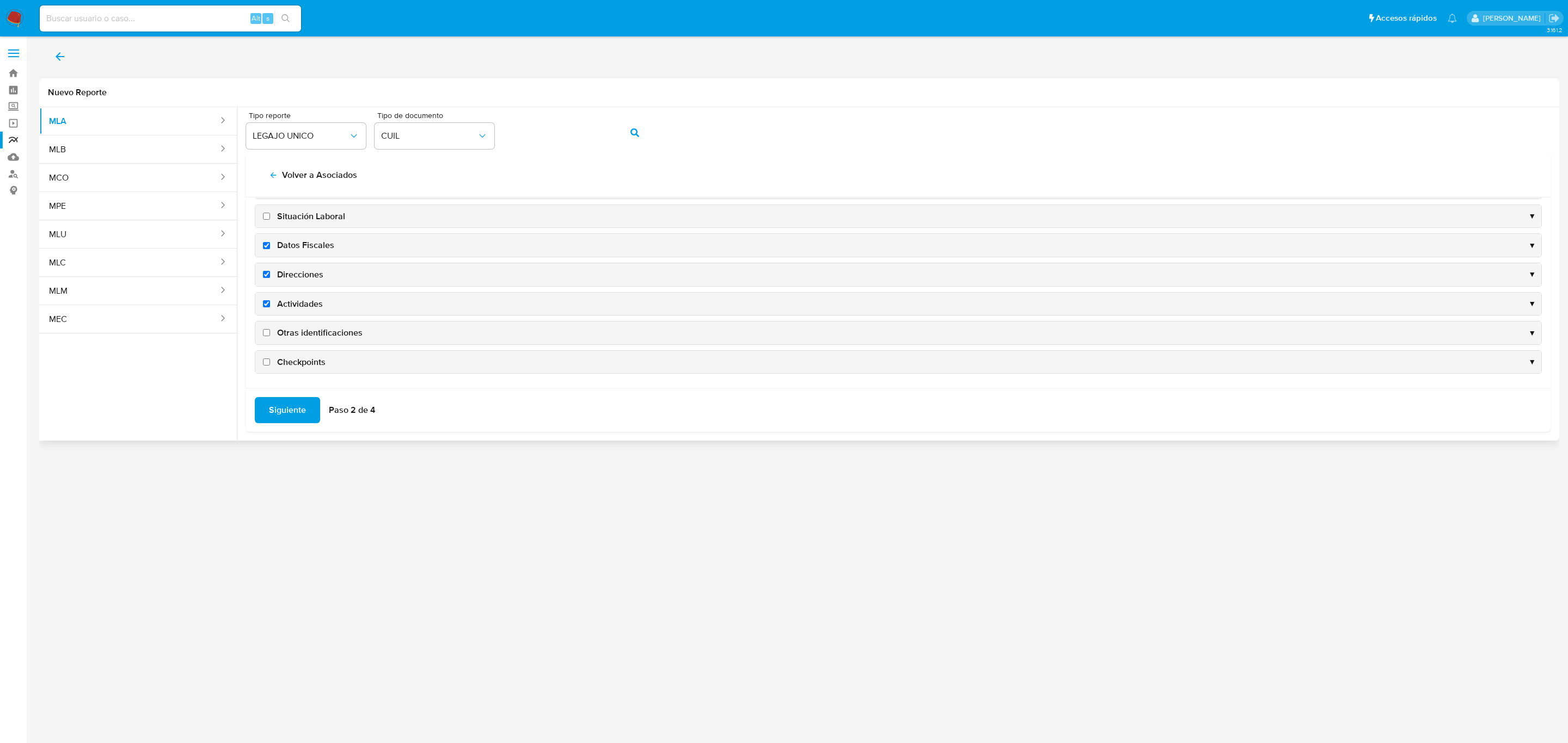
click at [305, 332] on span "Otras identificaciones" at bounding box center [320, 332] width 85 height 12
click at [270, 332] on input "Otras identificaciones" at bounding box center [266, 333] width 7 height 7
checkbox input "true"
click at [282, 404] on span "Siguiente" at bounding box center [288, 410] width 37 height 24
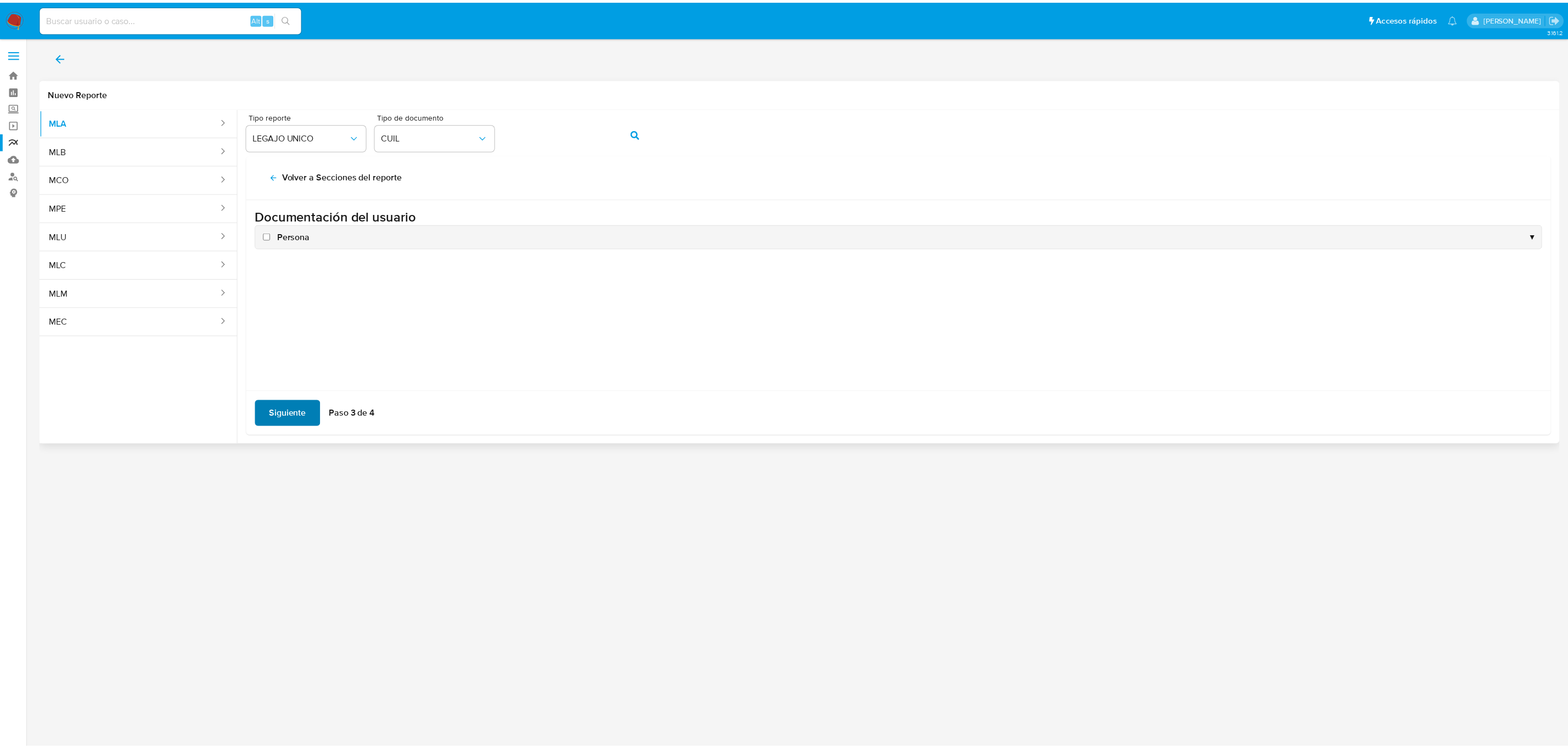
scroll to position [0, 0]
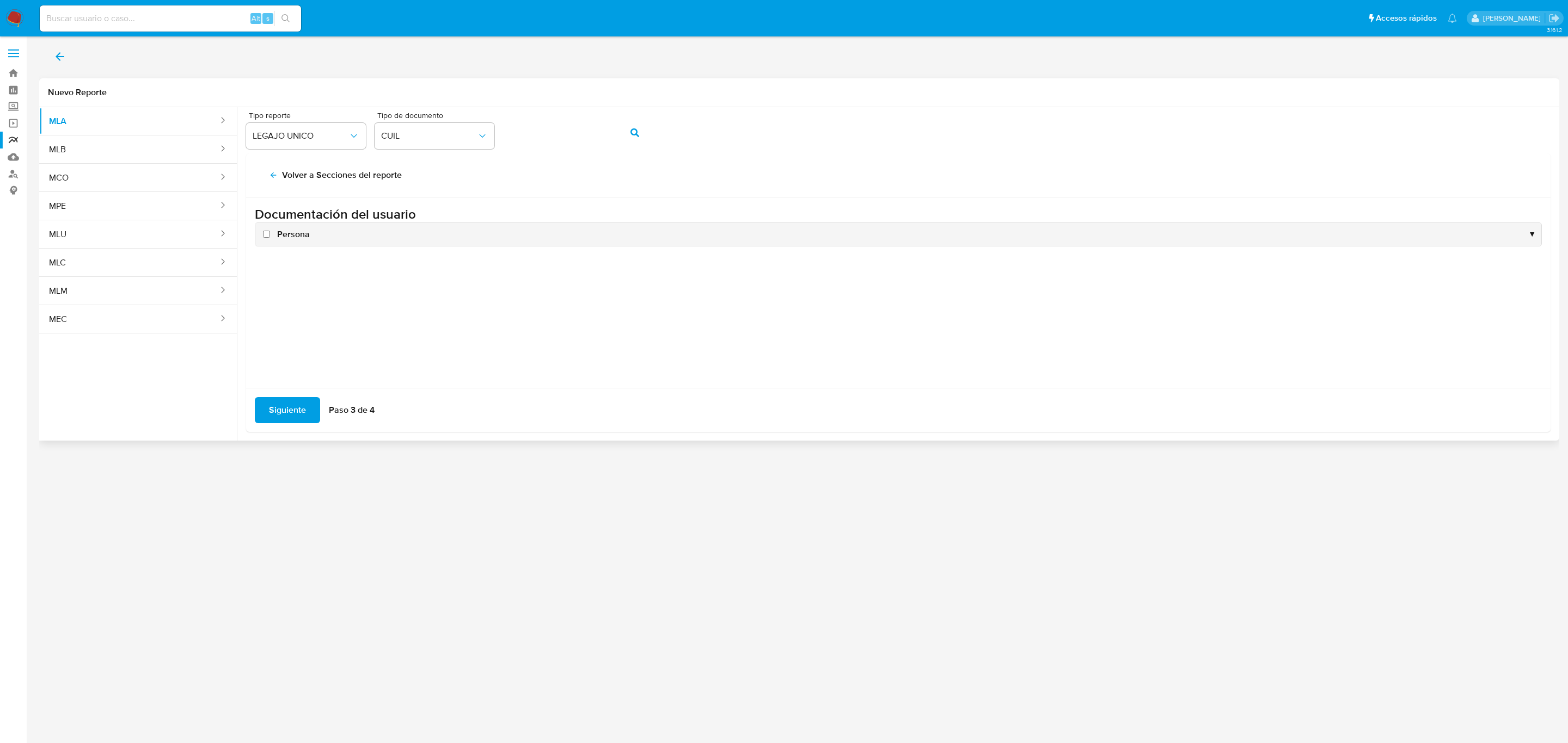
click at [291, 238] on span "Persona" at bounding box center [293, 234] width 33 height 12
click at [270, 238] on input "Persona" at bounding box center [266, 234] width 7 height 7
checkbox input "true"
click at [288, 420] on span "Siguiente" at bounding box center [288, 410] width 37 height 24
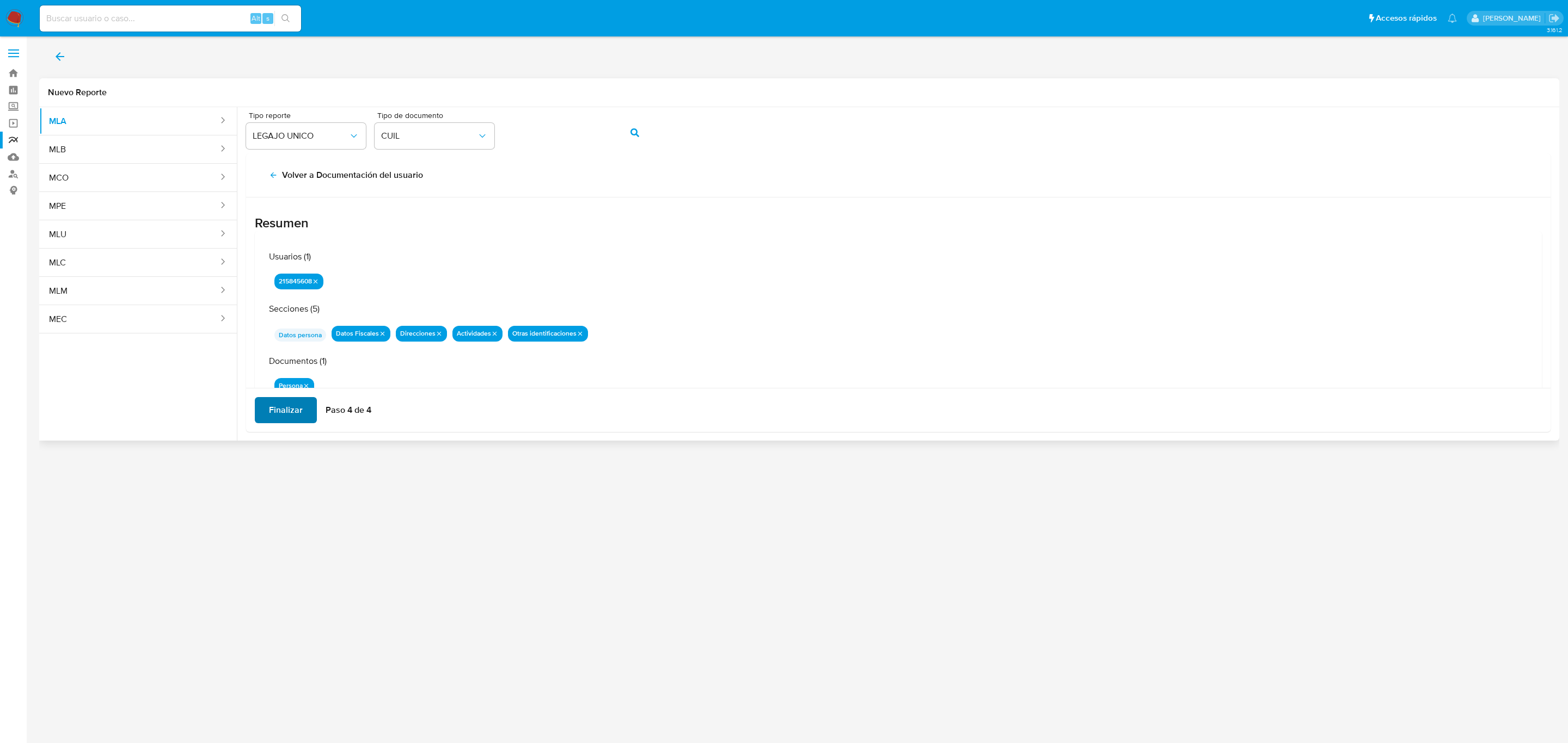
click at [289, 408] on span "Finalizar" at bounding box center [286, 410] width 34 height 24
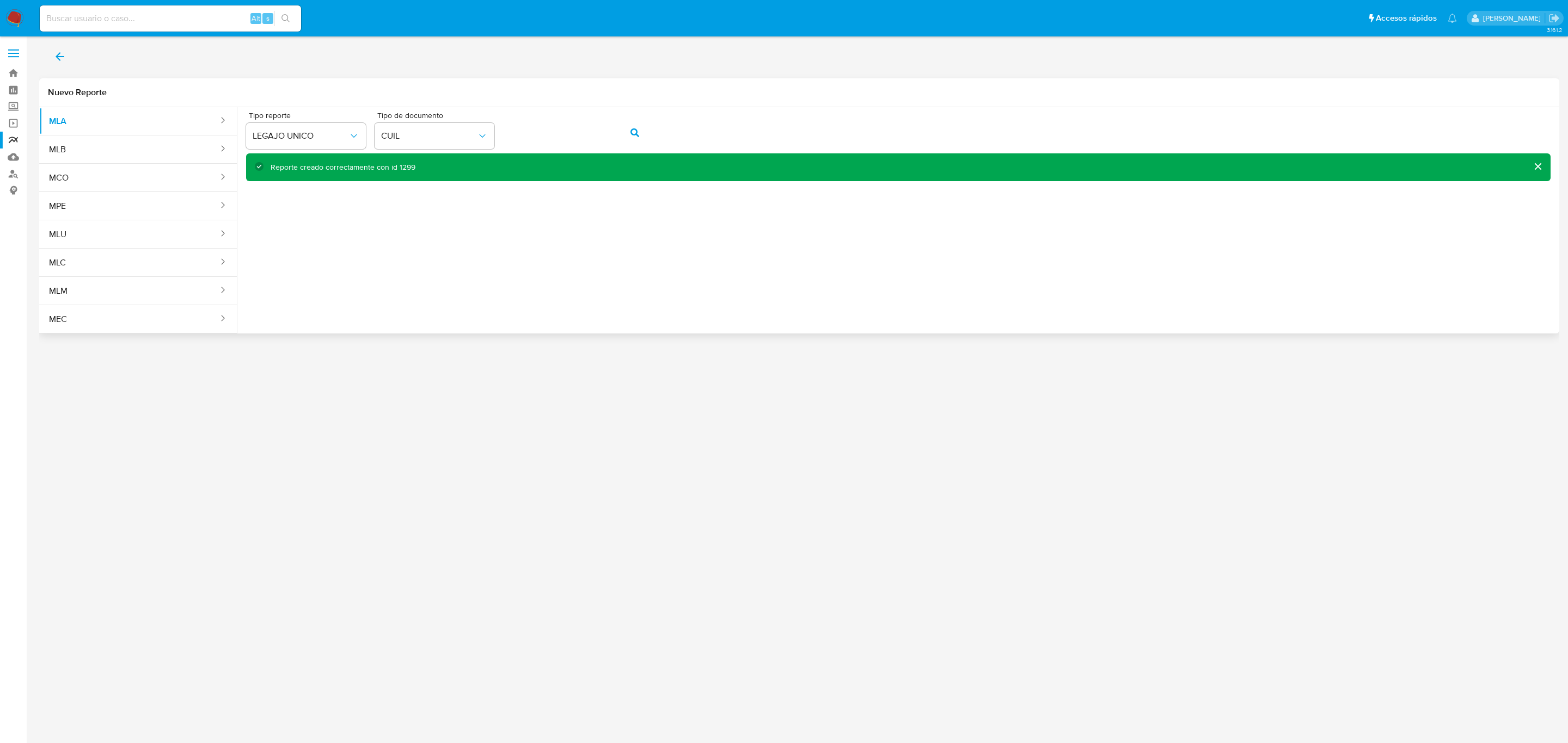
click at [399, 471] on div "3.161.2" at bounding box center [799, 390] width 1520 height 692
click at [65, 58] on icon "back" at bounding box center [60, 56] width 13 height 13
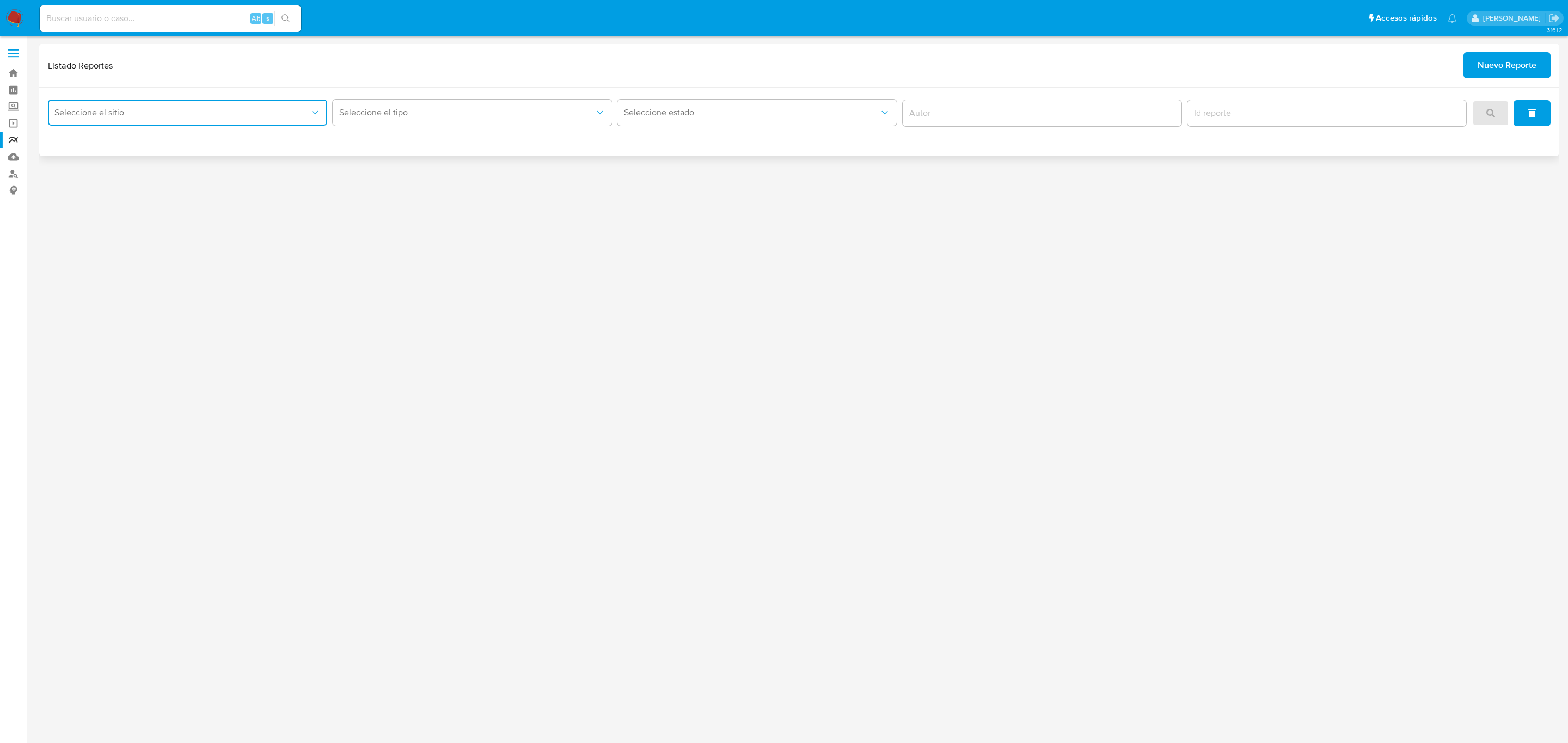
click at [319, 107] on icon "site_id" at bounding box center [315, 112] width 11 height 11
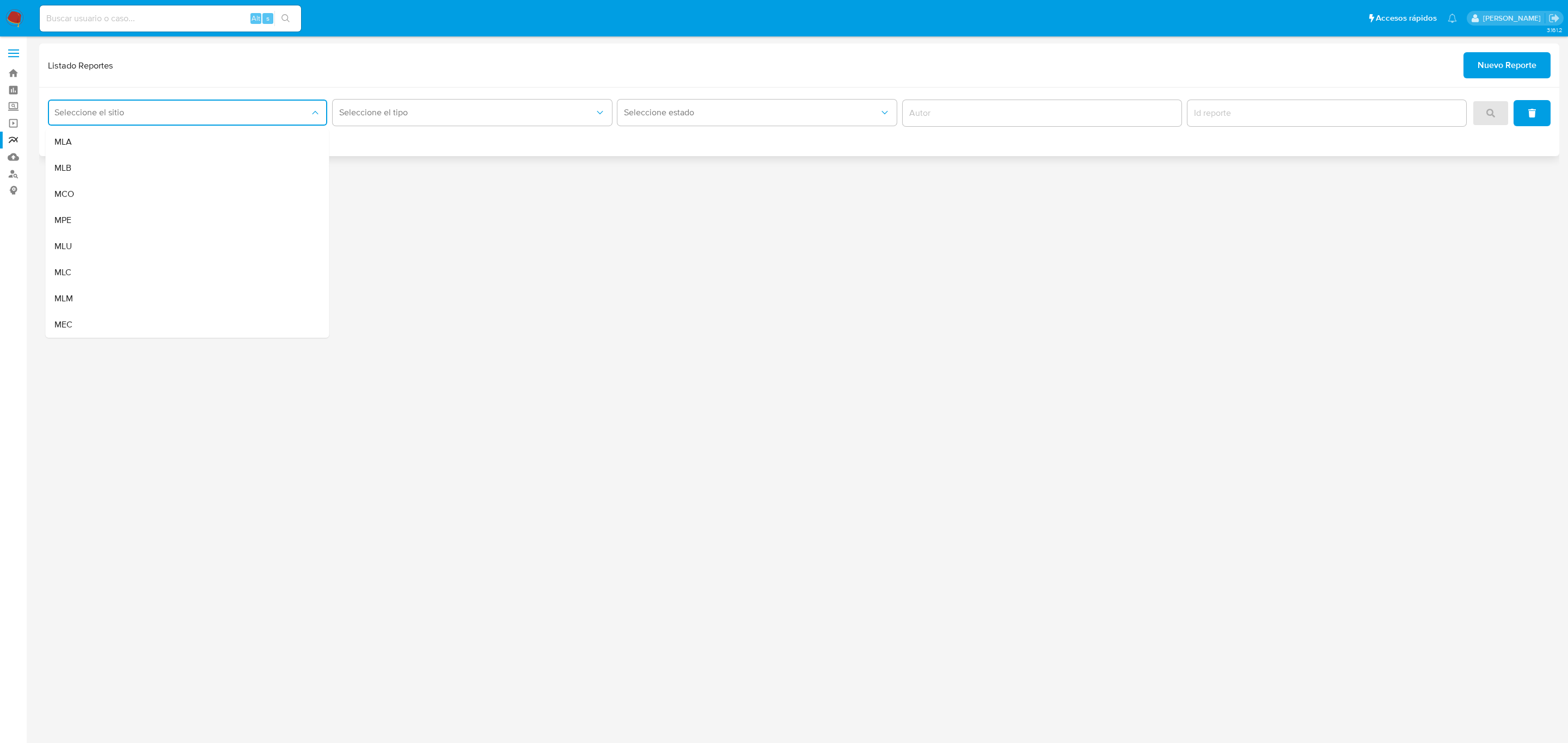
click at [292, 125] on div "MLA MLB MCO MPE MLU MLC MLM MEC" at bounding box center [187, 231] width 284 height 212
drag, startPoint x: 292, startPoint y: 129, endPoint x: 405, endPoint y: 121, distance: 113.3
click at [293, 130] on div "MLA" at bounding box center [184, 141] width 260 height 26
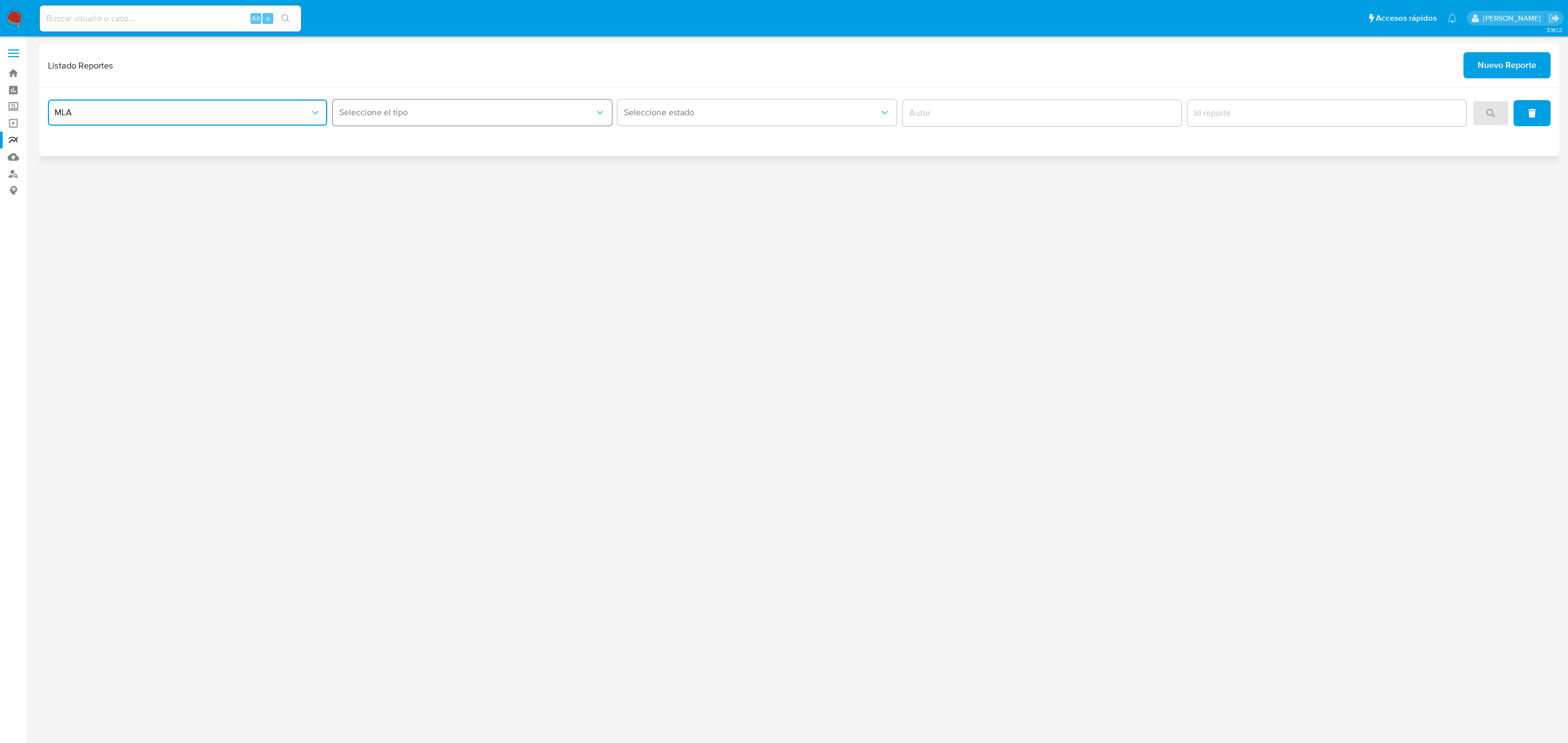
click at [423, 120] on button "Seleccione el tipo" at bounding box center [473, 112] width 280 height 26
click at [432, 191] on div "LEGAJO UNICO" at bounding box center [469, 194] width 260 height 26
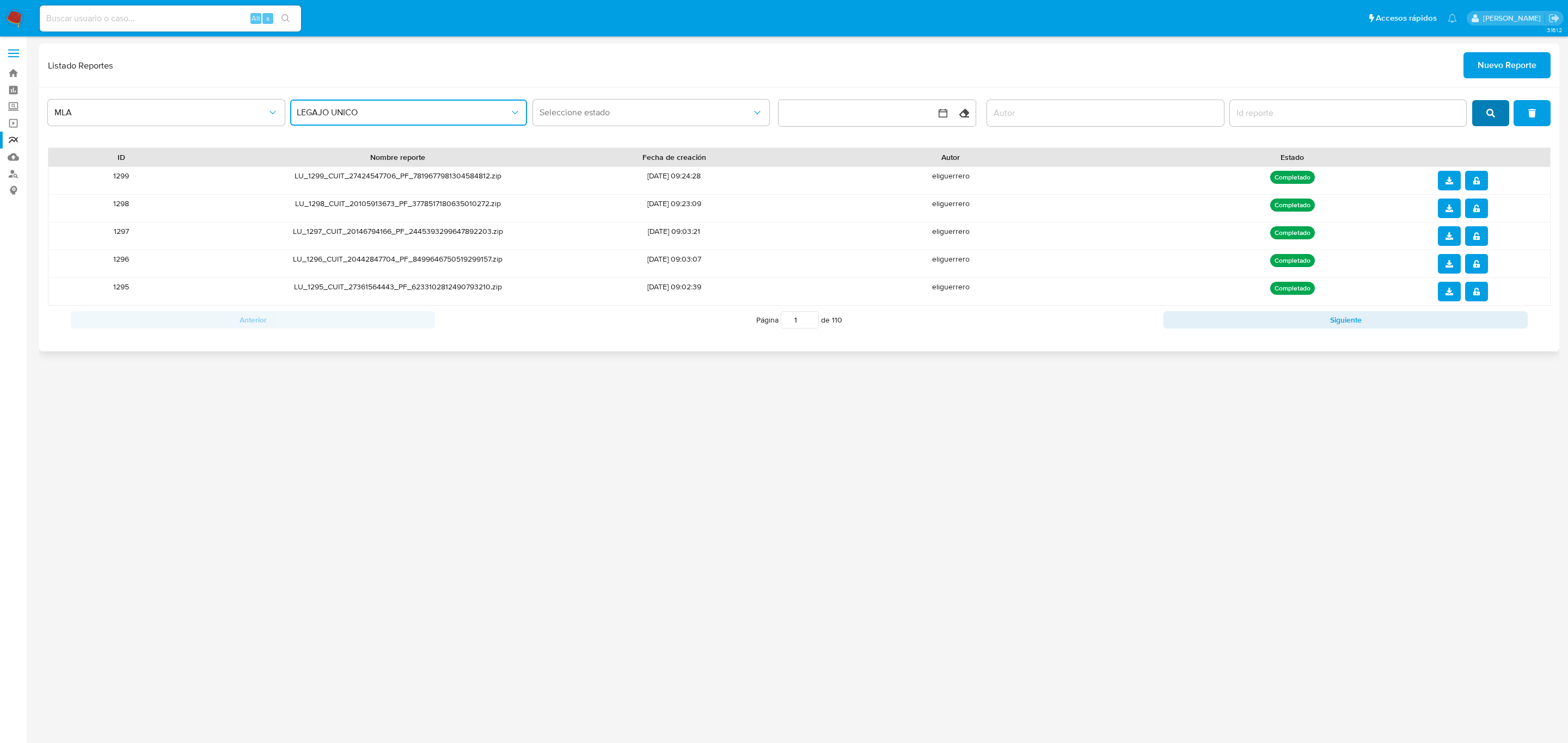
click at [1496, 111] on button "search" at bounding box center [1491, 113] width 37 height 26
click at [1481, 198] on div at bounding box center [1490, 208] width 120 height 28
click at [1479, 199] on span "notify_security" at bounding box center [1476, 208] width 8 height 18
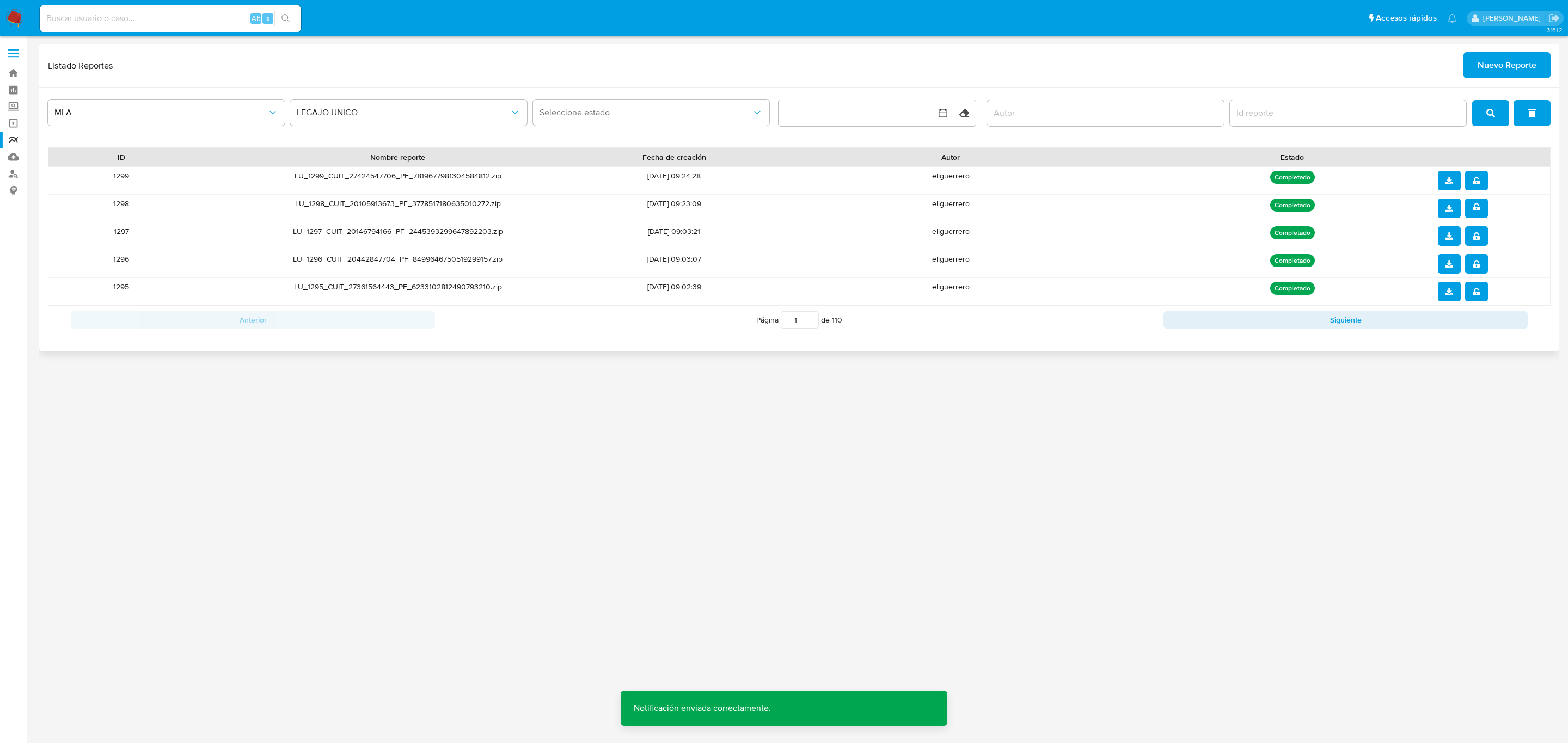
click at [1455, 211] on button "download" at bounding box center [1450, 208] width 23 height 20
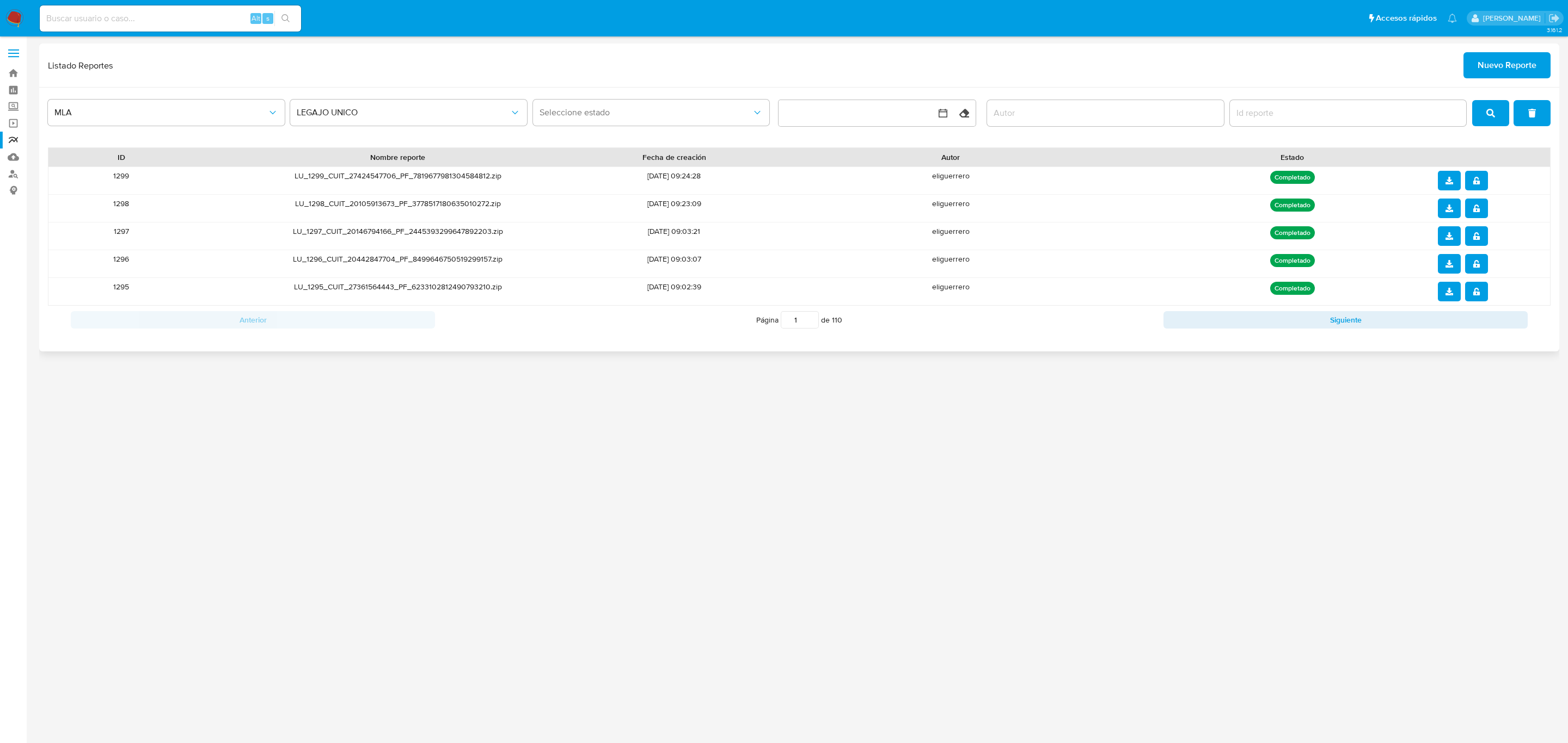
click at [1474, 189] on span "notify_security" at bounding box center [1476, 181] width 8 height 18
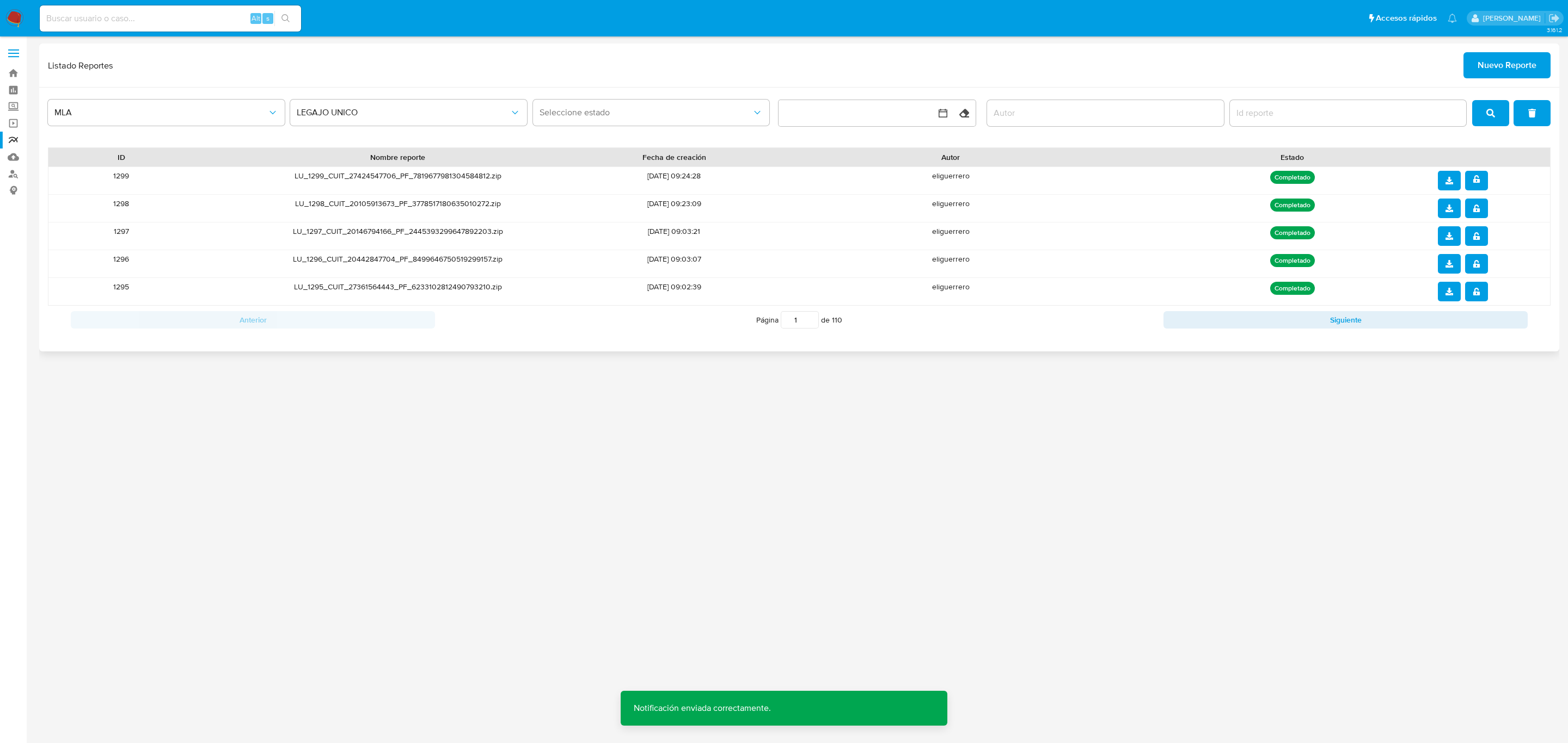
click at [1459, 183] on button "download" at bounding box center [1450, 181] width 23 height 20
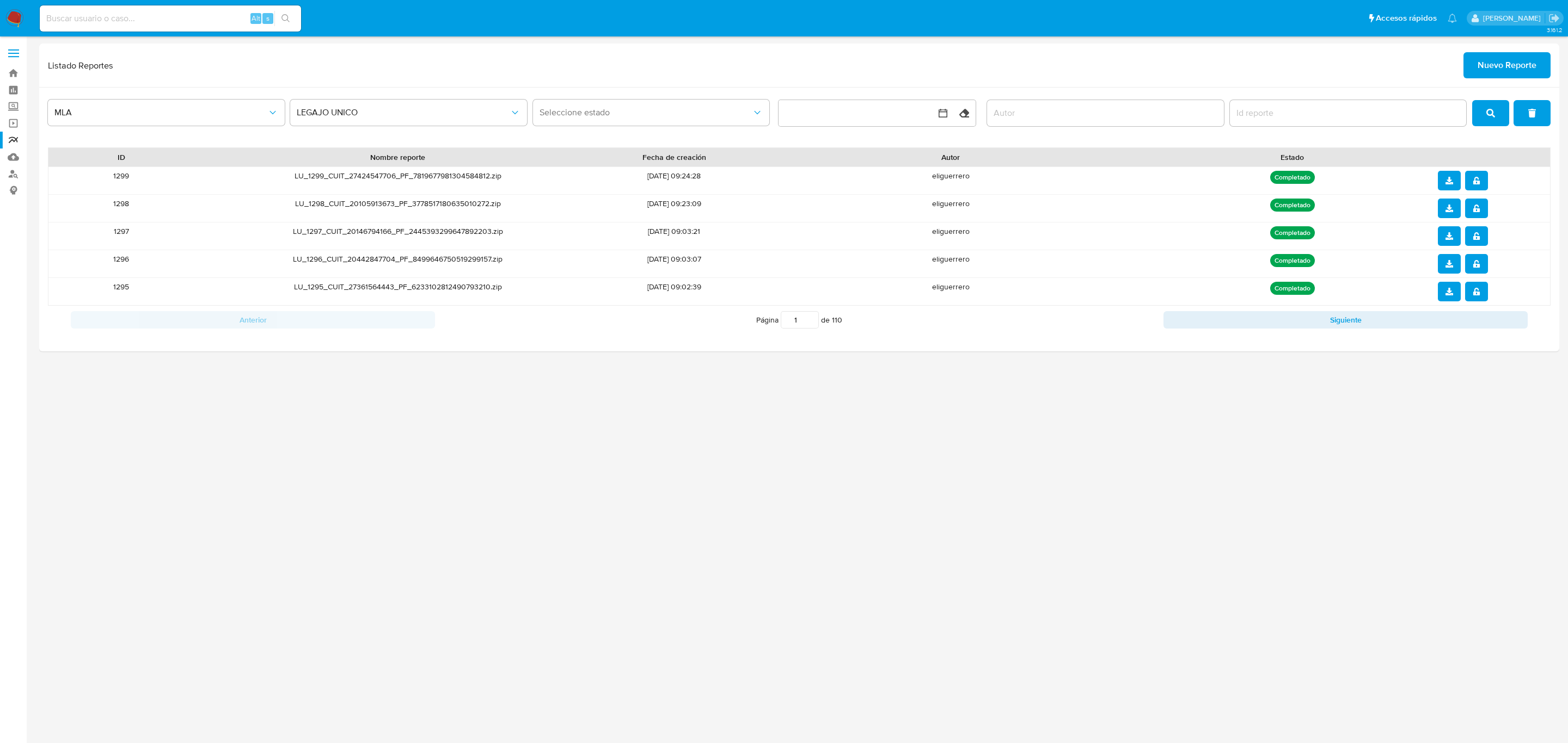
click at [190, 12] on input at bounding box center [171, 19] width 262 height 14
paste input "651176051"
type input "651176051"
click at [287, 14] on icon "search-icon" at bounding box center [286, 19] width 9 height 9
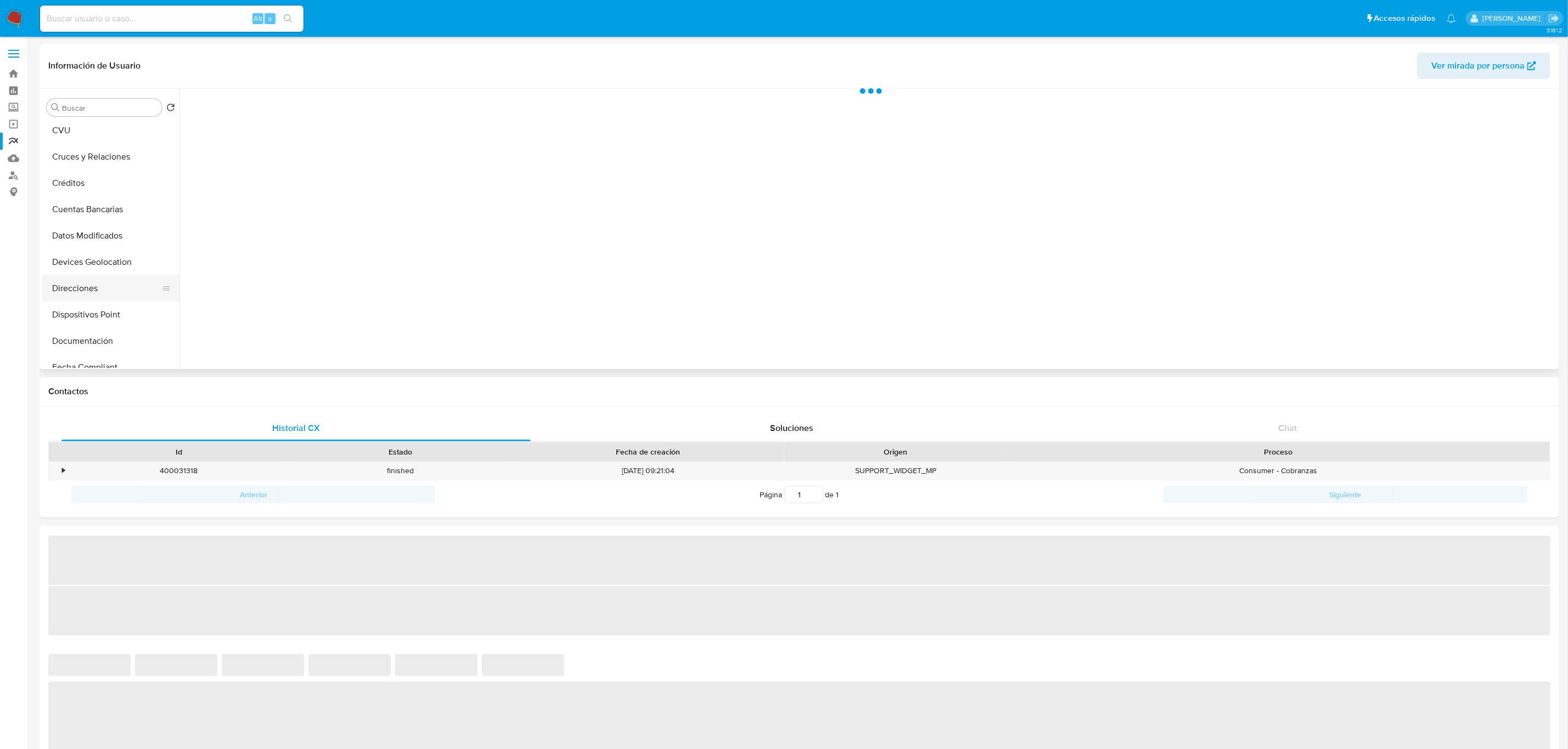
select select "10"
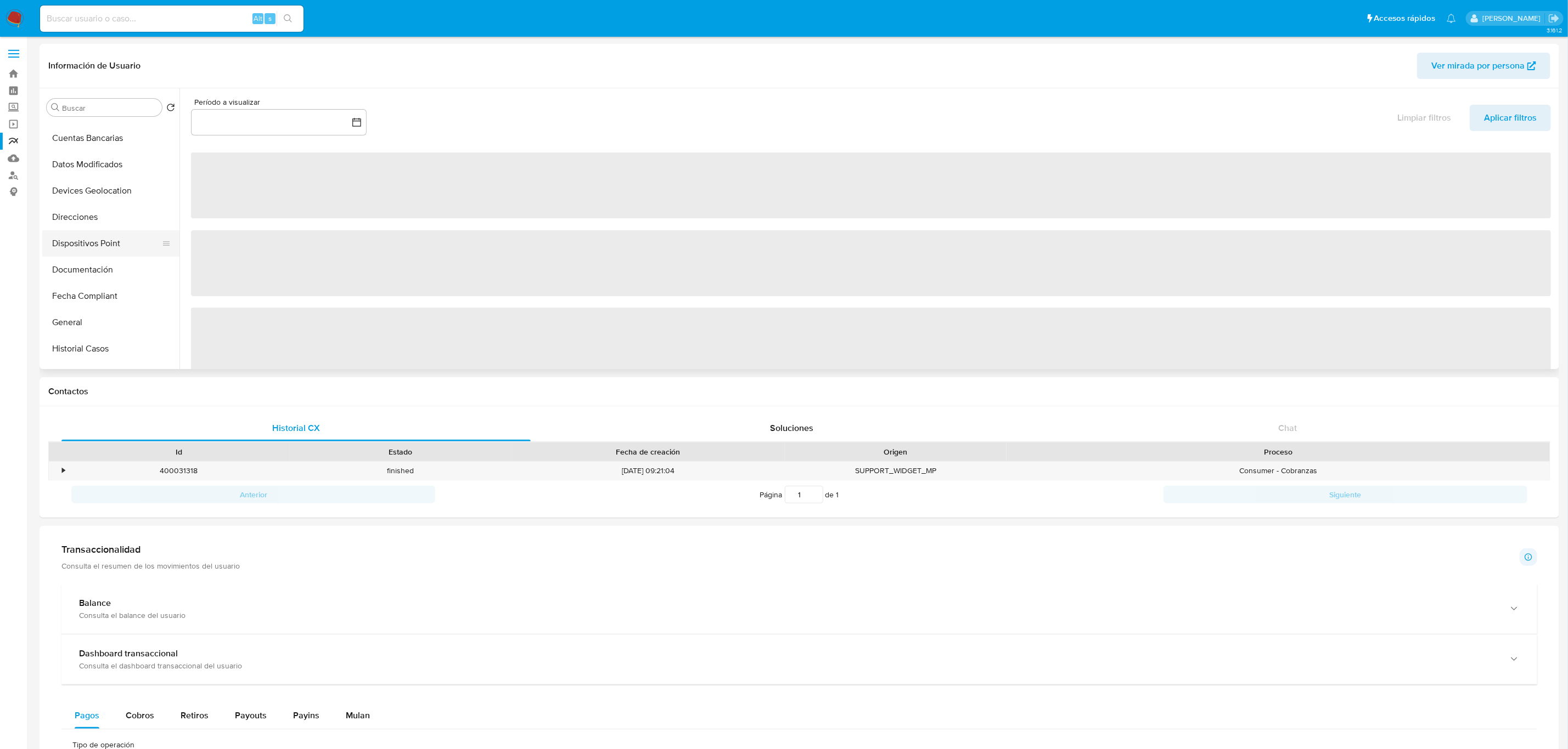
scroll to position [164, 0]
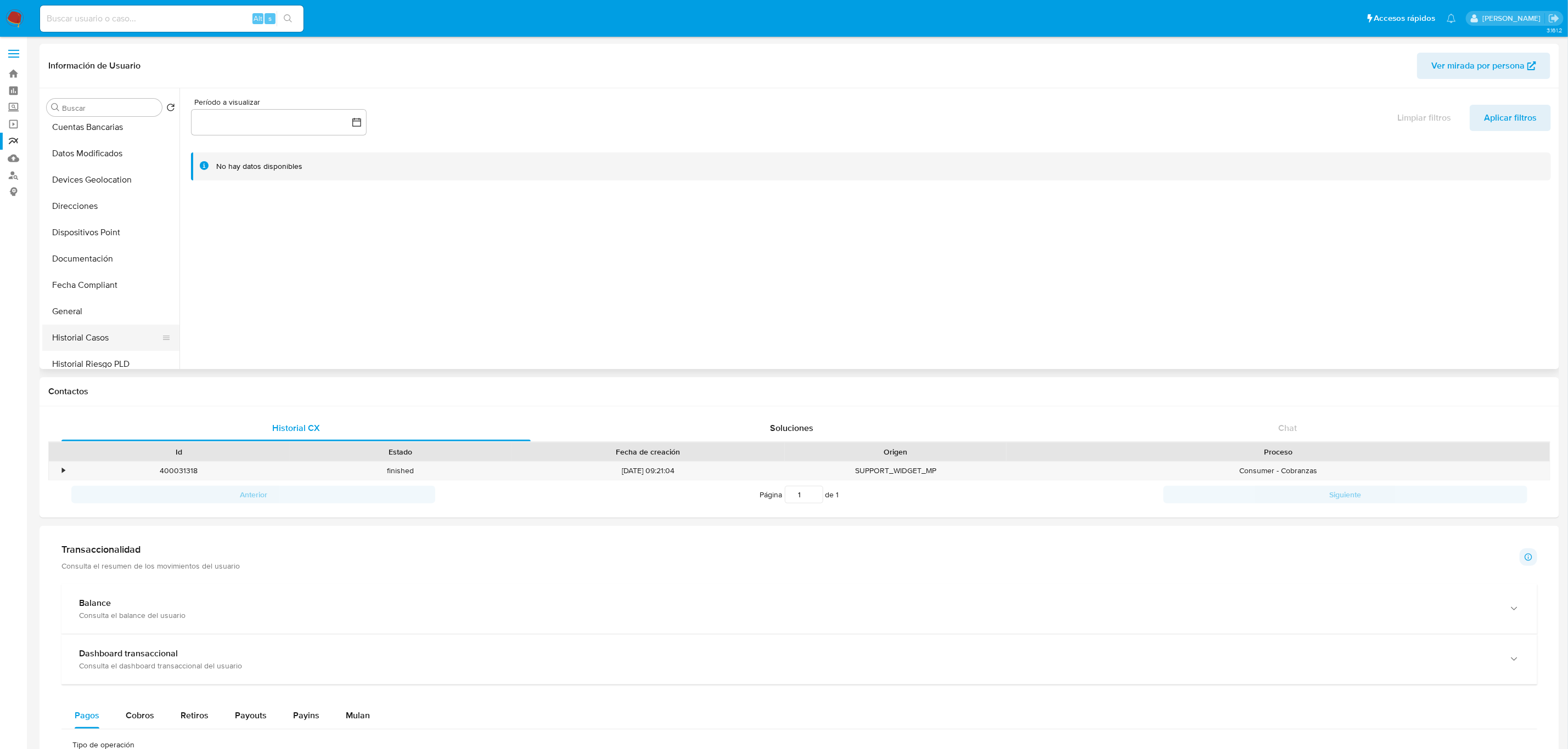
click at [95, 335] on button "Historial Casos" at bounding box center [106, 337] width 128 height 26
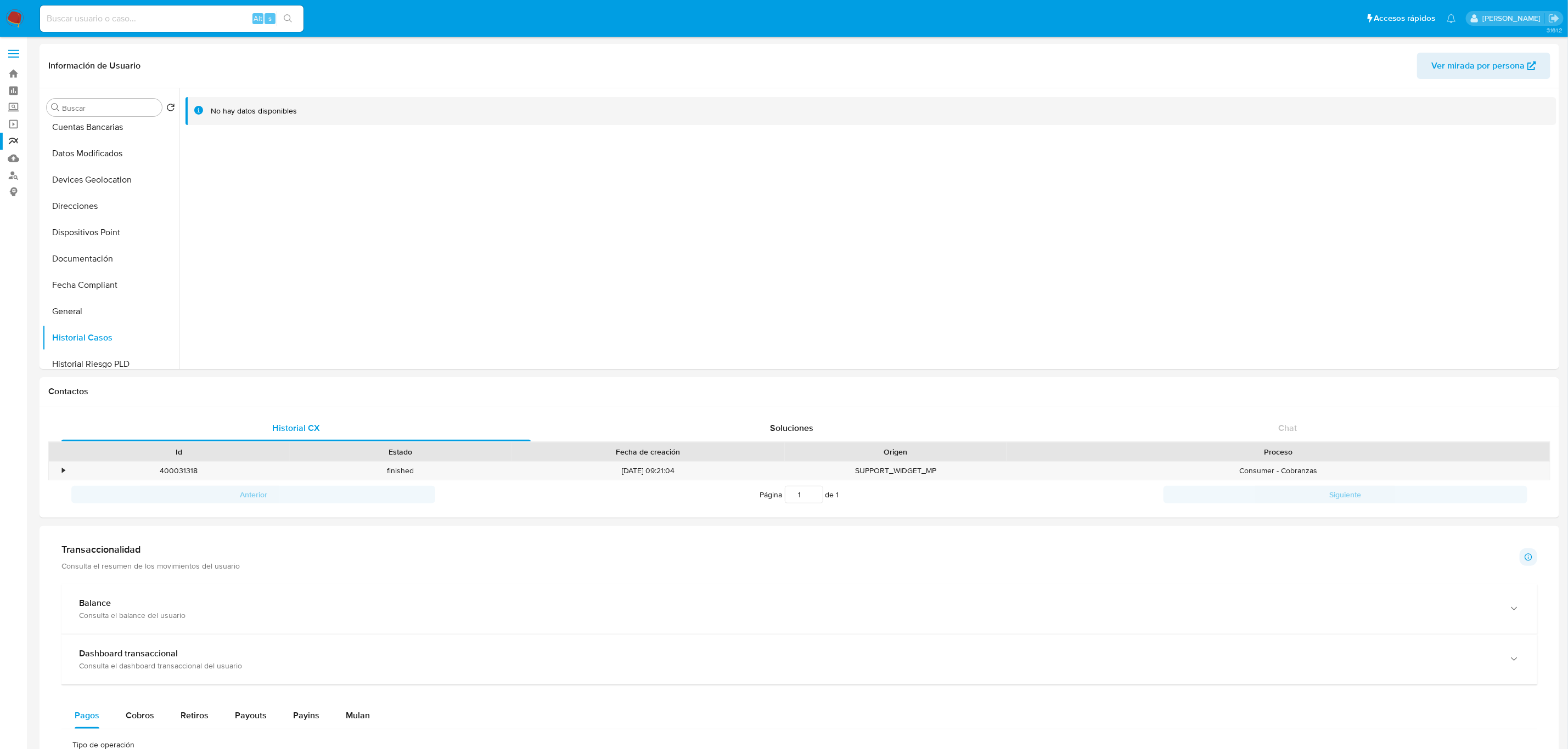
click at [112, 18] on input at bounding box center [172, 19] width 264 height 14
paste input "215845608"
type input "215845608"
click at [285, 17] on icon "search-icon" at bounding box center [288, 19] width 9 height 9
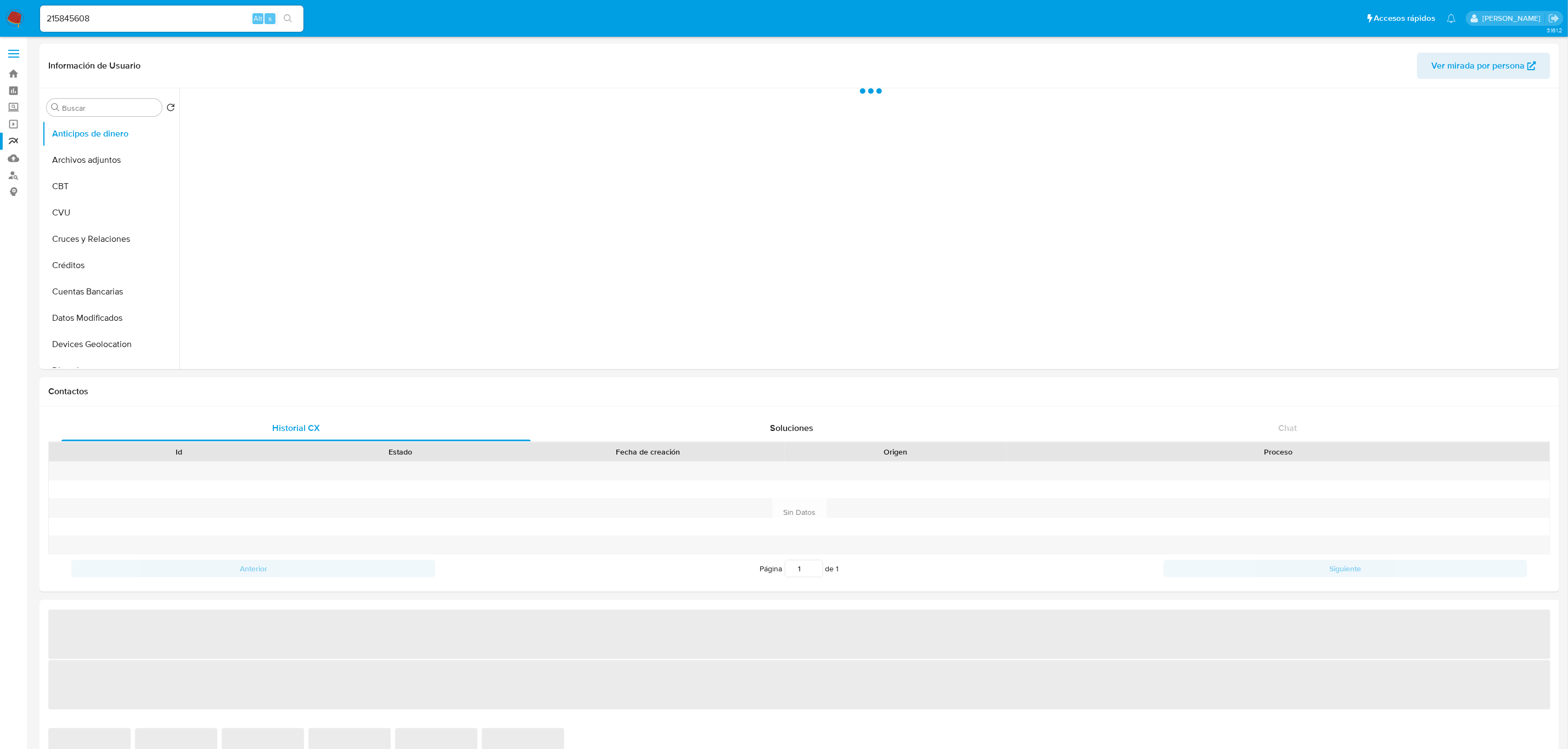
select select "10"
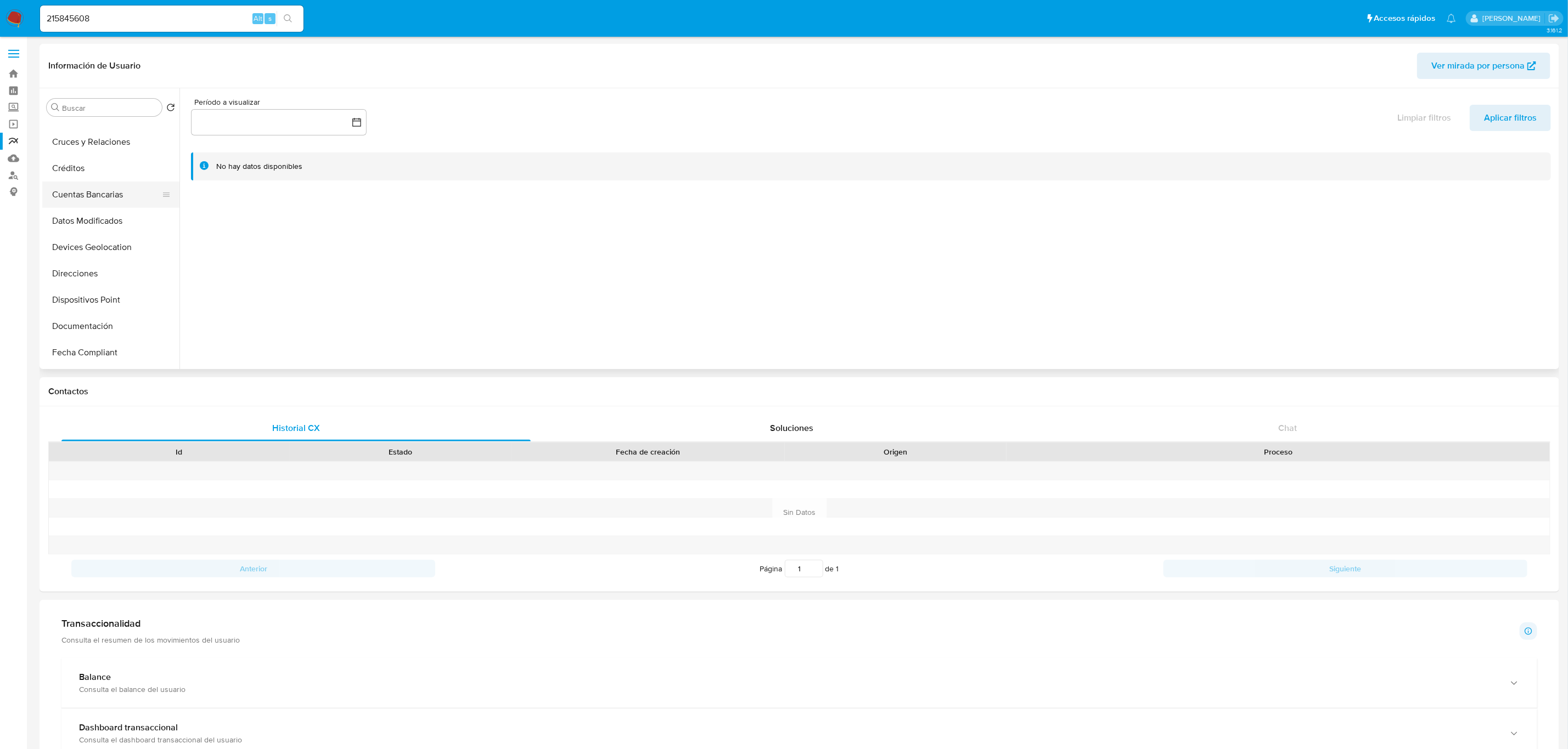
scroll to position [164, 0]
click at [84, 335] on button "Historial Casos" at bounding box center [106, 337] width 128 height 26
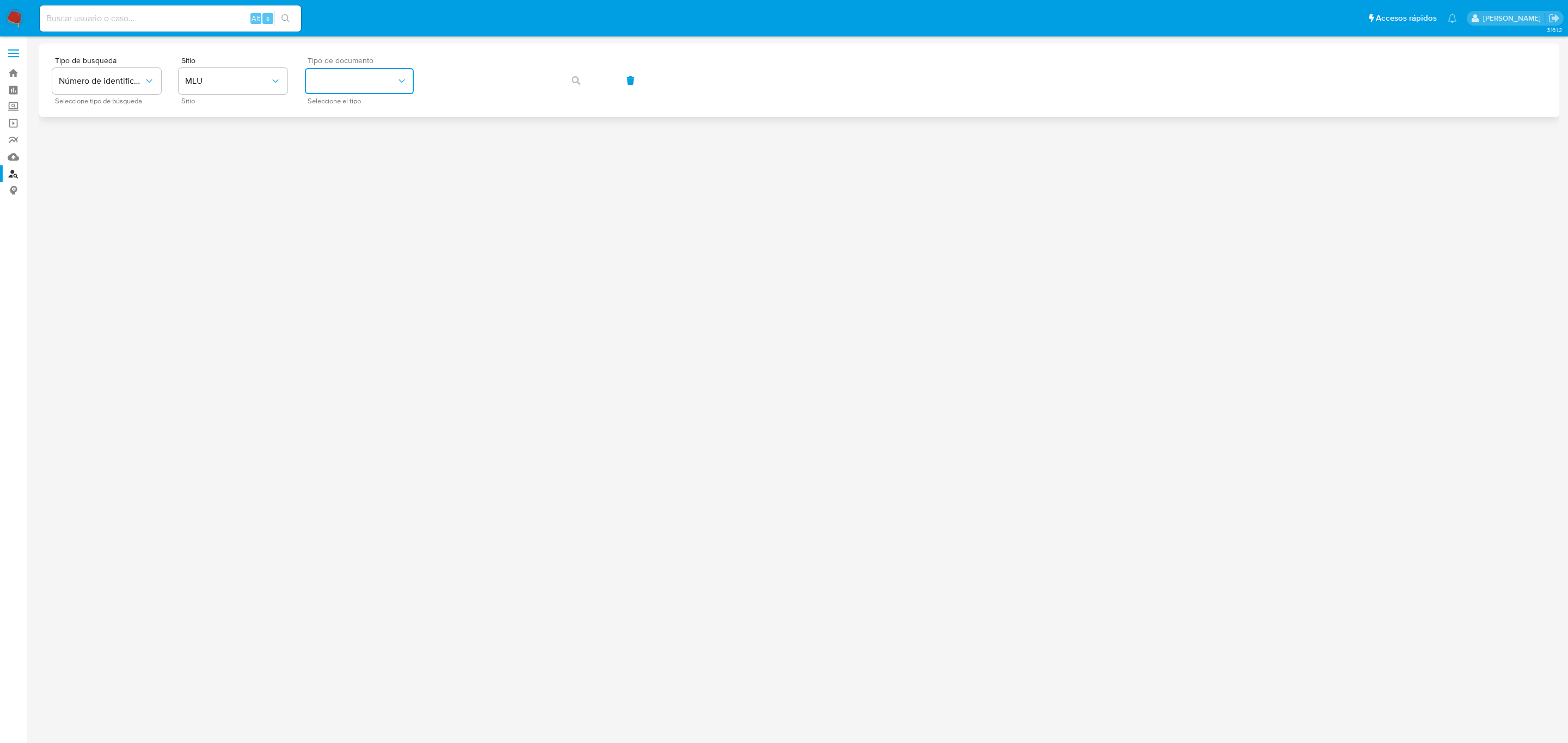
click at [356, 72] on button "identificationType" at bounding box center [359, 80] width 109 height 26
click at [254, 78] on span "MLU" at bounding box center [227, 81] width 85 height 11
click at [258, 134] on div "MLA" at bounding box center [230, 136] width 89 height 26
click at [368, 79] on button "identificationType" at bounding box center [359, 80] width 109 height 26
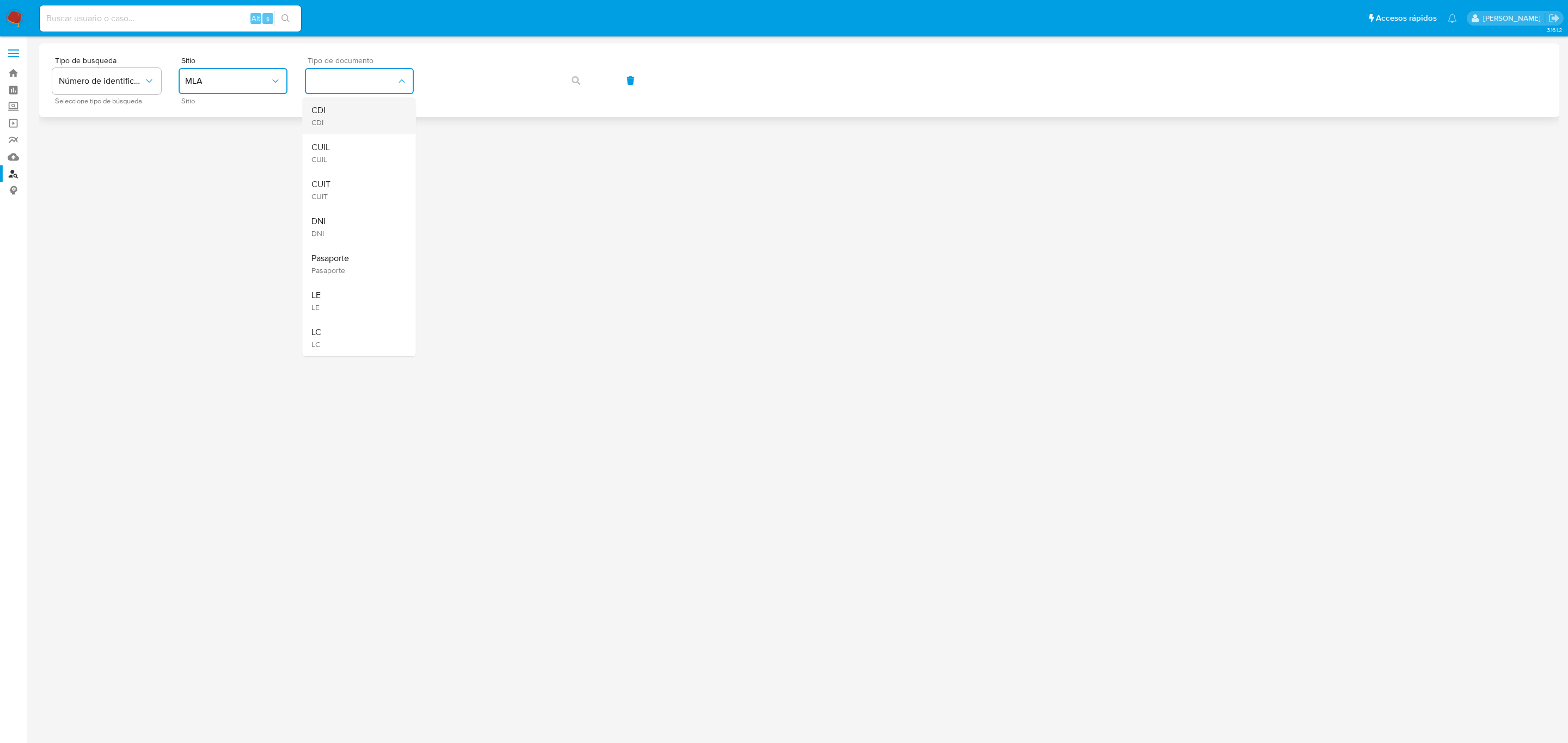
click at [372, 133] on div "CDI CDI" at bounding box center [356, 116] width 89 height 37
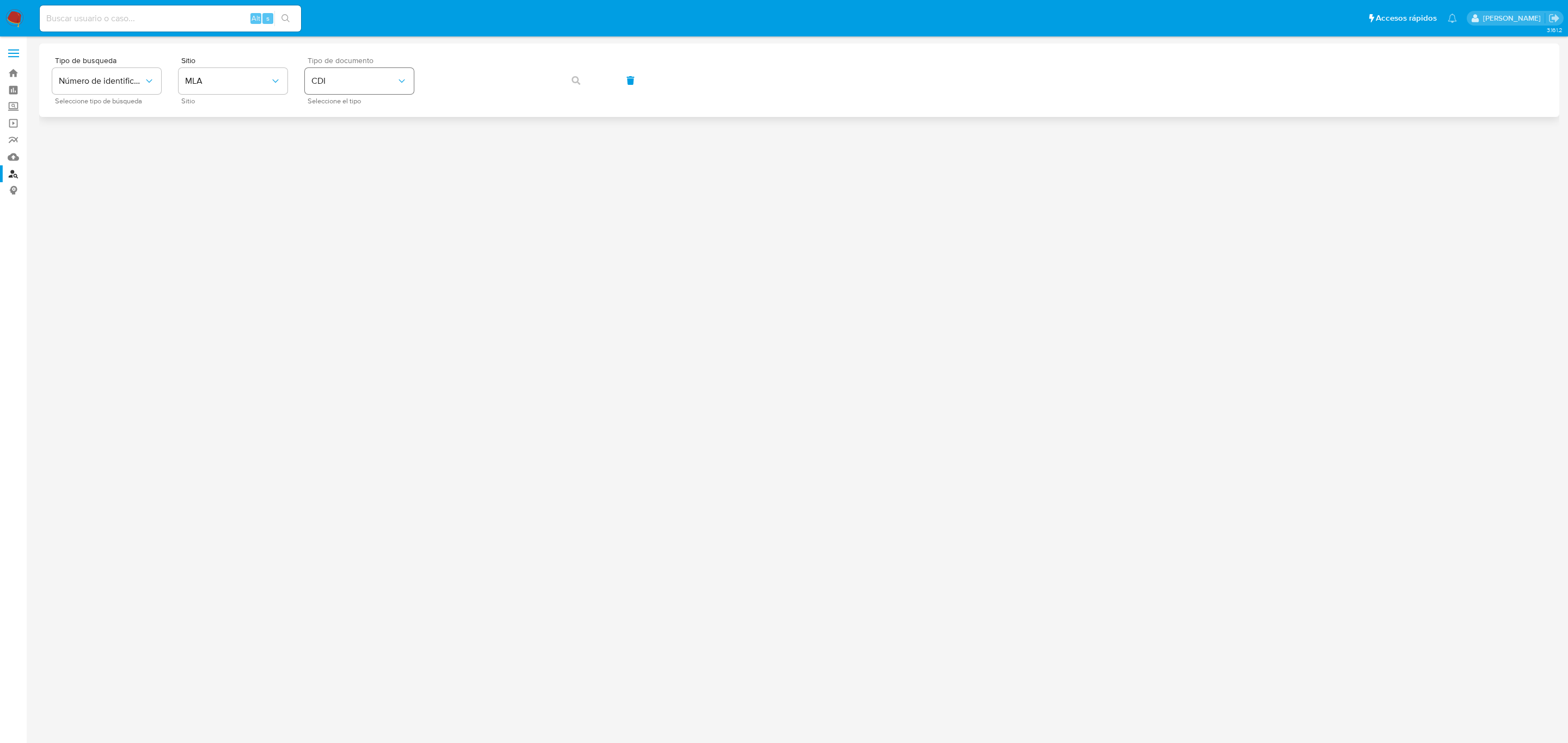
click at [391, 70] on div "Tipo de documento CDI Seleccione el tipo" at bounding box center [359, 80] width 109 height 47
click at [391, 79] on span "CDI" at bounding box center [353, 81] width 85 height 11
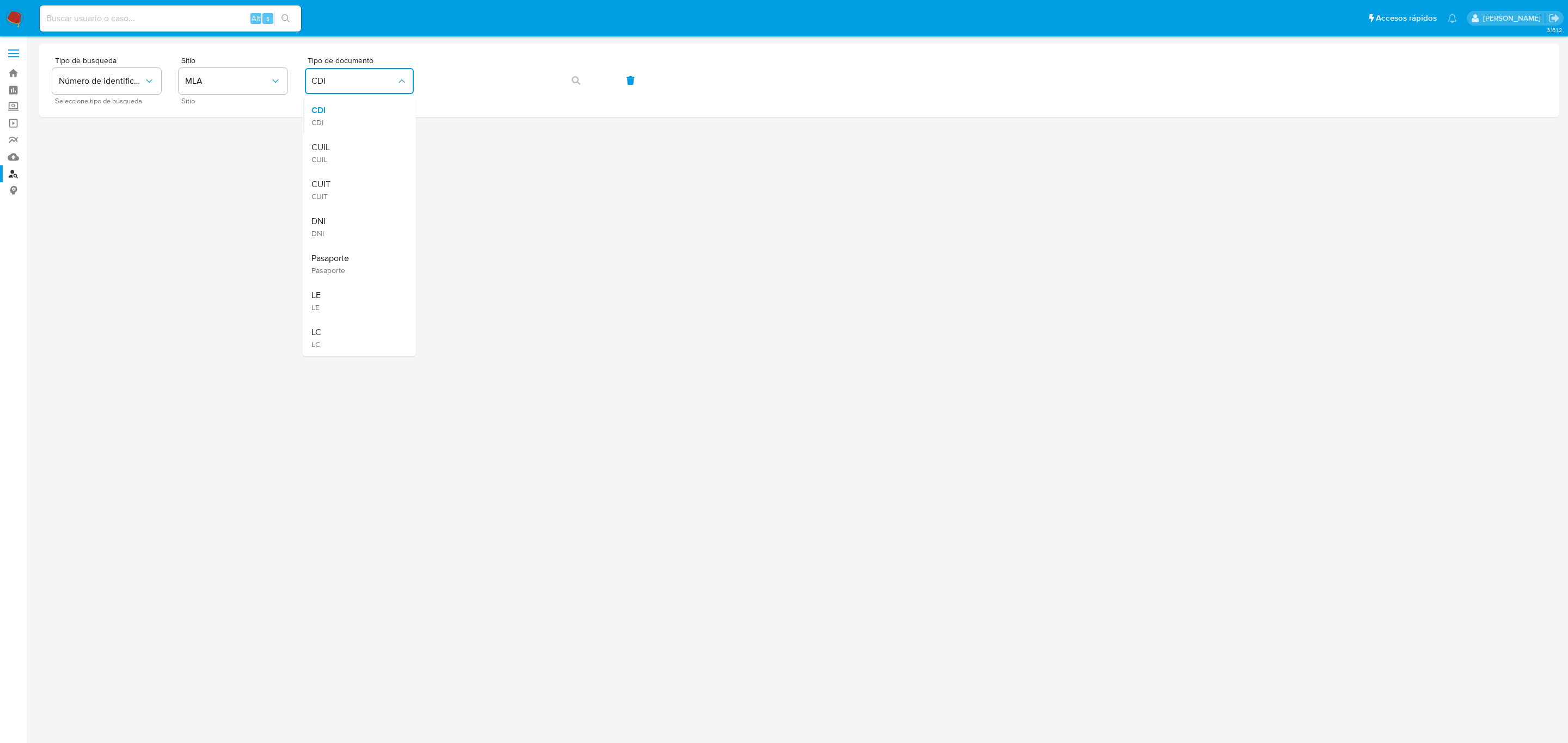
drag, startPoint x: 381, startPoint y: 152, endPoint x: 417, endPoint y: 129, distance: 42.7
click at [384, 150] on div "CUIL CUIL" at bounding box center [356, 153] width 89 height 37
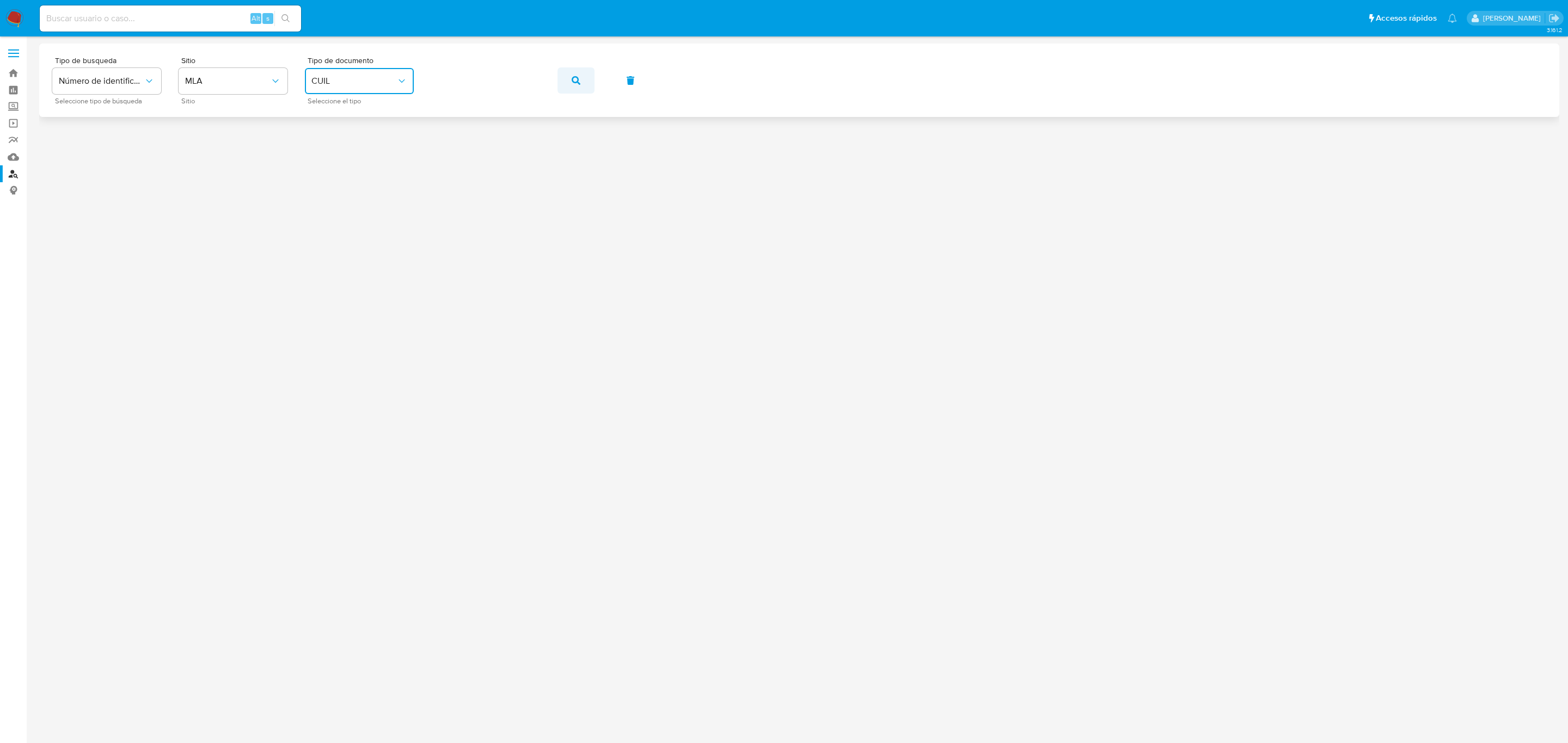
click at [567, 82] on button "button" at bounding box center [576, 80] width 37 height 26
click at [394, 79] on span "CUIL" at bounding box center [353, 81] width 85 height 11
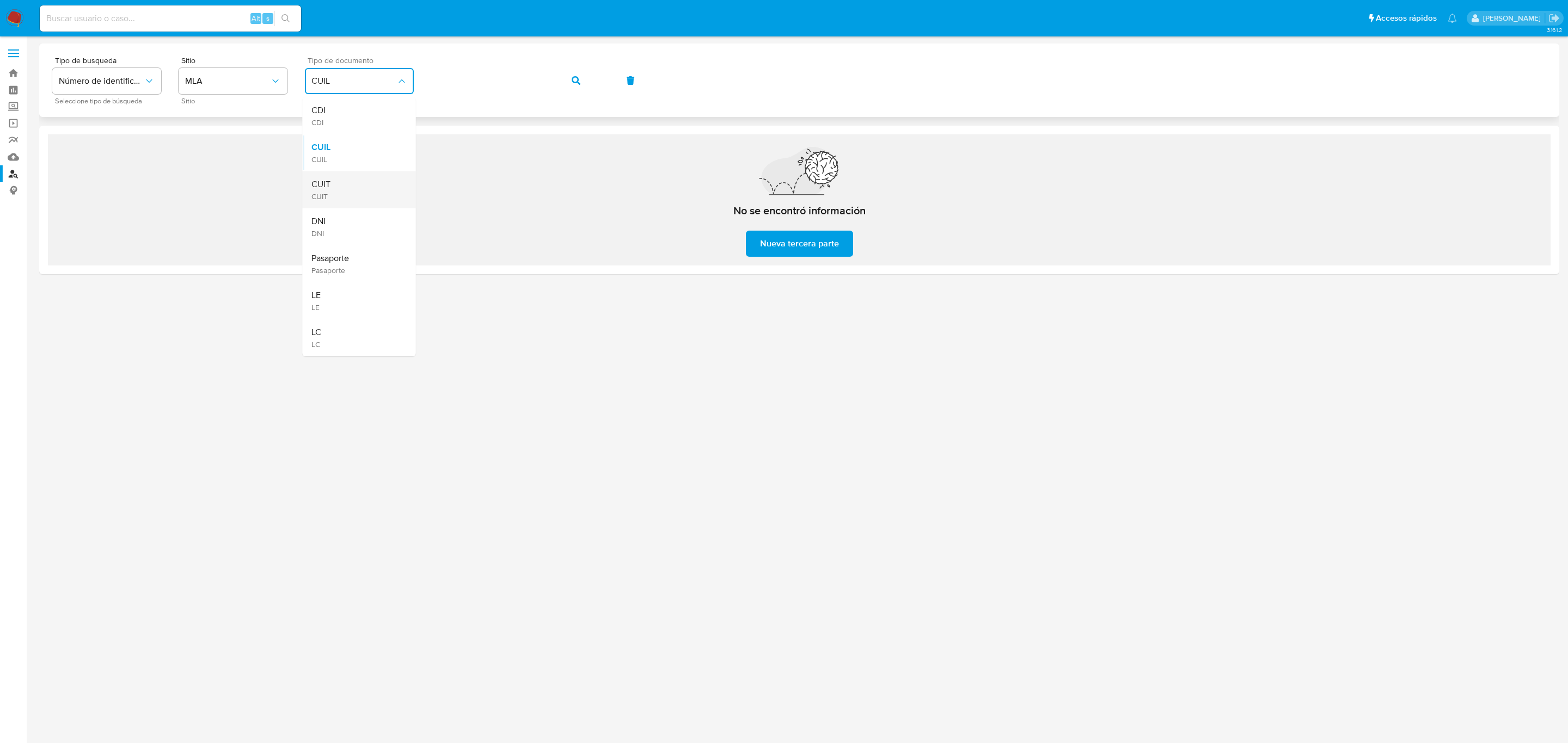
click at [363, 182] on div "CUIT CUIT" at bounding box center [356, 190] width 89 height 37
click at [578, 72] on span "button" at bounding box center [576, 80] width 9 height 24
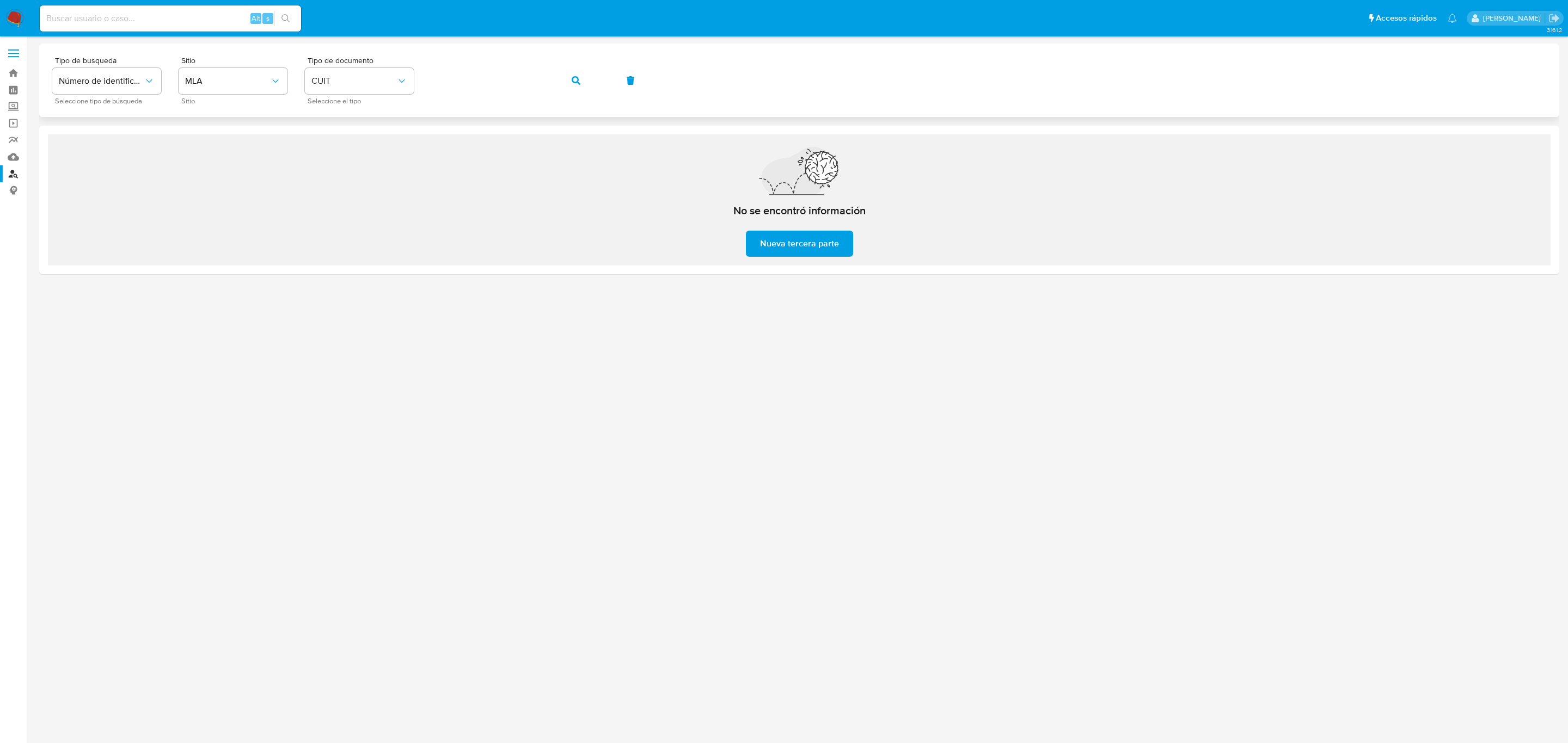
drag, startPoint x: 567, startPoint y: 128, endPoint x: 560, endPoint y: 109, distance: 20.2
click at [567, 124] on div "Tipo de busqueda Número de identificación Seleccione tipo de búsqueda Sitio MLA…" at bounding box center [799, 158] width 1520 height 230
